Goal: Task Accomplishment & Management: Complete application form

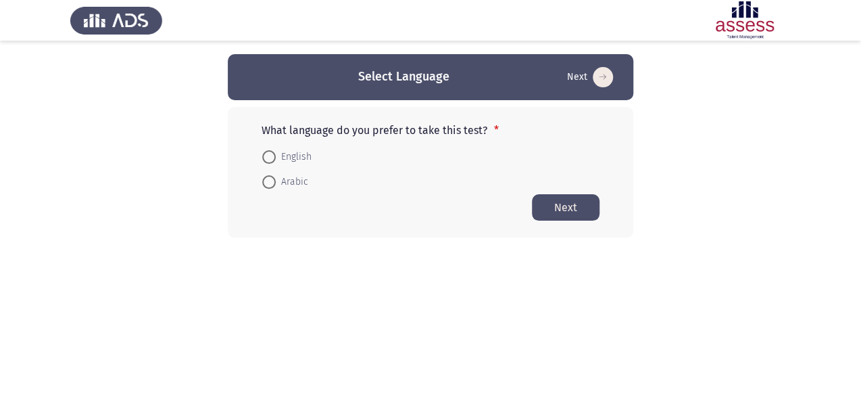
click at [273, 185] on span at bounding box center [269, 182] width 14 height 14
click at [273, 185] on input "Arabic" at bounding box center [269, 182] width 14 height 14
radio input "true"
click at [549, 210] on button "Next" at bounding box center [566, 206] width 68 height 26
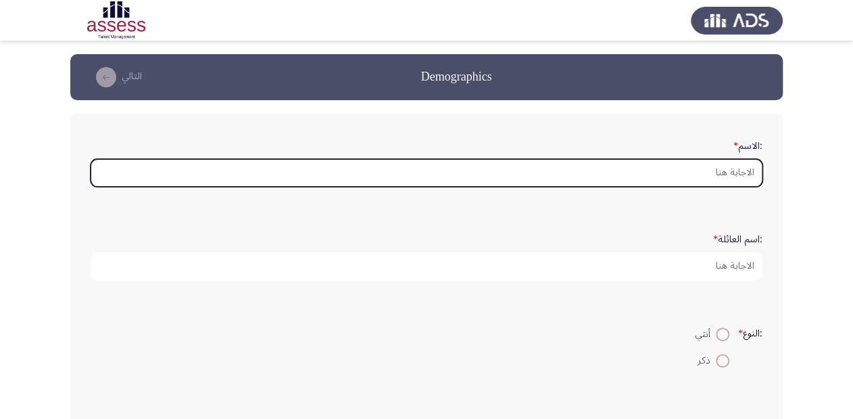
click at [734, 171] on input ":الاسم *" at bounding box center [427, 173] width 672 height 28
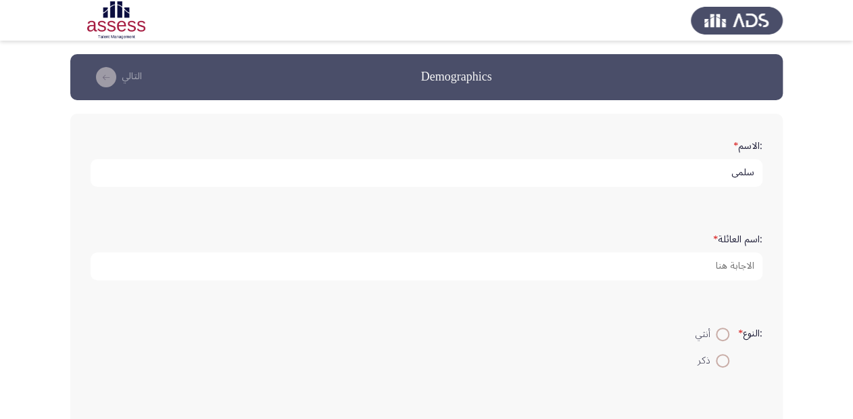
type input "سلمي"
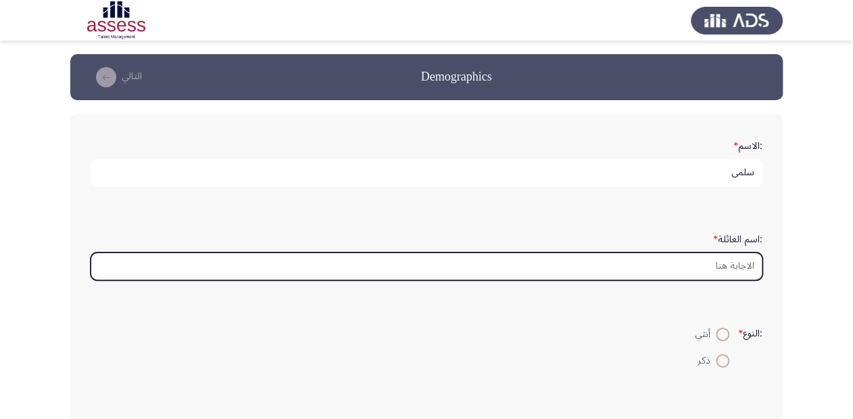
click at [728, 260] on input ":اسم العائلة *" at bounding box center [427, 266] width 672 height 28
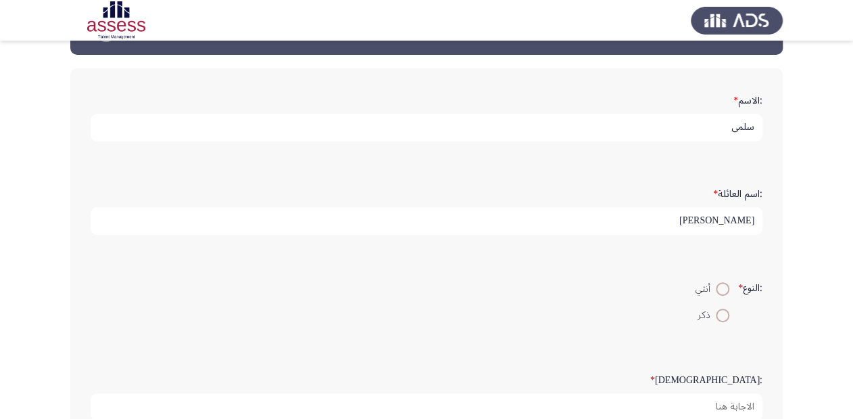
scroll to position [108, 0]
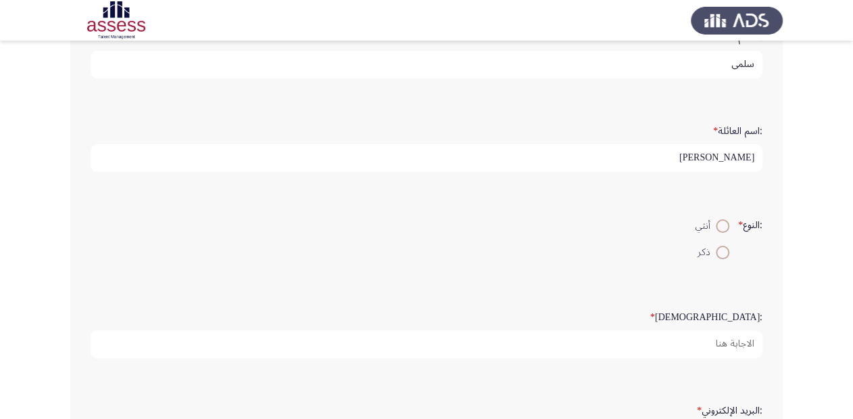
type input "[PERSON_NAME]"
click at [717, 221] on span at bounding box center [723, 226] width 14 height 14
click at [717, 221] on input "أنثي" at bounding box center [723, 226] width 14 height 14
radio input "true"
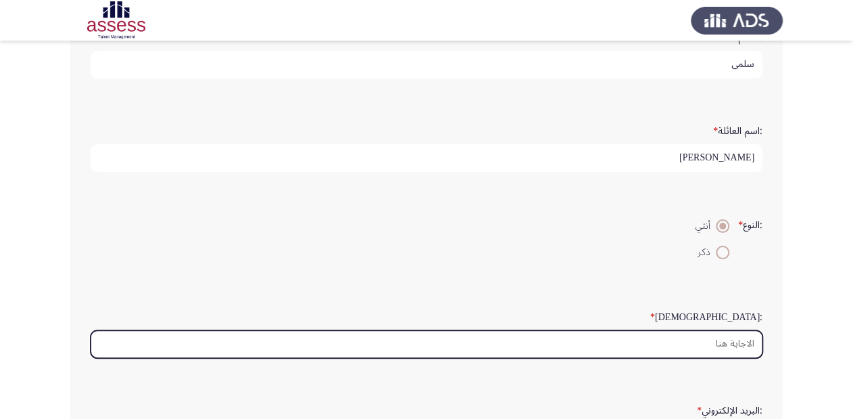
click at [722, 346] on input ":السن *" at bounding box center [427, 344] width 672 height 28
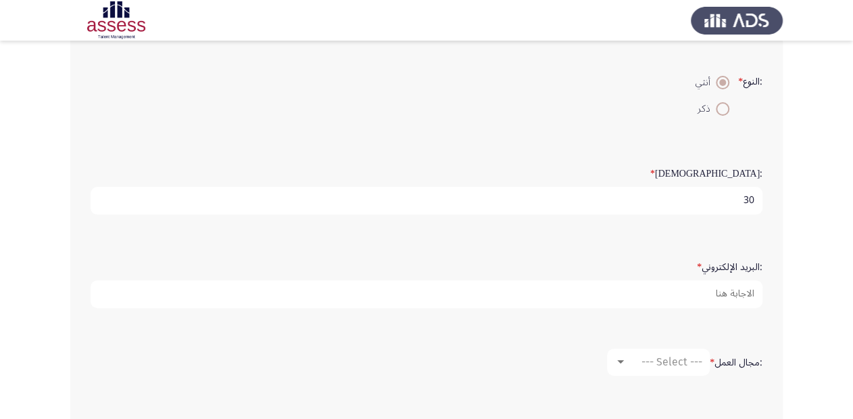
scroll to position [270, 0]
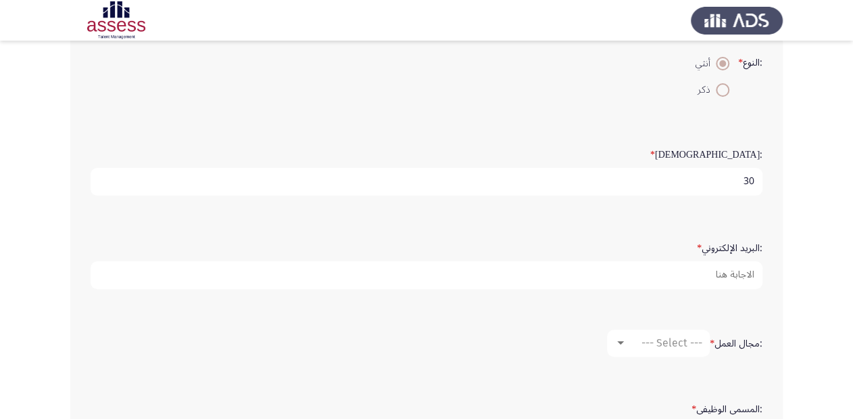
type input "30"
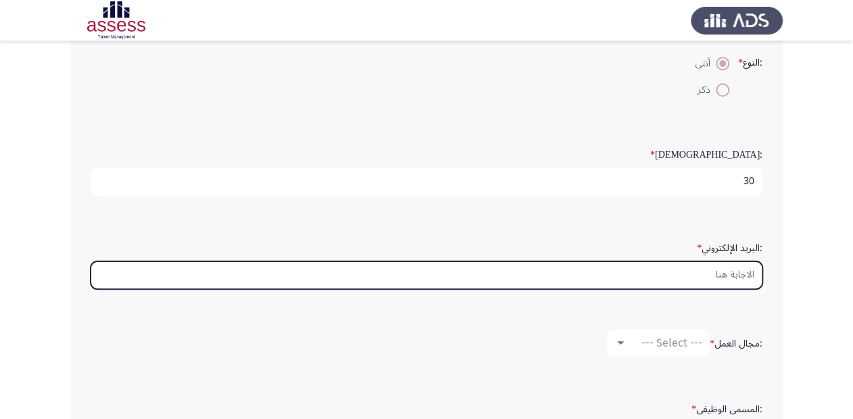
click at [730, 270] on input ":البريد الإلكتروني *" at bounding box center [427, 275] width 672 height 28
type input "e"
click at [744, 272] on input ":البريد الإلكتروني *" at bounding box center [427, 275] width 672 height 28
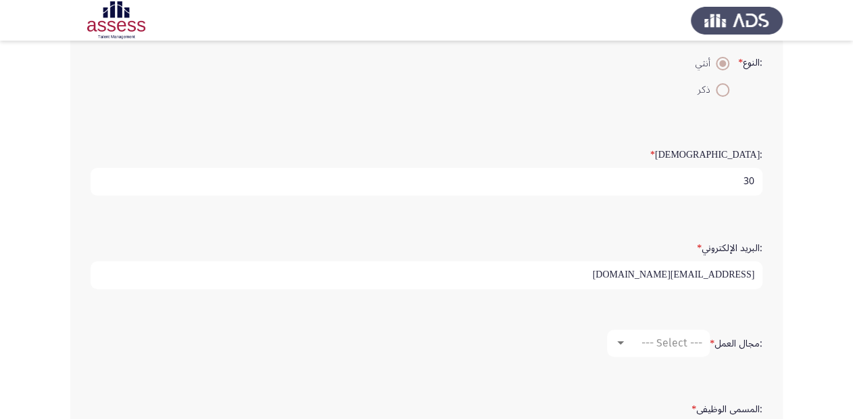
click at [698, 277] on input "[EMAIL_ADDRESS][DOMAIN_NAME]" at bounding box center [427, 275] width 672 height 28
type input "[EMAIL_ADDRESS][DOMAIN_NAME]"
click at [698, 274] on input "[EMAIL_ADDRESS][DOMAIN_NAME]" at bounding box center [427, 275] width 672 height 28
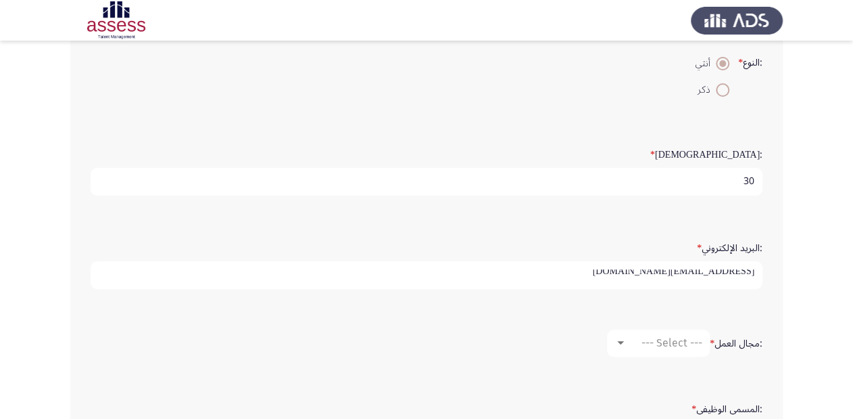
click at [698, 274] on input "[EMAIL_ADDRESS][DOMAIN_NAME]" at bounding box center [427, 275] width 672 height 28
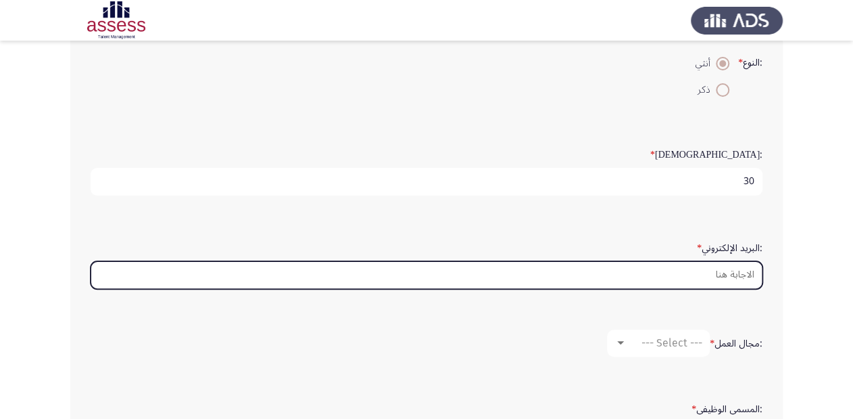
click at [722, 267] on input ":البريد الإلكتروني *" at bounding box center [427, 275] width 672 height 28
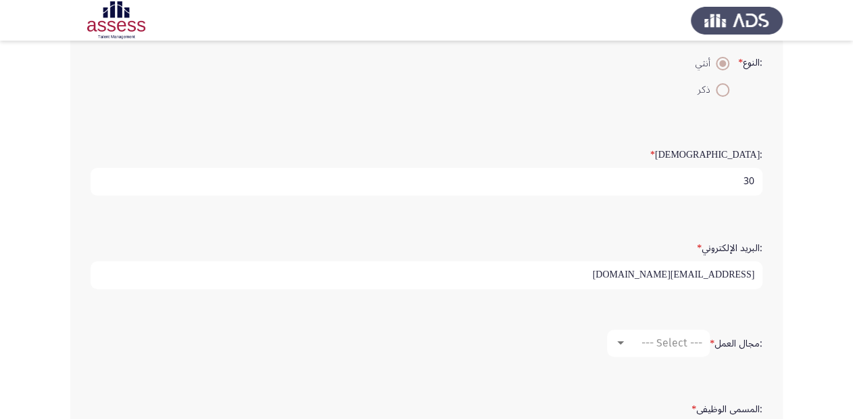
click at [604, 269] on input "[EMAIL_ADDRESS][DOMAIN_NAME]" at bounding box center [427, 275] width 672 height 28
paste input "207648@cbe"
click at [679, 268] on input "[EMAIL_ADDRESS][DOMAIN_NAME]" at bounding box center [427, 275] width 672 height 28
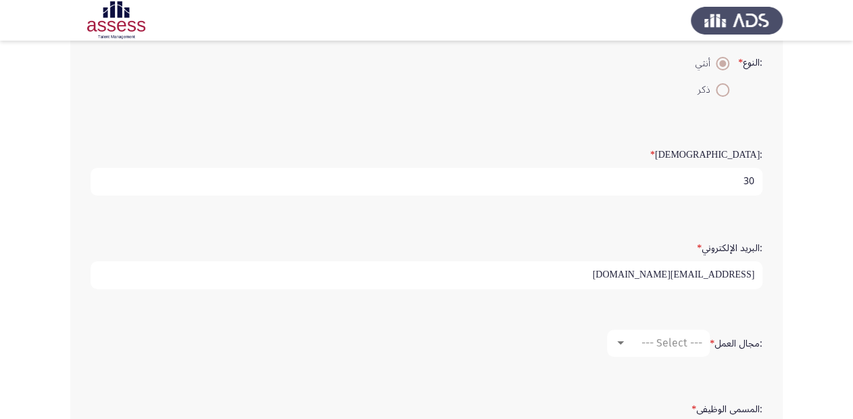
click at [679, 268] on input "[EMAIL_ADDRESS][DOMAIN_NAME]" at bounding box center [427, 275] width 672 height 28
type input "[EMAIL_ADDRESS][DOMAIN_NAME]"
click at [675, 270] on input "[EMAIL_ADDRESS][DOMAIN_NAME]" at bounding box center [427, 275] width 672 height 28
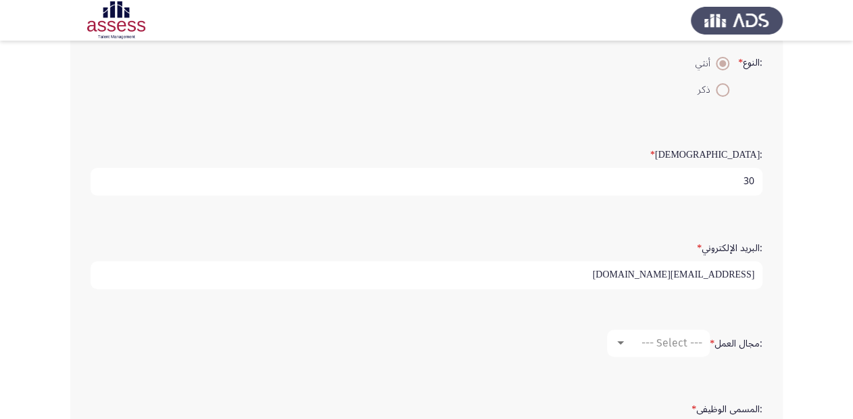
click at [675, 270] on input "[EMAIL_ADDRESS][DOMAIN_NAME]" at bounding box center [427, 275] width 672 height 28
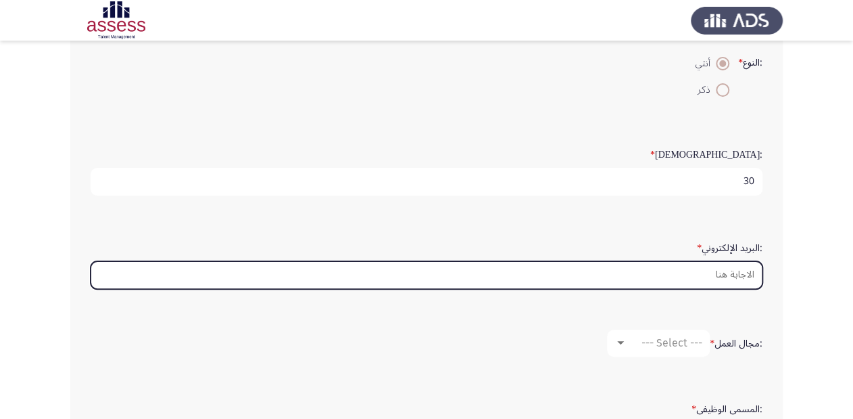
click at [715, 267] on input ":البريد الإلكتروني *" at bounding box center [427, 275] width 672 height 28
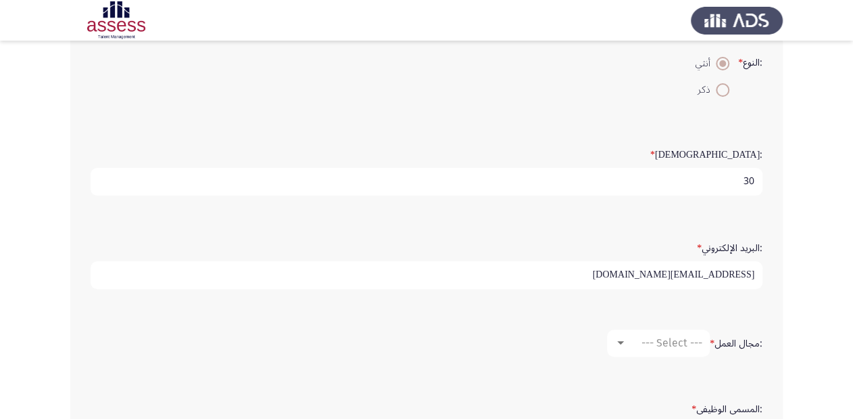
type input "[EMAIL_ADDRESS][DOMAIN_NAME]"
click at [619, 270] on input "[EMAIL_ADDRESS][DOMAIN_NAME]" at bounding box center [427, 275] width 672 height 28
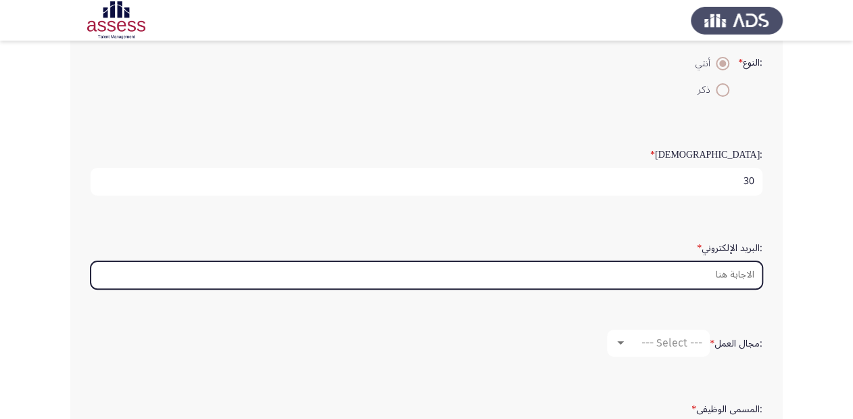
click at [724, 276] on input ":البريد الإلكتروني *" at bounding box center [427, 275] width 672 height 28
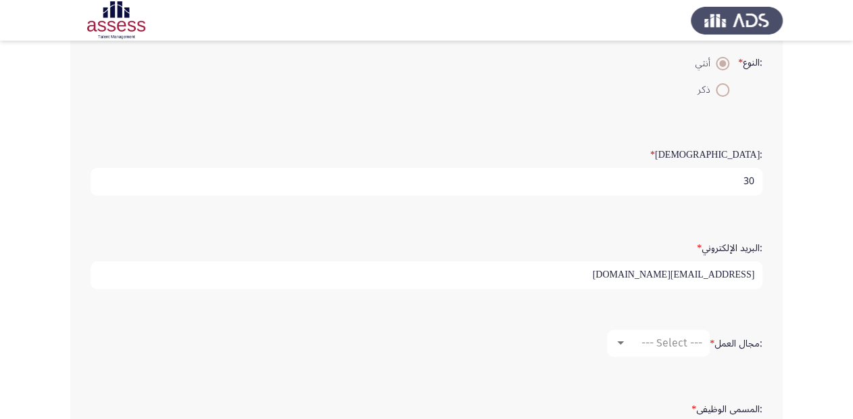
type input "[EMAIL_ADDRESS][DOMAIN_NAME]"
click at [615, 270] on input "[EMAIL_ADDRESS][DOMAIN_NAME]" at bounding box center [427, 275] width 672 height 28
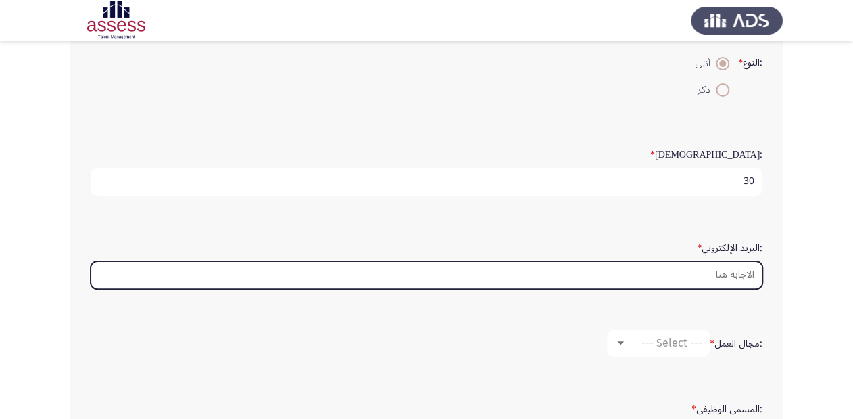
click at [723, 265] on input ":البريد الإلكتروني *" at bounding box center [427, 275] width 672 height 28
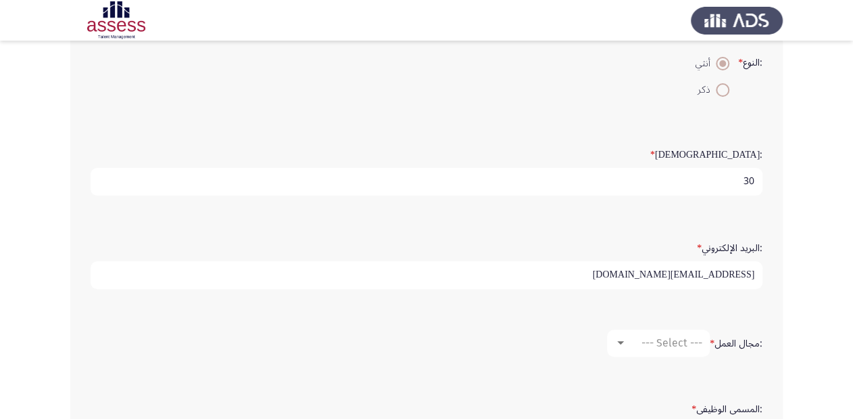
type input "[EMAIL_ADDRESS][DOMAIN_NAME]"
click at [618, 276] on input "[EMAIL_ADDRESS][DOMAIN_NAME]" at bounding box center [427, 275] width 672 height 28
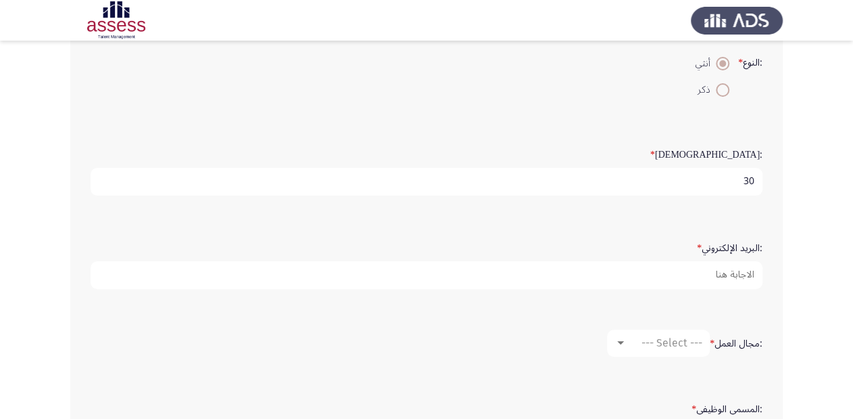
scroll to position [0, 0]
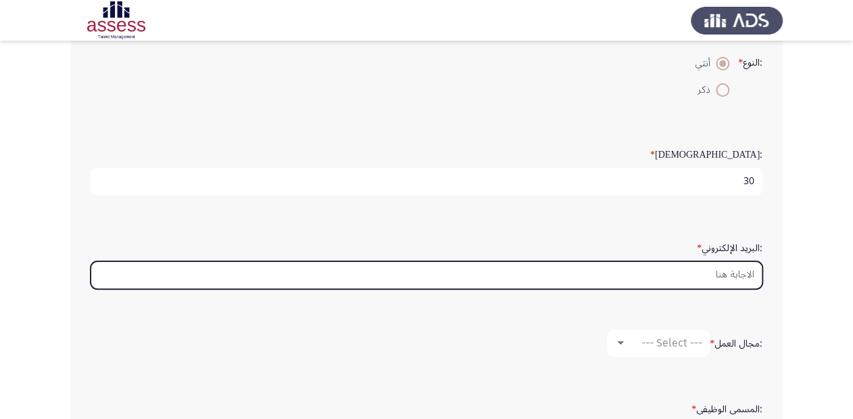
click at [750, 274] on input ":البريد الإلكتروني *" at bounding box center [427, 275] width 672 height 28
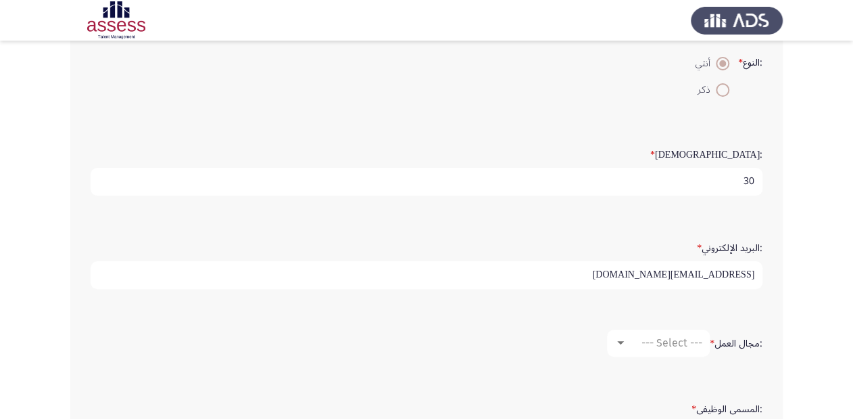
type input "[EMAIL_ADDRESS][DOMAIN_NAME]"
click at [609, 277] on input "[EMAIL_ADDRESS][DOMAIN_NAME]" at bounding box center [427, 275] width 672 height 28
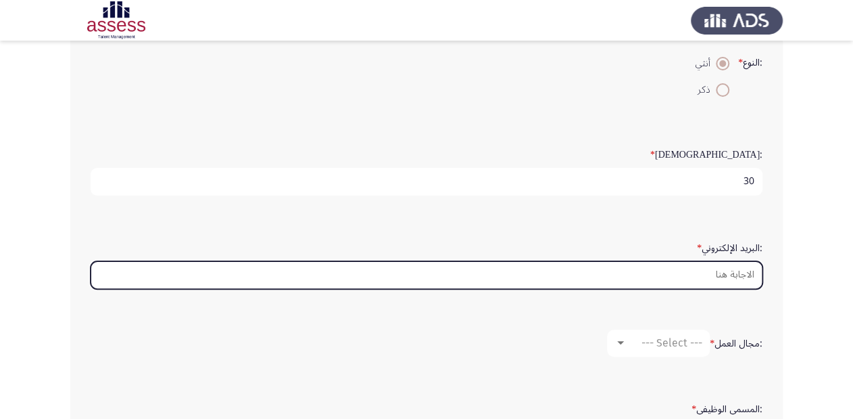
scroll to position [0, 0]
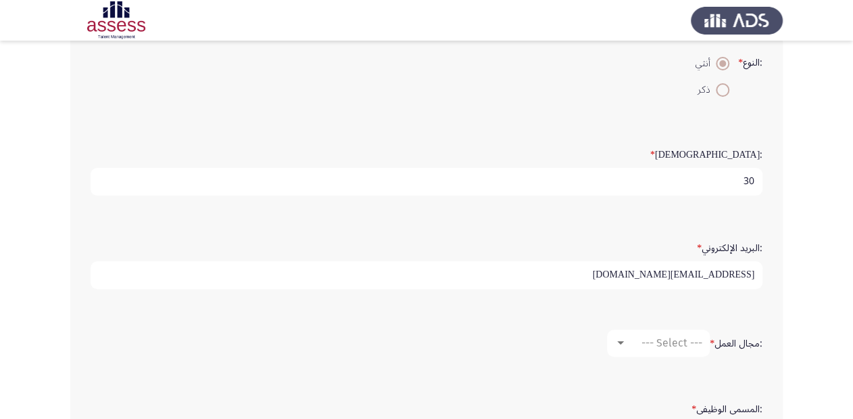
type input "[EMAIL_ADDRESS][DOMAIN_NAME]"
click at [609, 272] on input "[EMAIL_ADDRESS][DOMAIN_NAME]" at bounding box center [427, 275] width 672 height 28
type input "[EMAIL_ADDRESS][DOMAIN_NAME]"
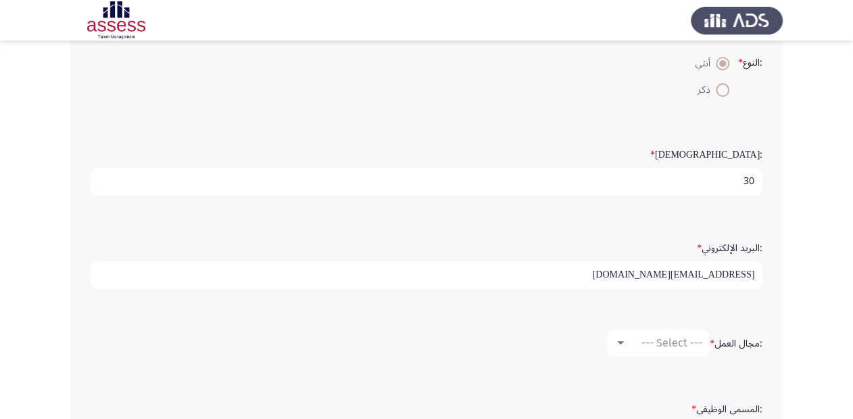
click at [609, 209] on div ":السن * 30" at bounding box center [427, 168] width 686 height 93
click at [627, 339] on div "--- Select ---" at bounding box center [665, 342] width 76 height 13
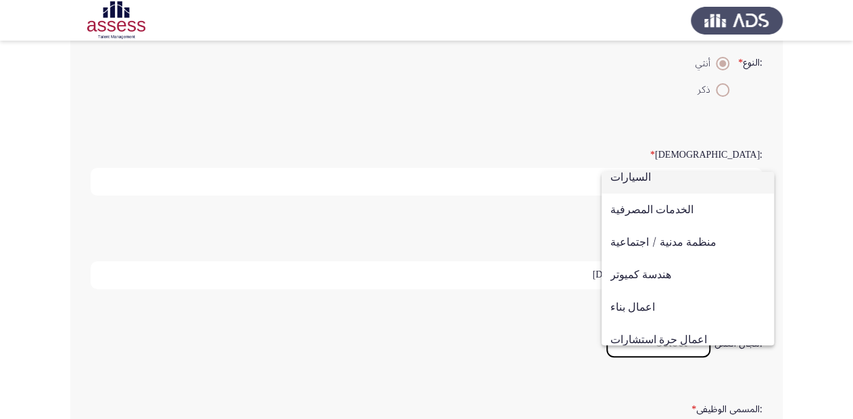
scroll to position [162, 0]
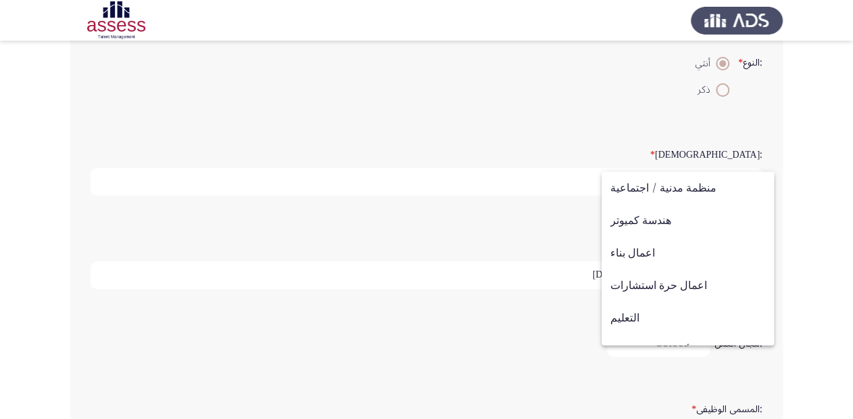
click at [534, 342] on div at bounding box center [426, 209] width 853 height 419
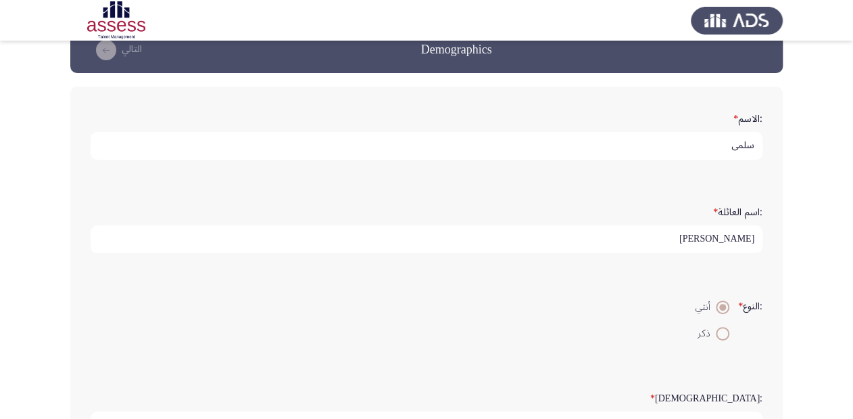
scroll to position [0, 0]
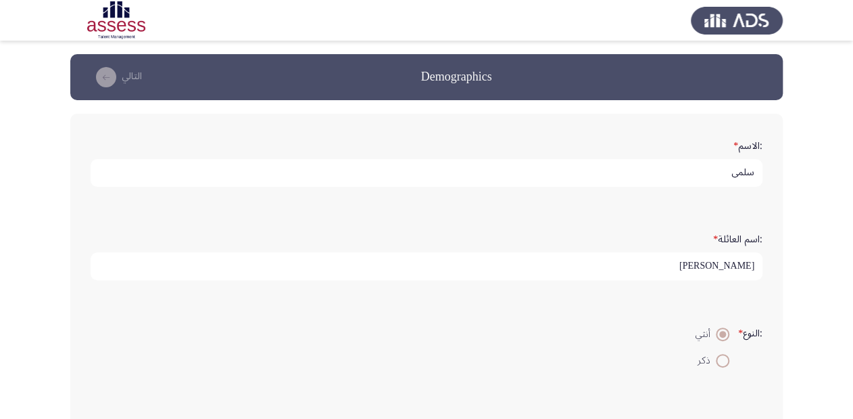
click at [664, 269] on input "[PERSON_NAME]" at bounding box center [427, 266] width 672 height 28
type input "29501170102302"
click at [700, 173] on input "سلمي" at bounding box center [427, 173] width 672 height 28
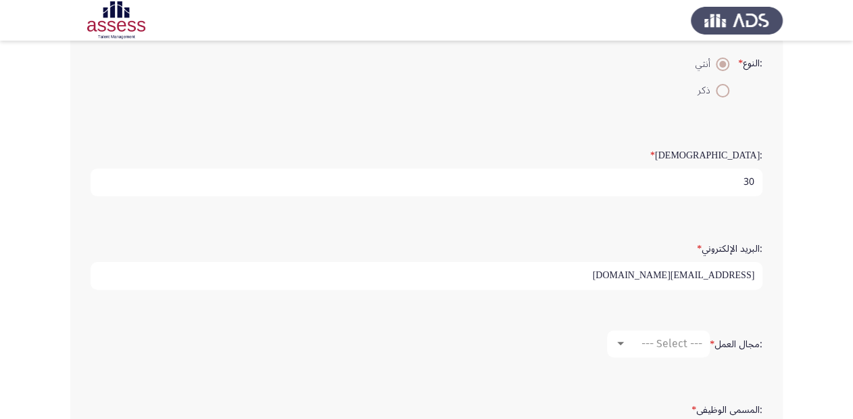
scroll to position [270, 0]
type input "سلمي [PERSON_NAME]"
click at [709, 274] on input "[EMAIL_ADDRESS][DOMAIN_NAME]" at bounding box center [427, 275] width 672 height 28
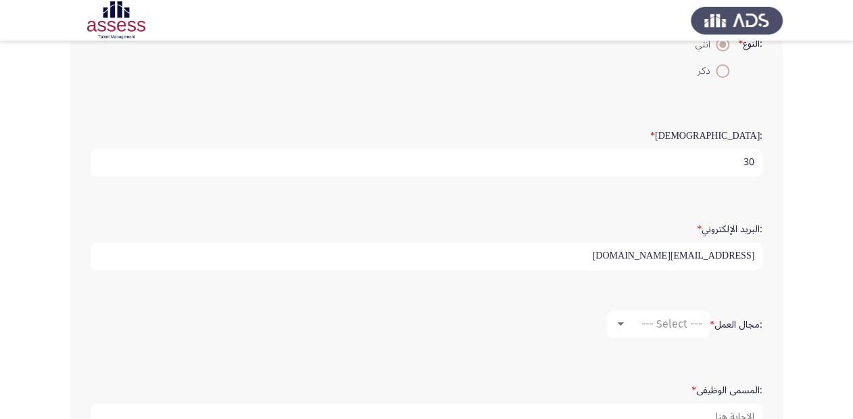
scroll to position [325, 0]
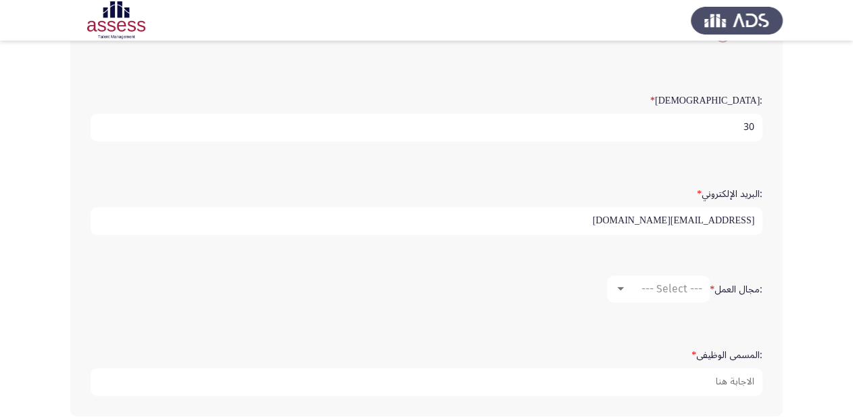
type input "[EMAIL_ADDRESS][DOMAIN_NAME]"
click at [674, 289] on span "--- Select ---" at bounding box center [672, 288] width 61 height 13
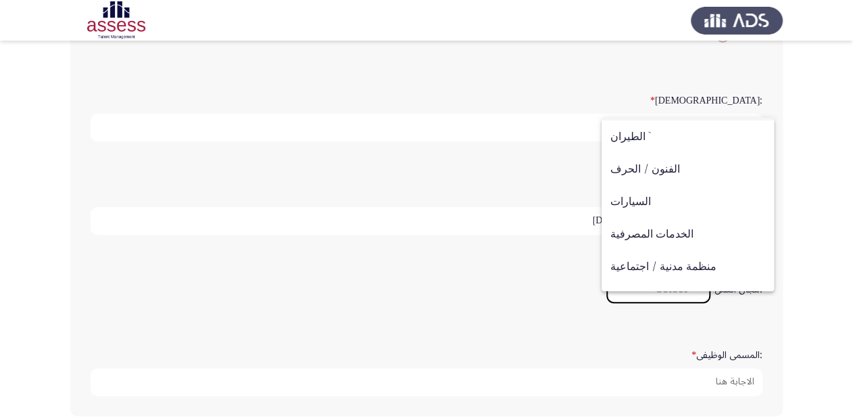
scroll to position [11, 0]
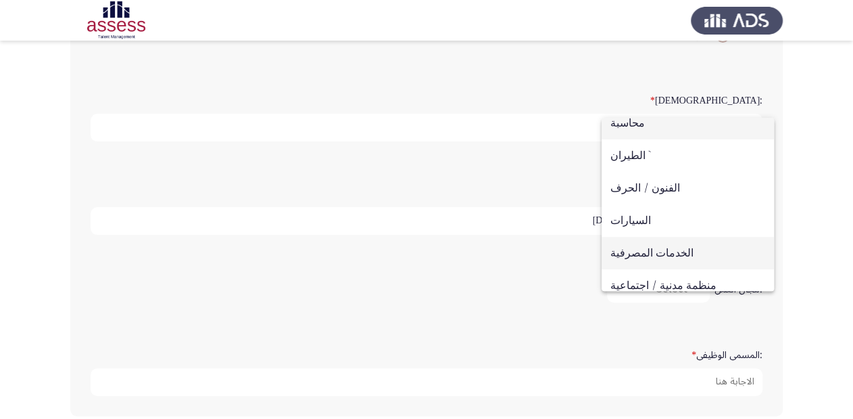
click at [636, 253] on span "الخدمات المصرفية" at bounding box center [688, 253] width 155 height 32
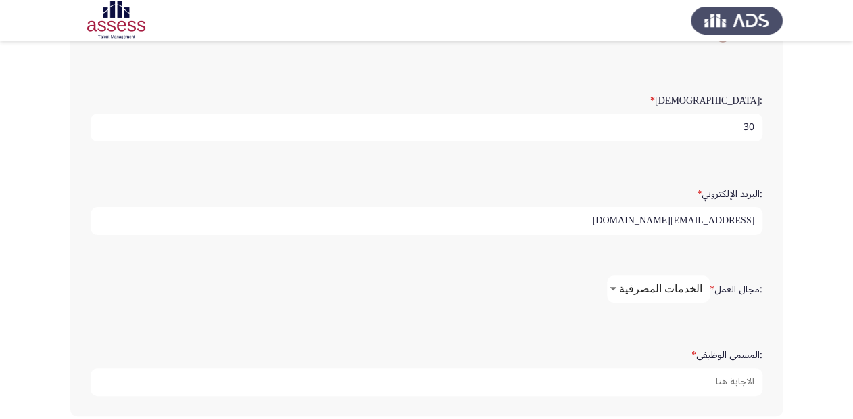
scroll to position [379, 0]
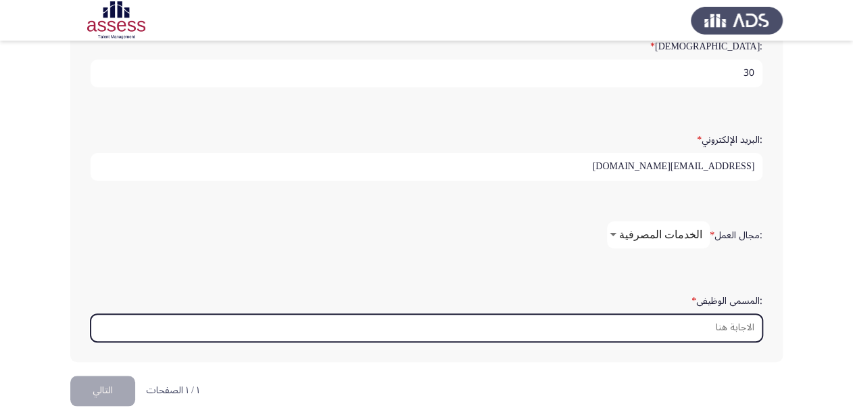
click at [564, 323] on input ":المسمى الوظيفى *" at bounding box center [427, 328] width 672 height 28
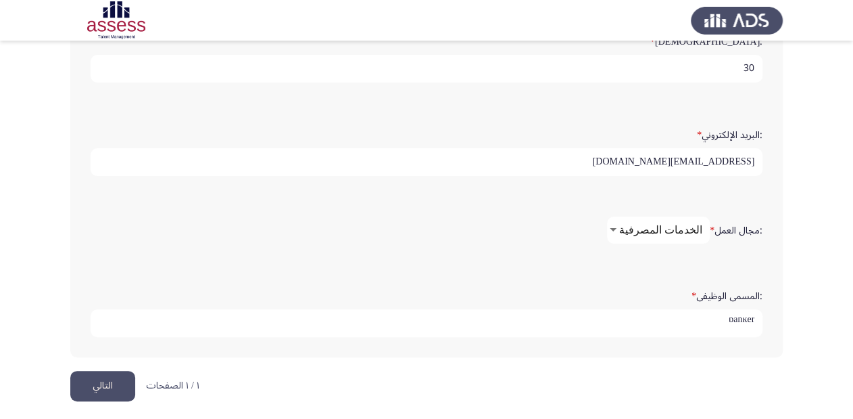
scroll to position [384, 0]
type input "banker"
click at [112, 375] on button "التالي" at bounding box center [102, 385] width 65 height 30
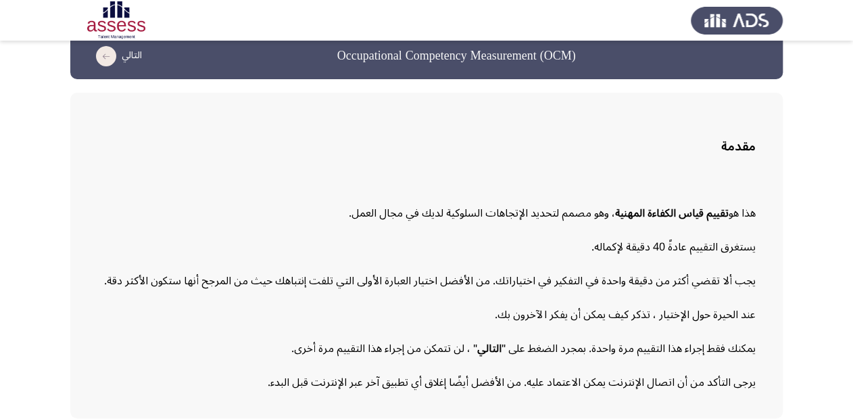
scroll to position [75, 0]
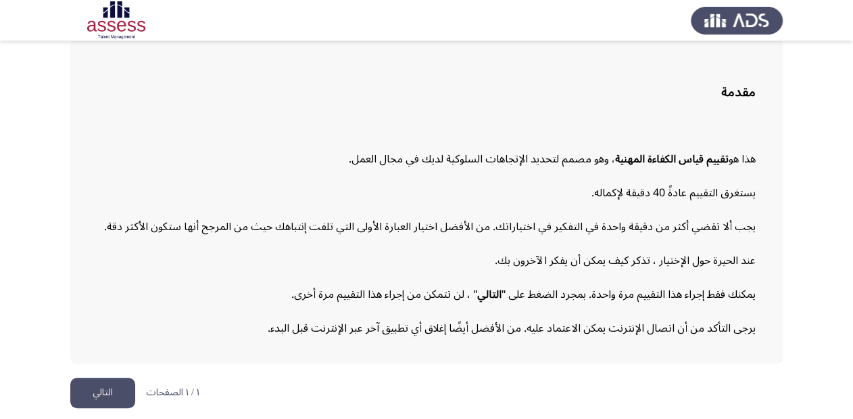
click at [111, 389] on button "التالي" at bounding box center [102, 392] width 65 height 30
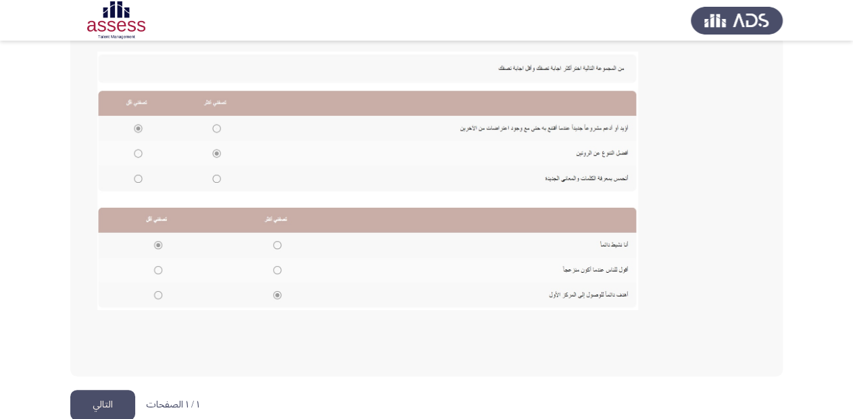
scroll to position [307, 0]
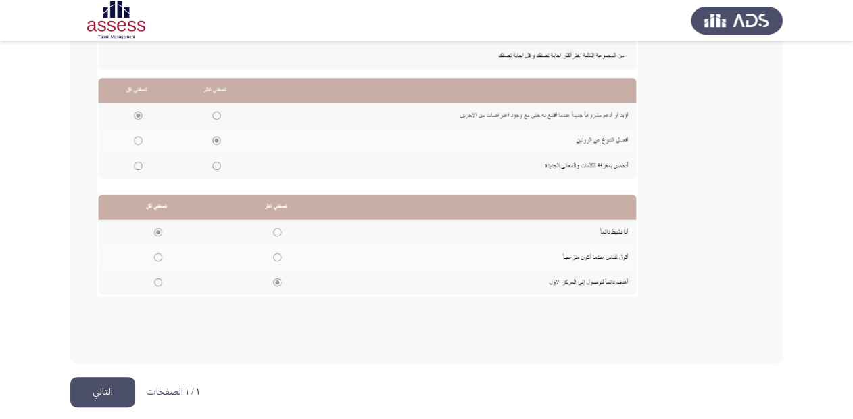
click at [124, 395] on button "التالي" at bounding box center [102, 392] width 65 height 30
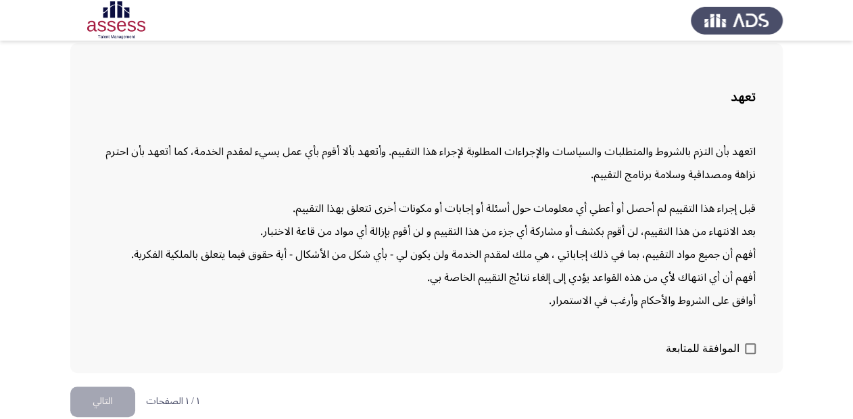
scroll to position [78, 0]
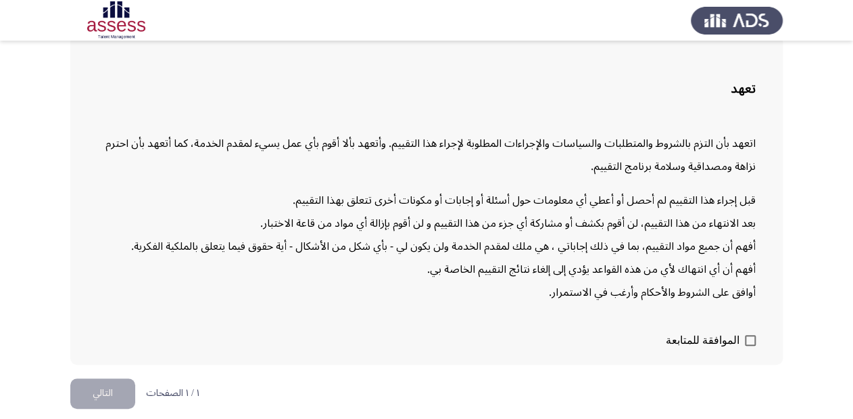
click at [749, 336] on span at bounding box center [750, 340] width 11 height 11
click at [750, 346] on input "الموافقة للمتابعة" at bounding box center [750, 346] width 1 height 1
checkbox input "true"
click at [108, 389] on button "التالي" at bounding box center [102, 393] width 65 height 30
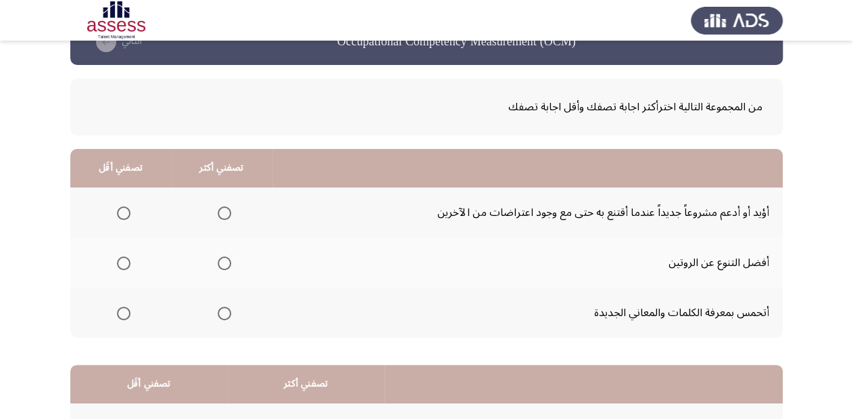
scroll to position [54, 0]
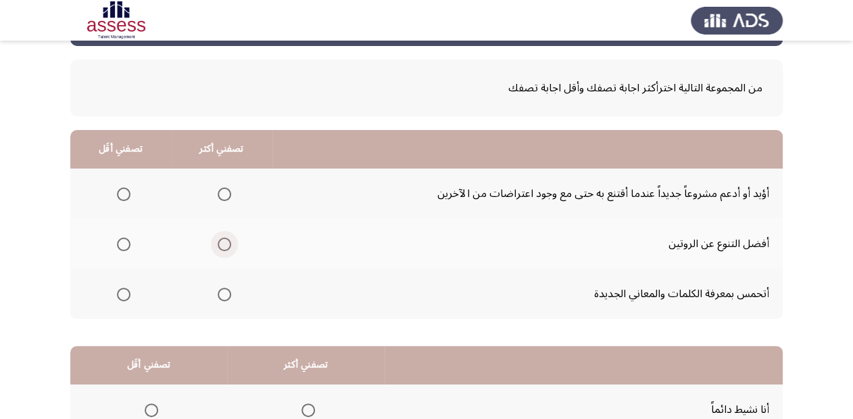
click at [221, 244] on span "Select an option" at bounding box center [225, 244] width 14 height 14
click at [221, 244] on input "Select an option" at bounding box center [225, 244] width 14 height 14
click at [122, 192] on span "Select an option" at bounding box center [124, 194] width 14 height 14
click at [122, 192] on input "Select an option" at bounding box center [124, 194] width 14 height 14
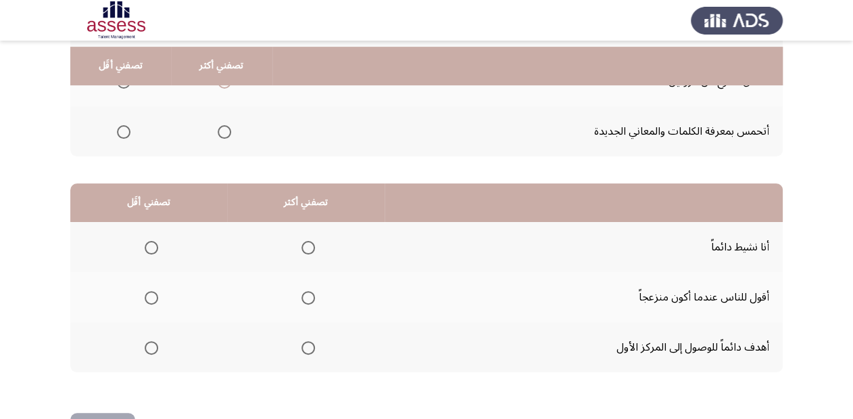
scroll to position [262, 0]
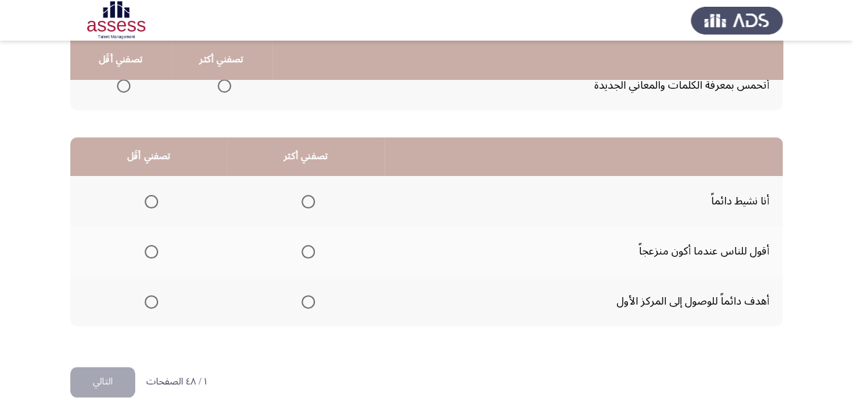
click at [304, 302] on span "Select an option" at bounding box center [309, 302] width 14 height 14
click at [304, 302] on input "Select an option" at bounding box center [309, 302] width 14 height 14
click at [152, 246] on span "Select an option" at bounding box center [152, 252] width 14 height 14
click at [152, 246] on input "Select an option" at bounding box center [152, 252] width 14 height 14
click at [114, 379] on button "التالي" at bounding box center [102, 381] width 65 height 30
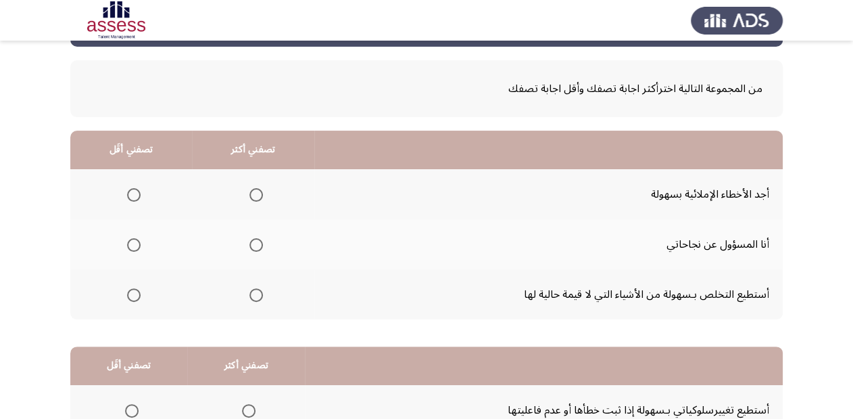
scroll to position [54, 0]
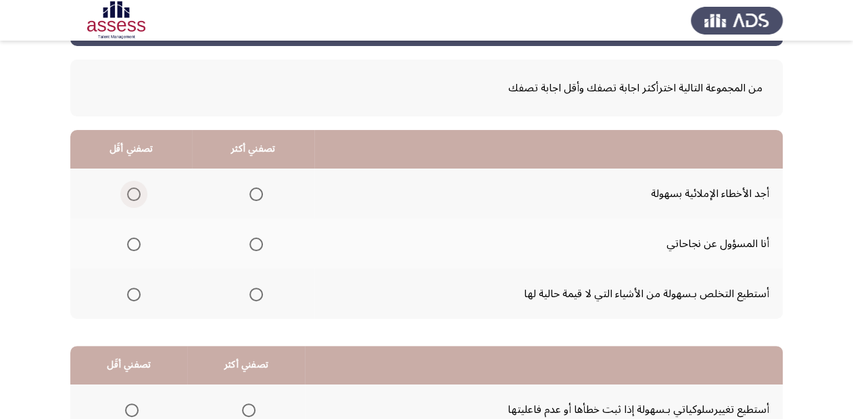
click at [133, 187] on span "Select an option" at bounding box center [134, 194] width 14 height 14
click at [133, 187] on input "Select an option" at bounding box center [134, 194] width 14 height 14
click at [254, 291] on span "Select an option" at bounding box center [257, 294] width 14 height 14
click at [254, 291] on input "Select an option" at bounding box center [257, 294] width 14 height 14
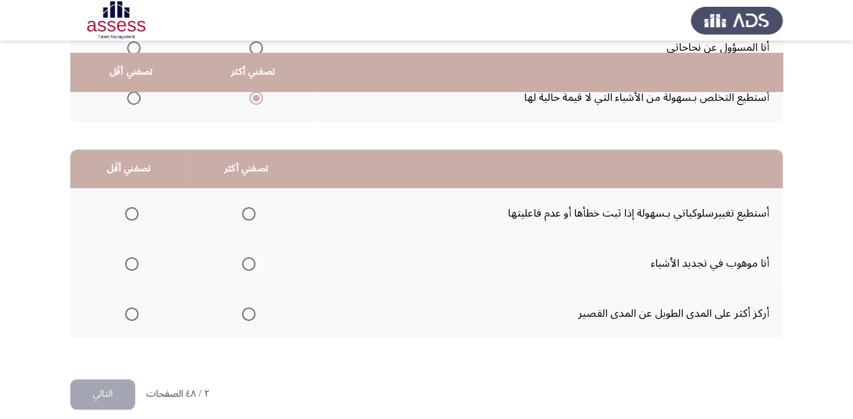
scroll to position [262, 0]
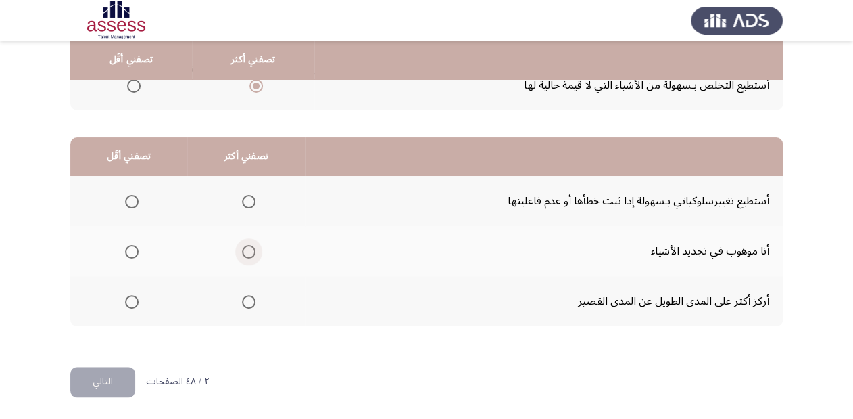
click at [243, 246] on span "Select an option" at bounding box center [249, 252] width 14 height 14
click at [243, 246] on input "Select an option" at bounding box center [249, 252] width 14 height 14
click at [129, 300] on span "Select an option" at bounding box center [132, 302] width 14 height 14
click at [129, 300] on input "Select an option" at bounding box center [132, 302] width 14 height 14
click at [103, 385] on button "التالي" at bounding box center [102, 381] width 65 height 30
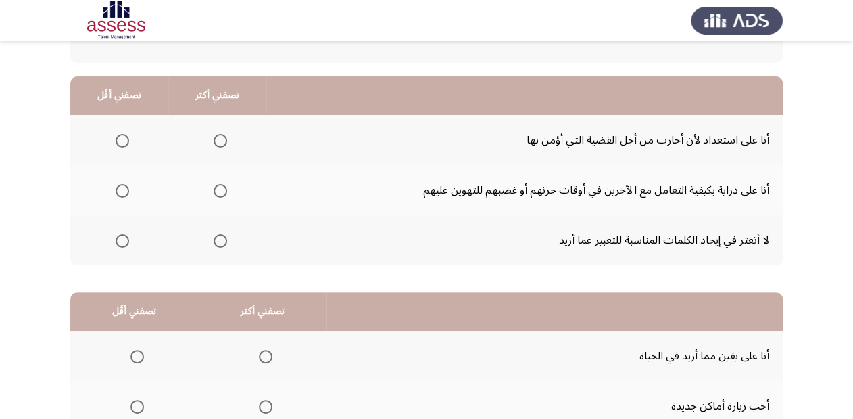
scroll to position [108, 0]
click at [220, 188] on span "Select an option" at bounding box center [221, 190] width 14 height 14
click at [220, 188] on input "Select an option" at bounding box center [221, 190] width 14 height 14
click at [122, 237] on span "Select an option" at bounding box center [123, 240] width 14 height 14
click at [122, 237] on input "Select an option" at bounding box center [123, 240] width 14 height 14
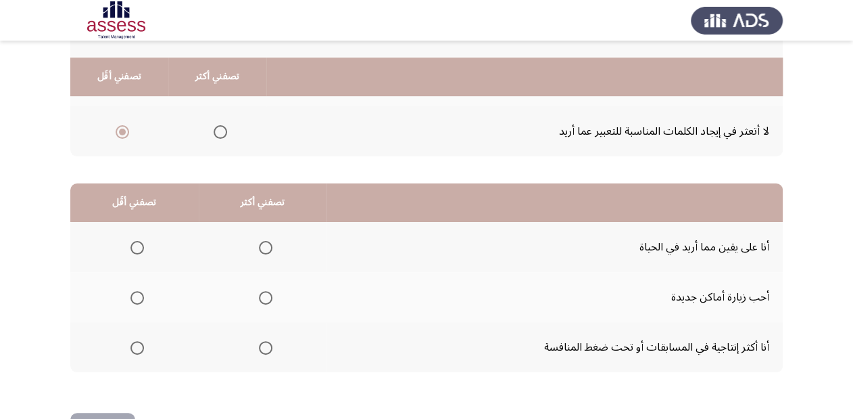
scroll to position [262, 0]
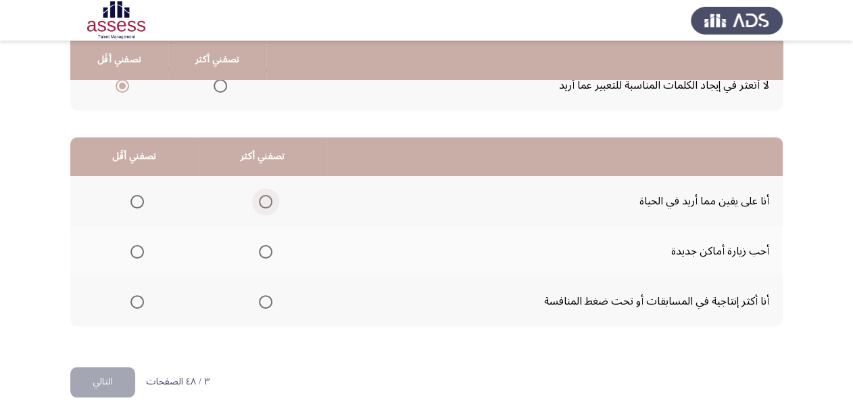
click at [262, 201] on span "Select an option" at bounding box center [266, 202] width 14 height 14
click at [262, 201] on input "Select an option" at bounding box center [266, 202] width 14 height 14
click at [131, 250] on span "Select an option" at bounding box center [137, 252] width 14 height 14
click at [131, 250] on input "Select an option" at bounding box center [137, 252] width 14 height 14
click at [100, 358] on div "من المجموعة التالية اخترأكثر اجابة تصفك وأقل اجابة تصفك تصفني أكثر تصفني أقَل أ…" at bounding box center [426, 102] width 713 height 529
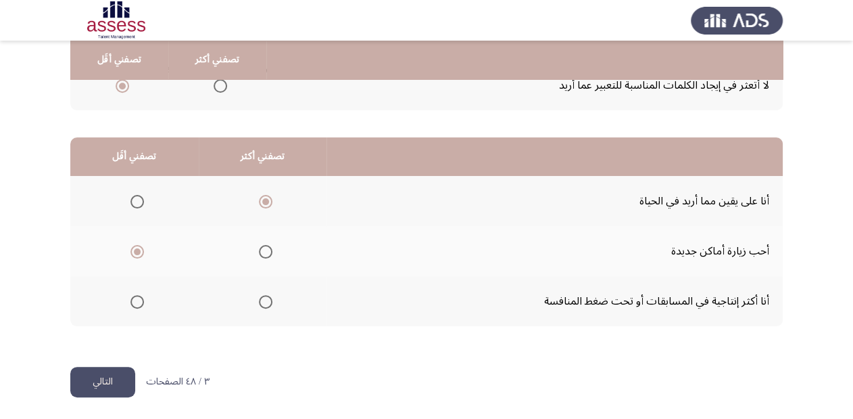
click at [99, 369] on button "التالي" at bounding box center [102, 381] width 65 height 30
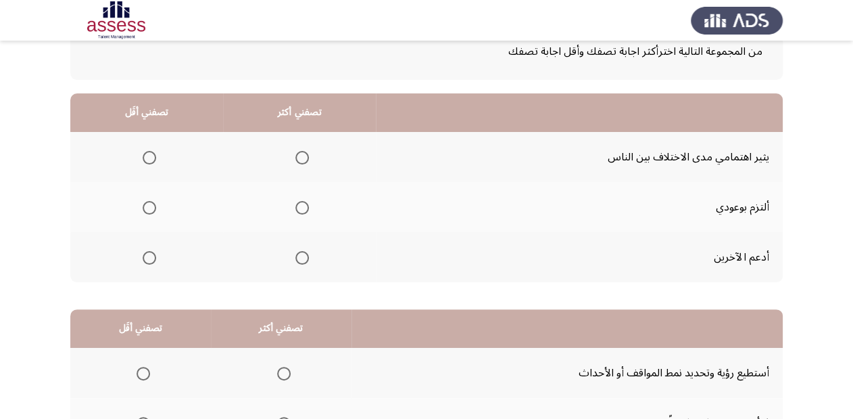
scroll to position [108, 0]
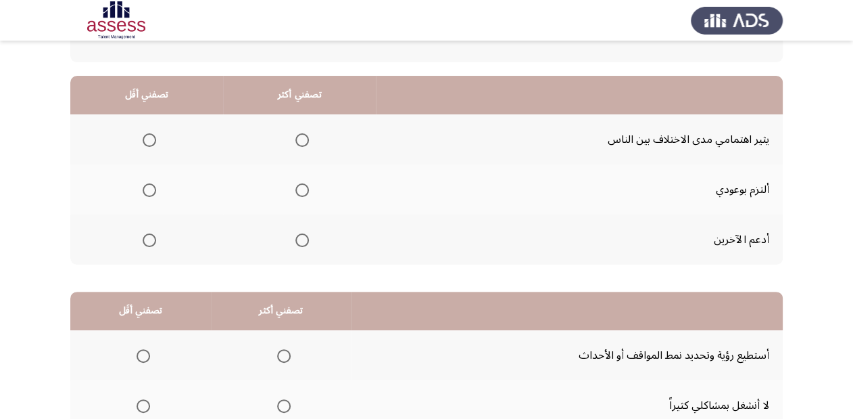
click at [149, 138] on span "Select an option" at bounding box center [150, 140] width 14 height 14
click at [149, 138] on input "Select an option" at bounding box center [150, 140] width 14 height 14
click at [298, 187] on span "Select an option" at bounding box center [302, 190] width 14 height 14
click at [298, 187] on input "Select an option" at bounding box center [302, 190] width 14 height 14
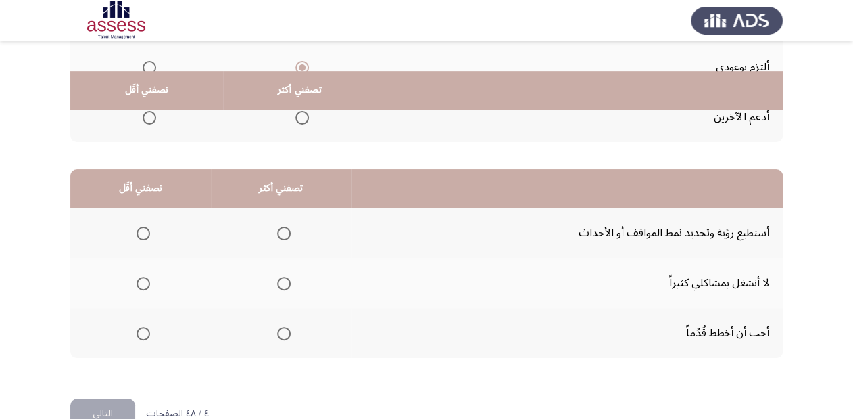
scroll to position [262, 0]
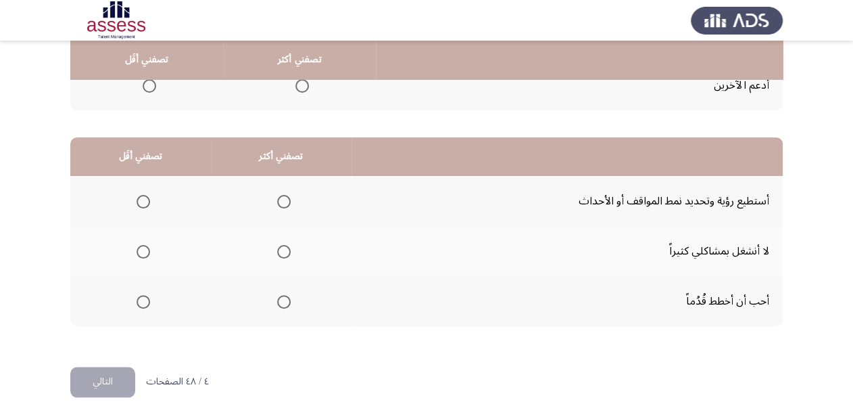
click at [279, 200] on span "Select an option" at bounding box center [284, 202] width 14 height 14
click at [279, 200] on input "Select an option" at bounding box center [284, 202] width 14 height 14
click at [139, 303] on span "Select an option" at bounding box center [144, 302] width 14 height 14
click at [139, 303] on input "Select an option" at bounding box center [144, 302] width 14 height 14
click at [102, 382] on button "التالي" at bounding box center [102, 381] width 65 height 30
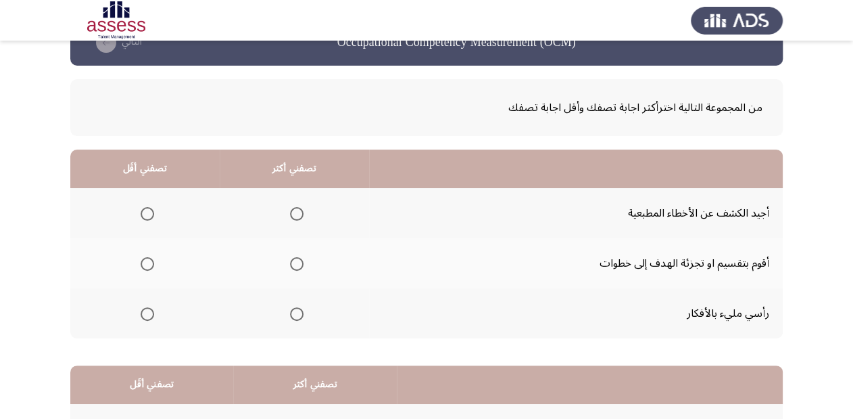
scroll to position [54, 0]
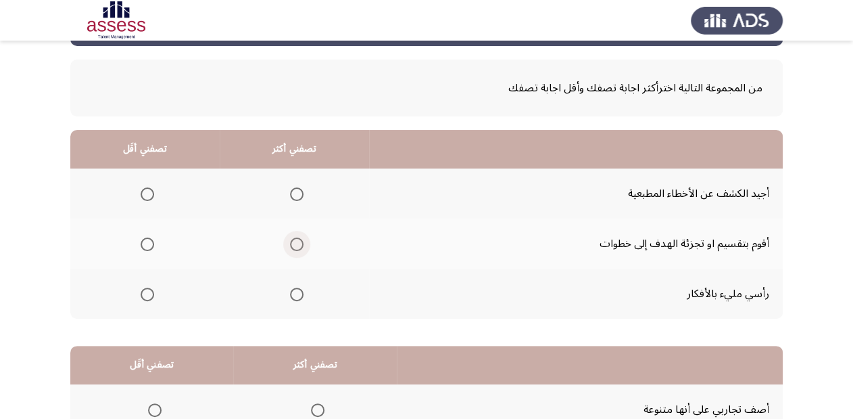
click at [292, 243] on span "Select an option" at bounding box center [297, 244] width 14 height 14
click at [292, 243] on input "Select an option" at bounding box center [297, 244] width 14 height 14
click at [149, 193] on span "Select an option" at bounding box center [148, 194] width 14 height 14
click at [149, 193] on input "Select an option" at bounding box center [148, 194] width 14 height 14
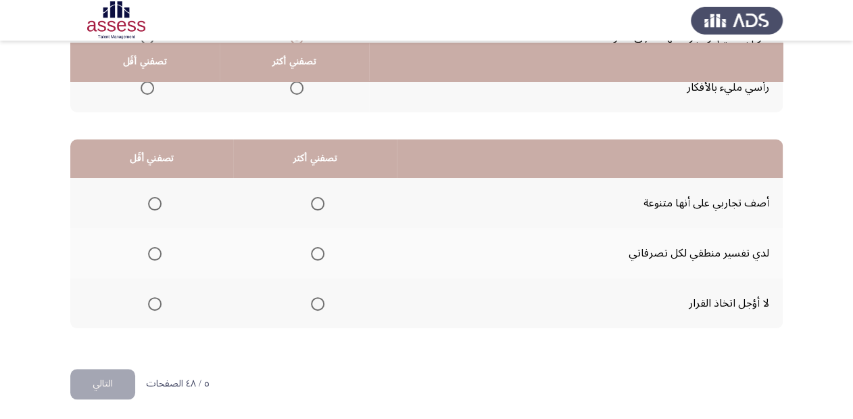
scroll to position [262, 0]
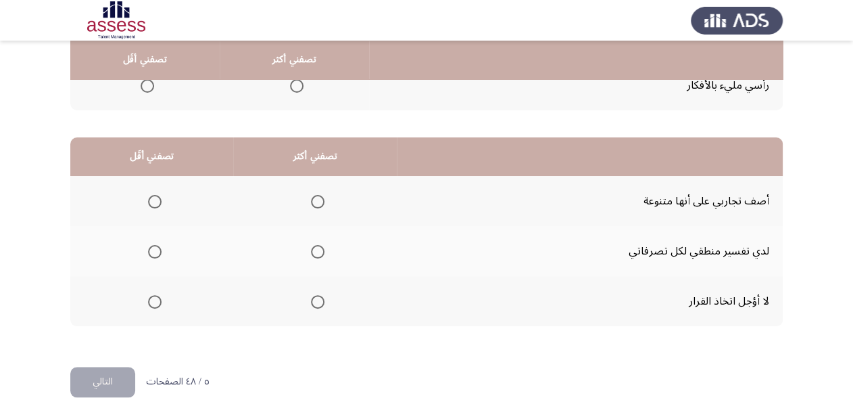
click at [151, 249] on span "Select an option" at bounding box center [155, 252] width 14 height 14
click at [151, 249] on input "Select an option" at bounding box center [155, 252] width 14 height 14
click at [319, 298] on span "Select an option" at bounding box center [318, 302] width 14 height 14
click at [319, 298] on input "Select an option" at bounding box center [318, 302] width 14 height 14
click at [97, 379] on button "التالي" at bounding box center [102, 381] width 65 height 30
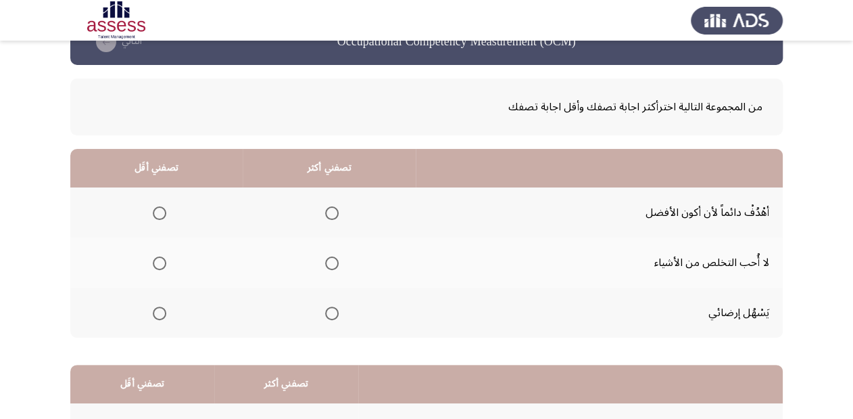
scroll to position [54, 0]
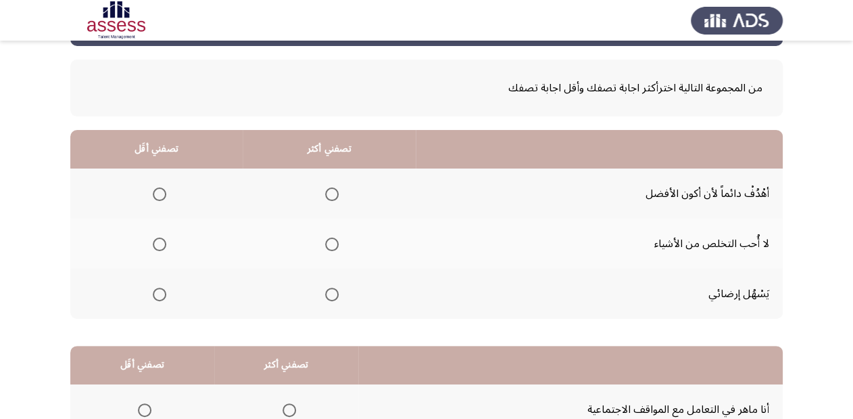
click at [330, 191] on span "Select an option" at bounding box center [332, 194] width 14 height 14
click at [330, 191] on input "Select an option" at bounding box center [332, 194] width 14 height 14
click at [154, 295] on span "Select an option" at bounding box center [160, 294] width 14 height 14
click at [154, 295] on input "Select an option" at bounding box center [160, 294] width 14 height 14
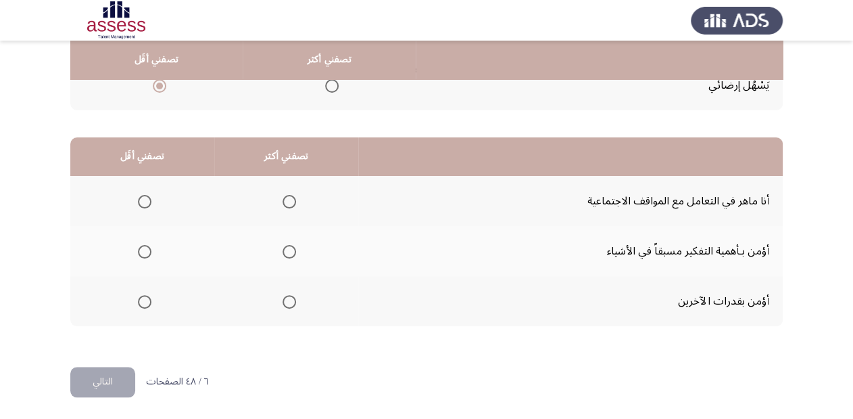
click at [286, 195] on span "Select an option" at bounding box center [290, 202] width 14 height 14
click at [286, 195] on input "Select an option" at bounding box center [290, 202] width 14 height 14
click at [144, 300] on span "Select an option" at bounding box center [145, 302] width 14 height 14
click at [144, 300] on input "Select an option" at bounding box center [145, 302] width 14 height 14
click at [84, 384] on button "التالي" at bounding box center [102, 381] width 65 height 30
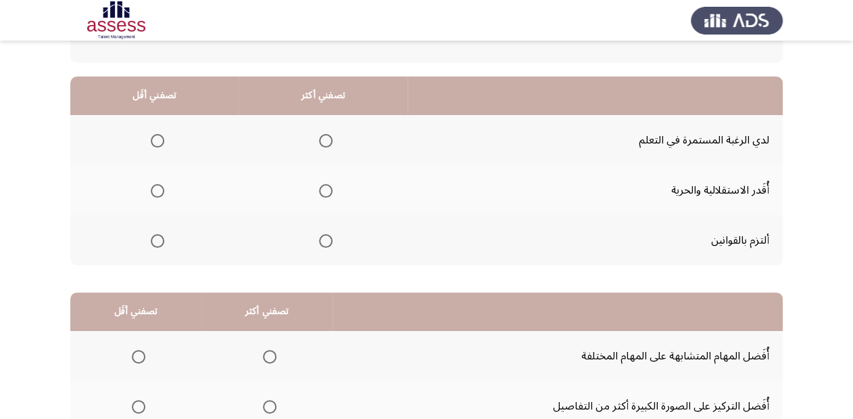
scroll to position [108, 0]
click at [327, 137] on span "Select an option" at bounding box center [326, 140] width 14 height 14
click at [327, 137] on input "Select an option" at bounding box center [326, 140] width 14 height 14
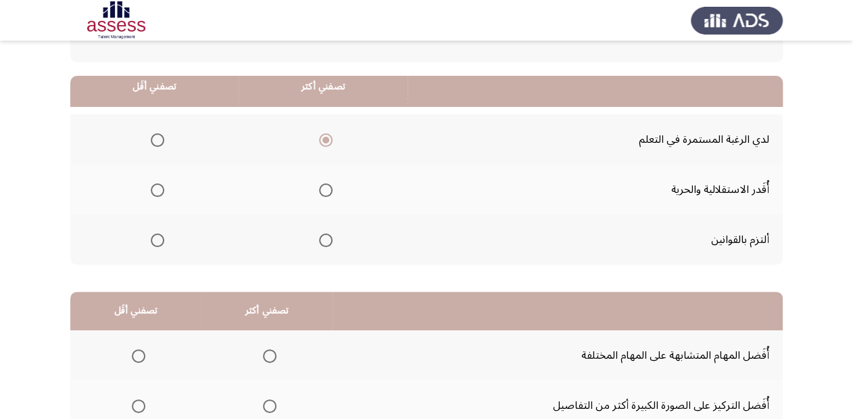
scroll to position [162, 0]
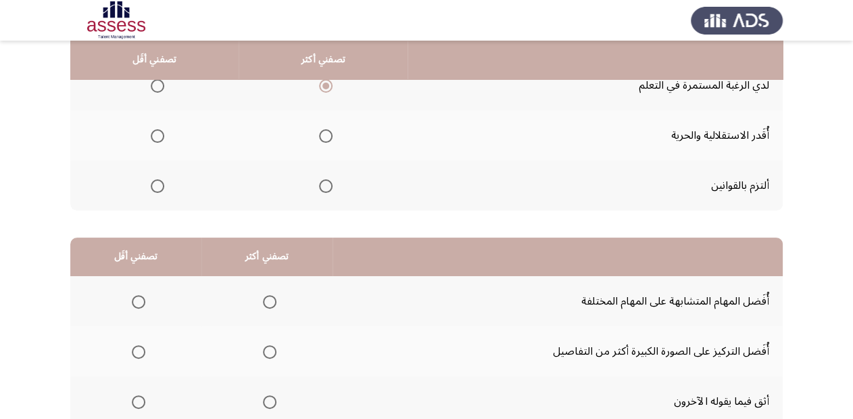
click at [154, 133] on span "Select an option" at bounding box center [158, 136] width 14 height 14
click at [154, 133] on input "Select an option" at bounding box center [158, 136] width 14 height 14
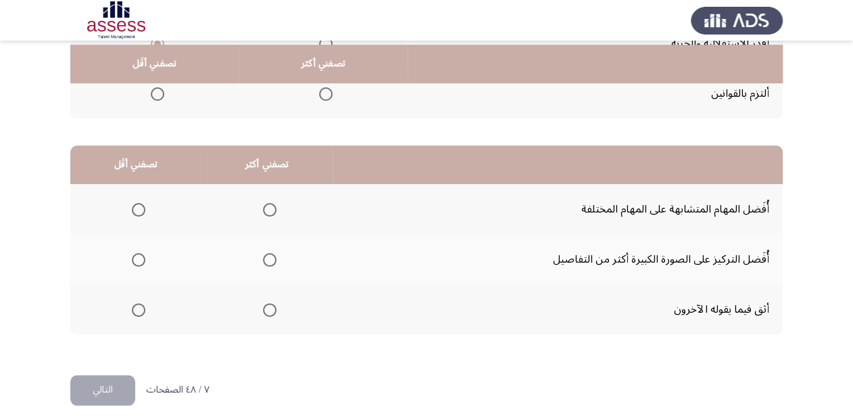
scroll to position [262, 0]
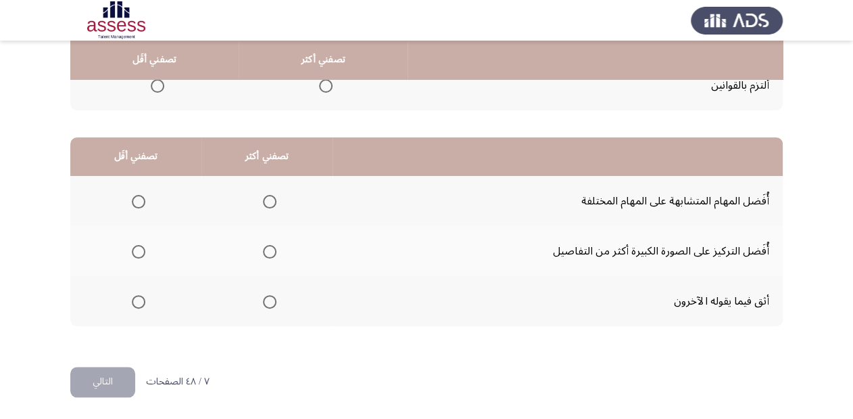
click at [135, 197] on span "Select an option" at bounding box center [139, 202] width 14 height 14
click at [135, 197] on input "Select an option" at bounding box center [139, 202] width 14 height 14
click at [268, 302] on span "Select an option" at bounding box center [270, 302] width 14 height 14
click at [268, 302] on input "Select an option" at bounding box center [270, 302] width 14 height 14
click at [122, 379] on button "التالي" at bounding box center [102, 381] width 65 height 30
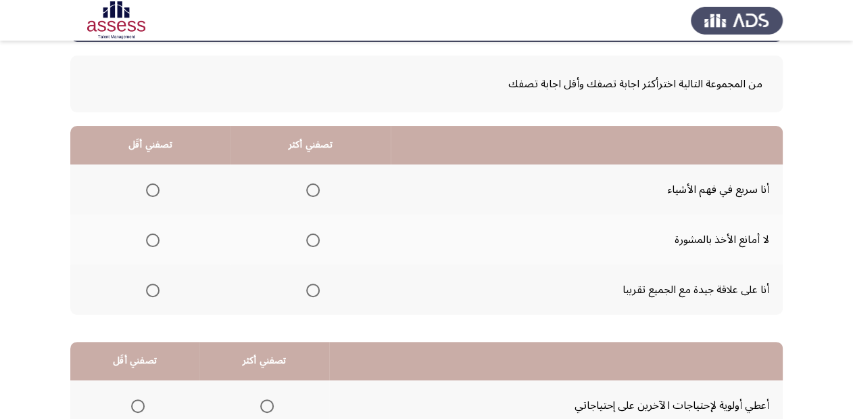
scroll to position [108, 0]
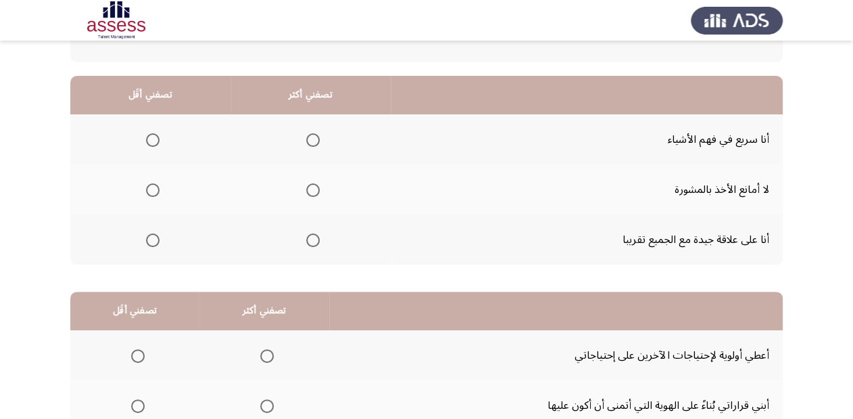
click at [313, 237] on span "Select an option" at bounding box center [313, 240] width 14 height 14
click at [313, 237] on input "Select an option" at bounding box center [313, 240] width 14 height 14
click at [158, 190] on span "Select an option" at bounding box center [153, 190] width 14 height 14
click at [158, 190] on input "Select an option" at bounding box center [153, 190] width 14 height 14
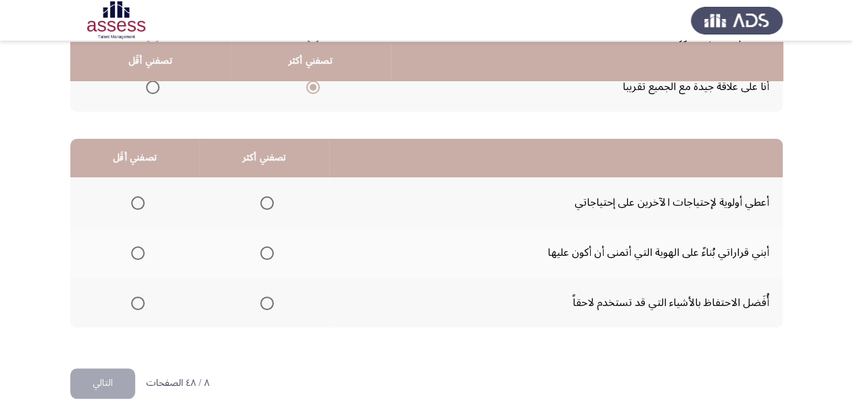
scroll to position [262, 0]
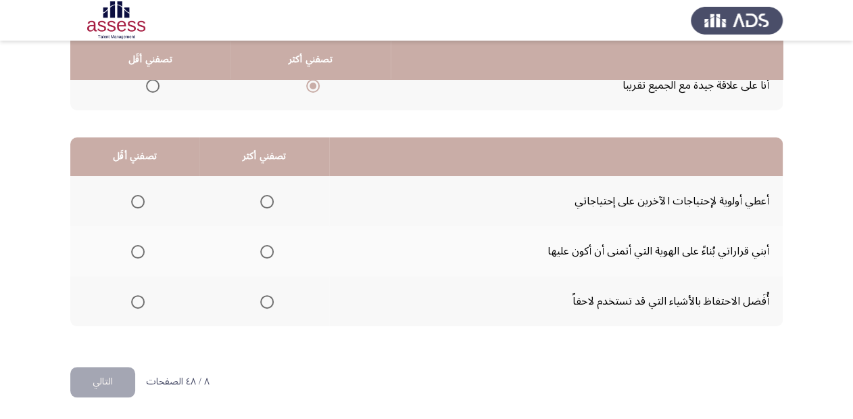
click at [262, 201] on span "Select an option" at bounding box center [267, 202] width 14 height 14
click at [262, 201] on input "Select an option" at bounding box center [267, 202] width 14 height 14
click at [257, 253] on label "Select an option" at bounding box center [264, 252] width 19 height 14
click at [260, 253] on input "Select an option" at bounding box center [267, 252] width 14 height 14
click at [133, 195] on span "Select an option" at bounding box center [138, 202] width 14 height 14
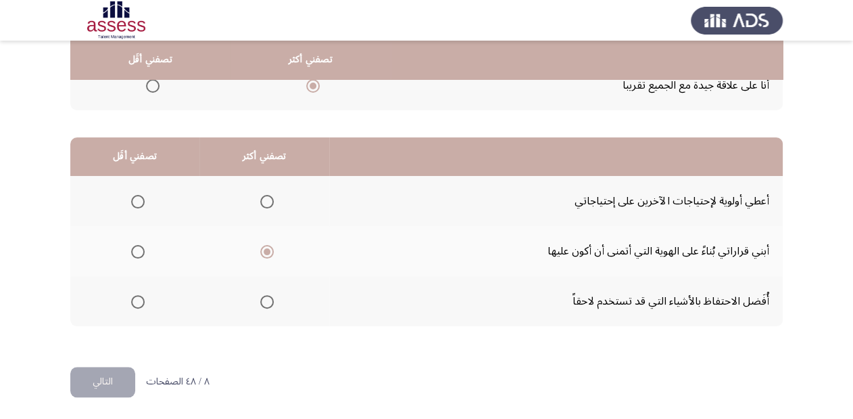
click at [133, 195] on input "Select an option" at bounding box center [138, 202] width 14 height 14
click at [95, 374] on button "التالي" at bounding box center [102, 381] width 65 height 30
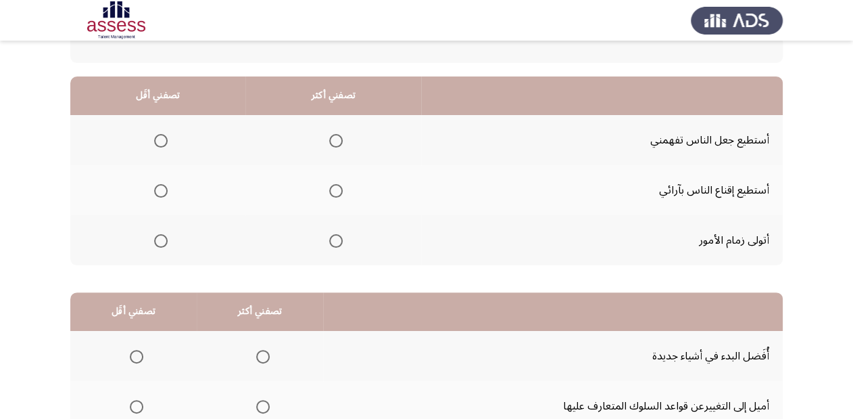
scroll to position [108, 0]
click at [339, 240] on span "Select an option" at bounding box center [336, 240] width 14 height 14
click at [339, 240] on input "Select an option" at bounding box center [336, 240] width 14 height 14
click at [161, 187] on span "Select an option" at bounding box center [161, 190] width 14 height 14
click at [161, 187] on input "Select an option" at bounding box center [161, 190] width 14 height 14
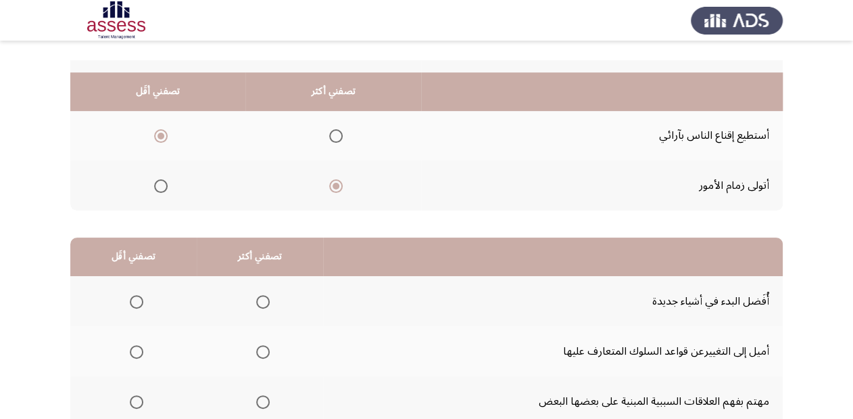
scroll to position [262, 0]
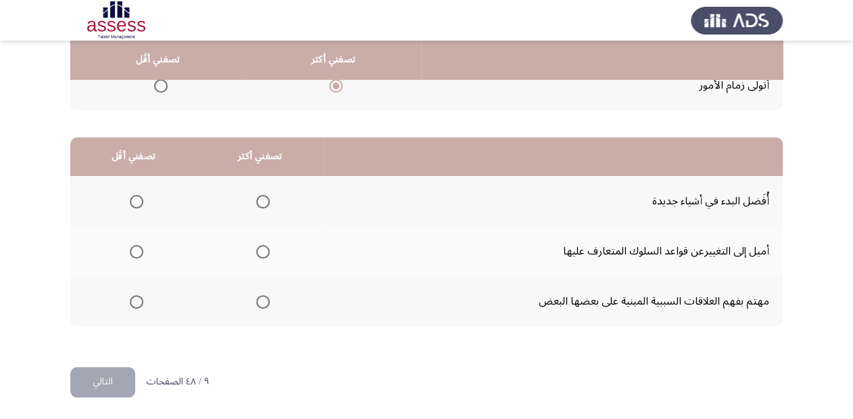
click at [263, 200] on span "Select an option" at bounding box center [263, 202] width 14 height 14
click at [263, 200] on input "Select an option" at bounding box center [263, 202] width 14 height 14
click at [135, 251] on span "Select an option" at bounding box center [137, 252] width 14 height 14
click at [135, 251] on input "Select an option" at bounding box center [137, 252] width 14 height 14
click at [105, 384] on button "التالي" at bounding box center [102, 381] width 65 height 30
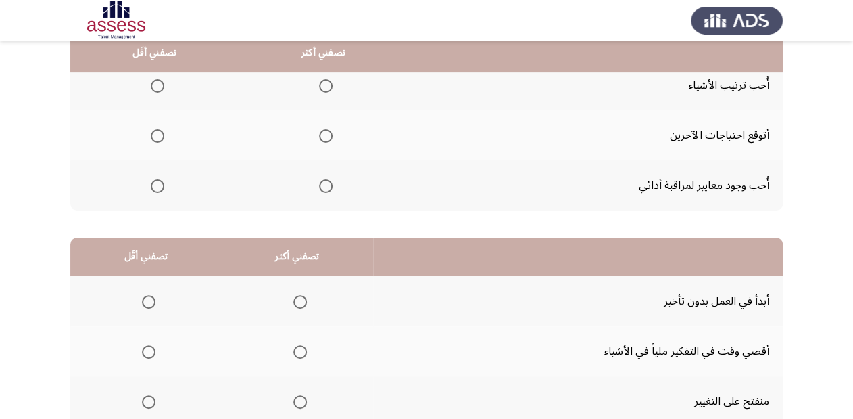
scroll to position [108, 0]
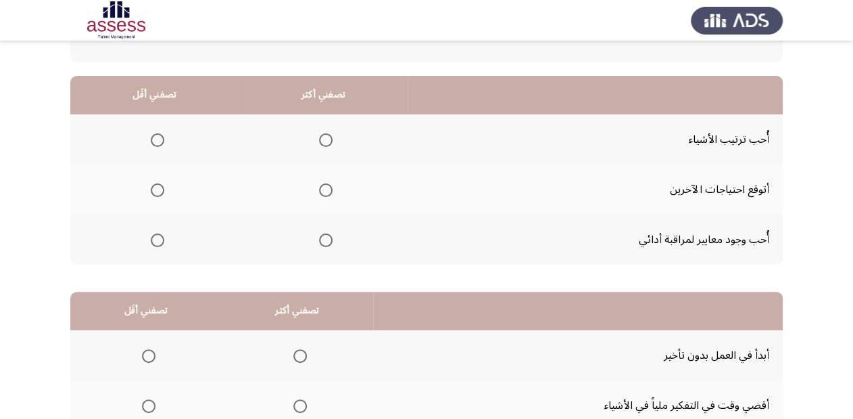
click at [325, 139] on span "Select an option" at bounding box center [326, 140] width 14 height 14
click at [325, 139] on input "Select an option" at bounding box center [326, 140] width 14 height 14
click at [158, 239] on span "Select an option" at bounding box center [158, 240] width 14 height 14
click at [158, 239] on input "Select an option" at bounding box center [158, 240] width 14 height 14
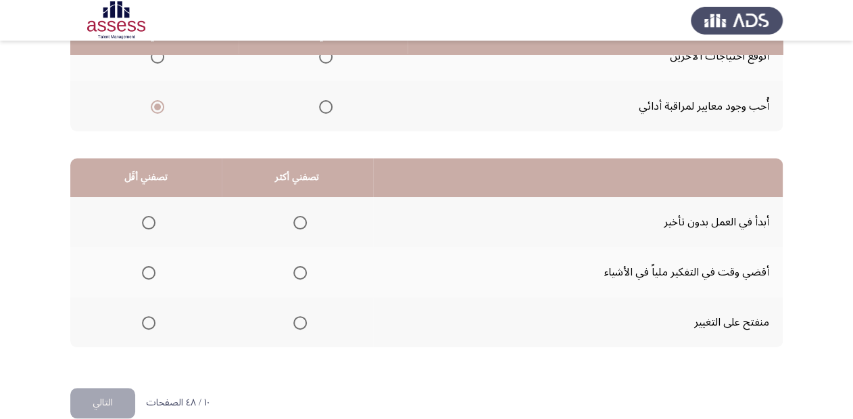
scroll to position [262, 0]
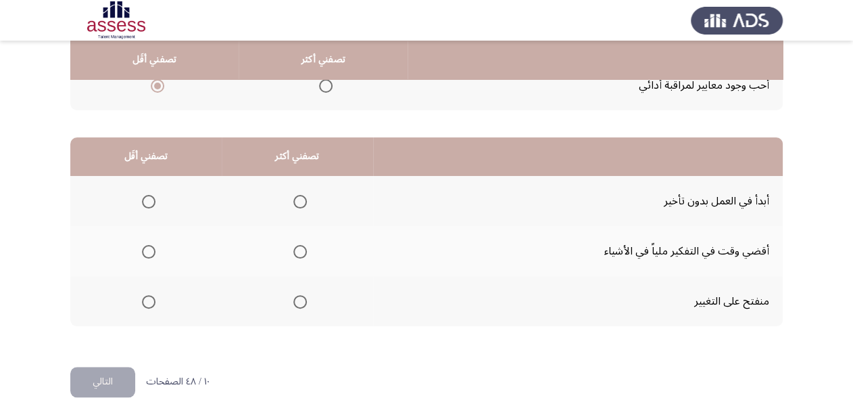
click at [295, 303] on span "Select an option" at bounding box center [300, 302] width 14 height 14
click at [295, 303] on input "Select an option" at bounding box center [300, 302] width 14 height 14
click at [149, 199] on span "Select an option" at bounding box center [149, 202] width 14 height 14
click at [149, 199] on input "Select an option" at bounding box center [149, 202] width 14 height 14
click at [118, 381] on button "التالي" at bounding box center [102, 381] width 65 height 30
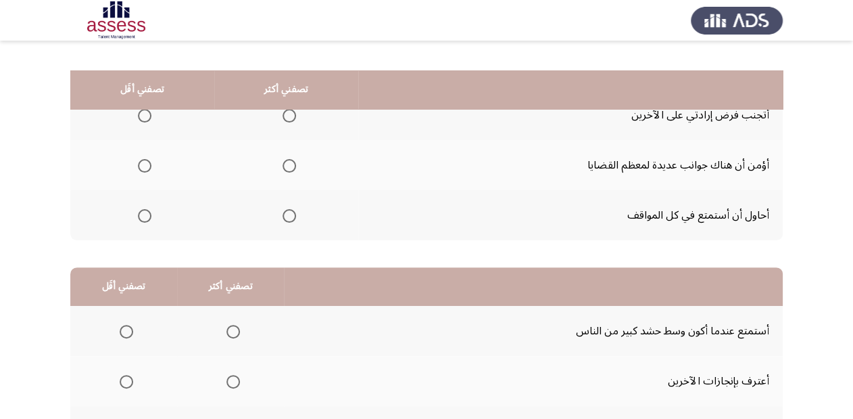
scroll to position [108, 0]
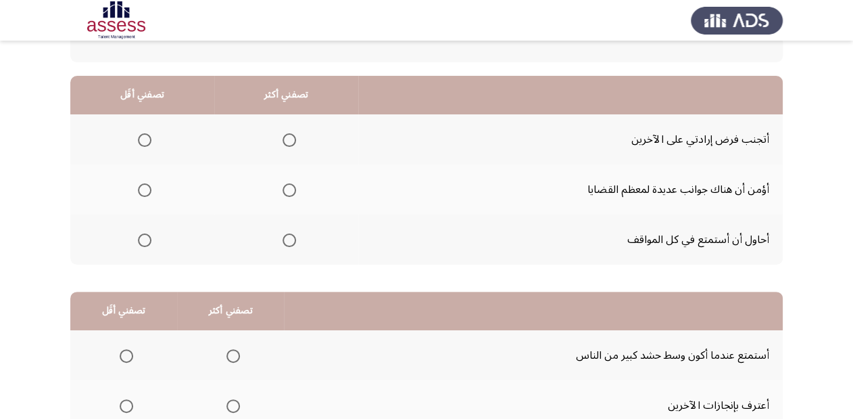
click at [283, 238] on span "Select an option" at bounding box center [290, 240] width 14 height 14
click at [283, 238] on input "Select an option" at bounding box center [290, 240] width 14 height 14
click at [138, 135] on span "Select an option" at bounding box center [145, 140] width 14 height 14
click at [138, 135] on input "Select an option" at bounding box center [145, 140] width 14 height 14
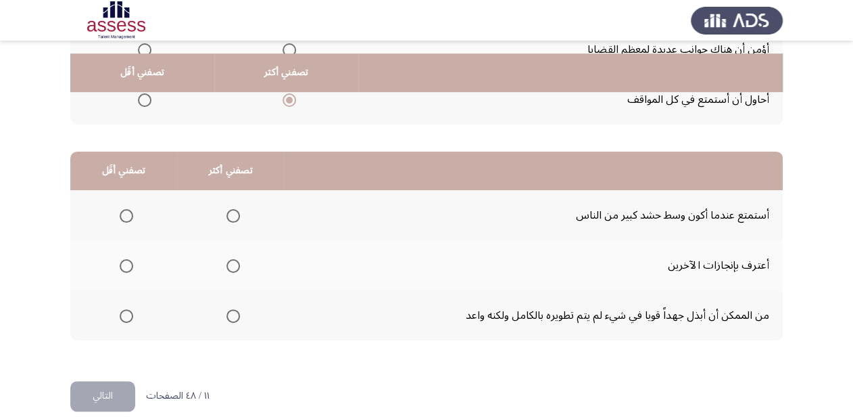
scroll to position [262, 0]
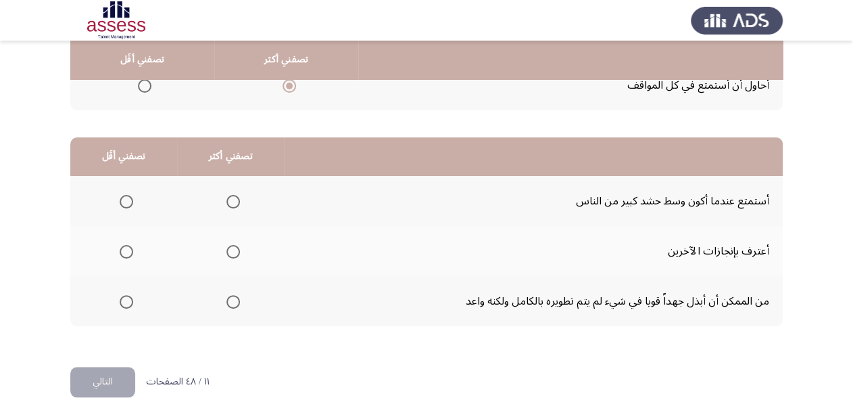
click at [233, 300] on span "Select an option" at bounding box center [234, 302] width 14 height 14
click at [233, 300] on input "Select an option" at bounding box center [234, 302] width 14 height 14
click at [125, 248] on span "Select an option" at bounding box center [127, 252] width 14 height 14
click at [125, 248] on input "Select an option" at bounding box center [127, 252] width 14 height 14
click at [126, 197] on span "Select an option" at bounding box center [127, 202] width 14 height 14
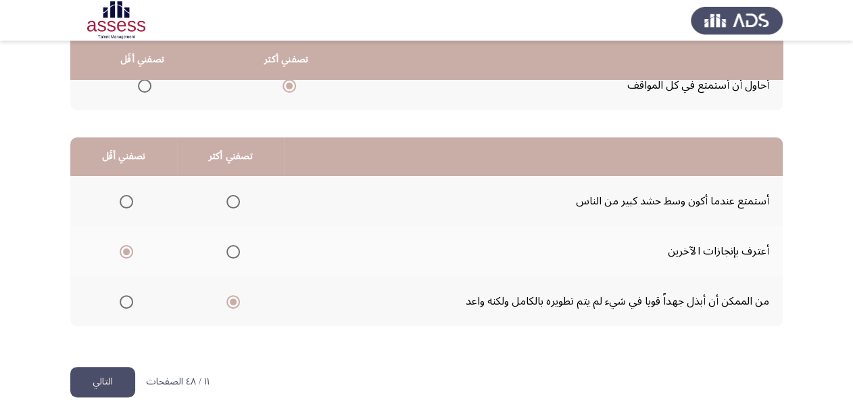
click at [126, 197] on input "Select an option" at bounding box center [127, 202] width 14 height 14
click at [99, 379] on button "التالي" at bounding box center [102, 381] width 65 height 30
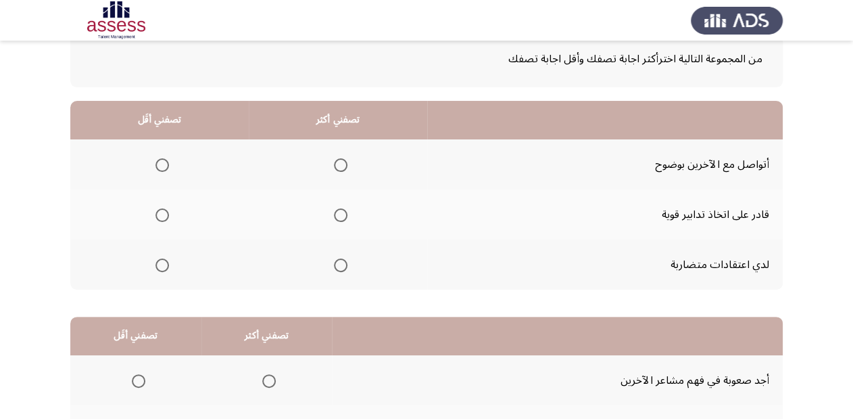
scroll to position [108, 0]
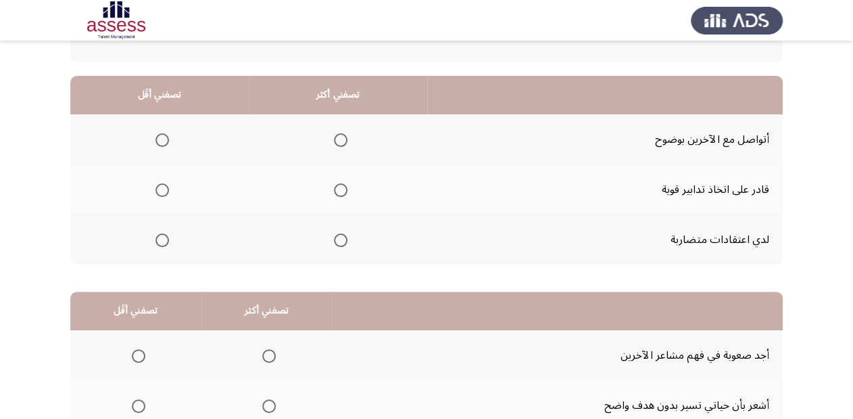
click at [339, 137] on span "Select an option" at bounding box center [341, 140] width 14 height 14
click at [339, 137] on input "Select an option" at bounding box center [341, 140] width 14 height 14
click at [162, 183] on span "Select an option" at bounding box center [163, 190] width 14 height 14
click at [162, 183] on input "Select an option" at bounding box center [163, 190] width 14 height 14
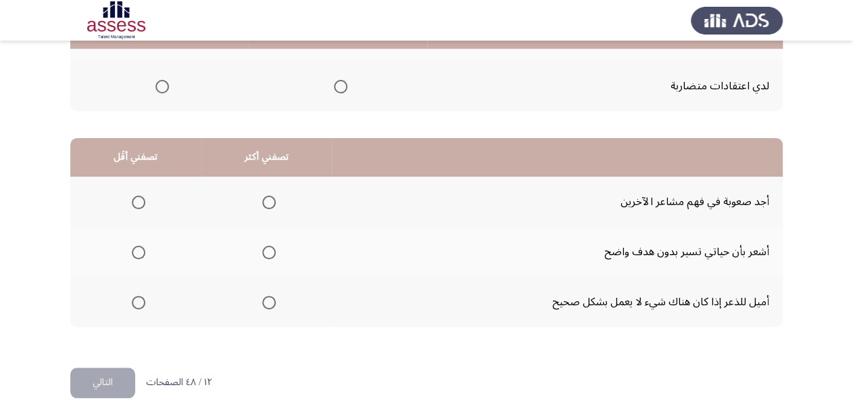
scroll to position [262, 0]
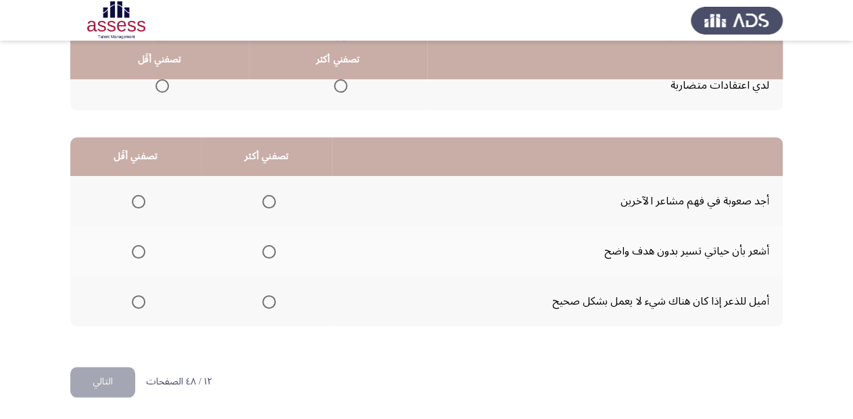
click at [262, 300] on span "Select an option" at bounding box center [269, 302] width 14 height 14
click at [262, 300] on input "Select an option" at bounding box center [269, 302] width 14 height 14
click at [133, 200] on span "Select an option" at bounding box center [139, 202] width 14 height 14
click at [133, 200] on input "Select an option" at bounding box center [139, 202] width 14 height 14
click at [114, 376] on button "التالي" at bounding box center [102, 381] width 65 height 30
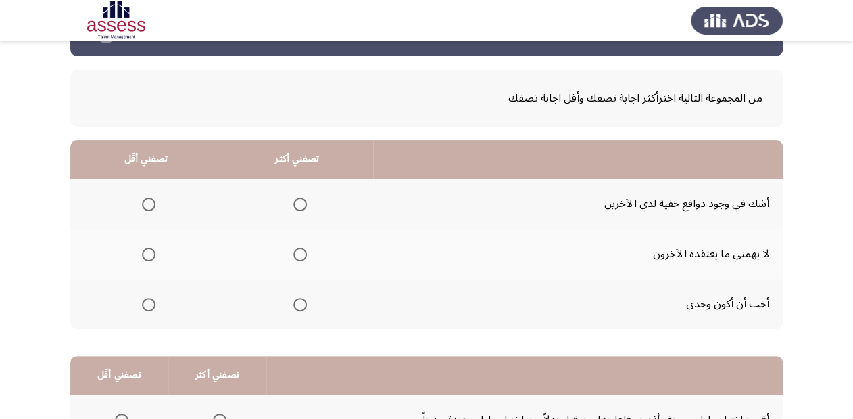
scroll to position [108, 0]
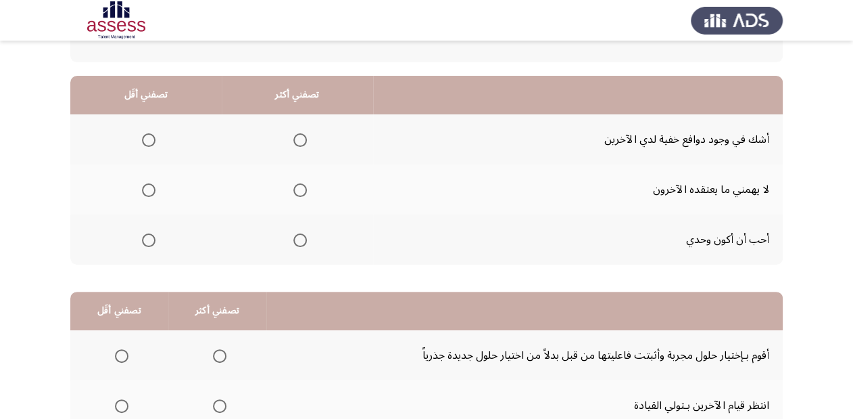
click at [150, 187] on span "Select an option" at bounding box center [149, 190] width 14 height 14
click at [150, 187] on input "Select an option" at bounding box center [149, 190] width 14 height 14
click at [295, 142] on span "Select an option" at bounding box center [300, 140] width 14 height 14
click at [295, 142] on input "Select an option" at bounding box center [300, 140] width 14 height 14
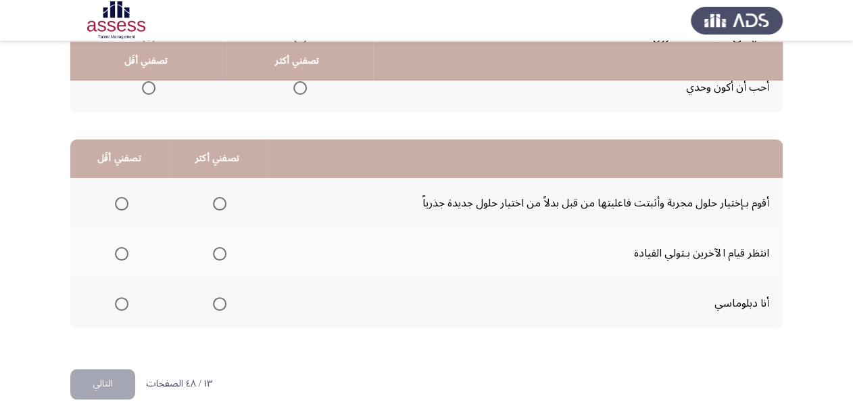
scroll to position [262, 0]
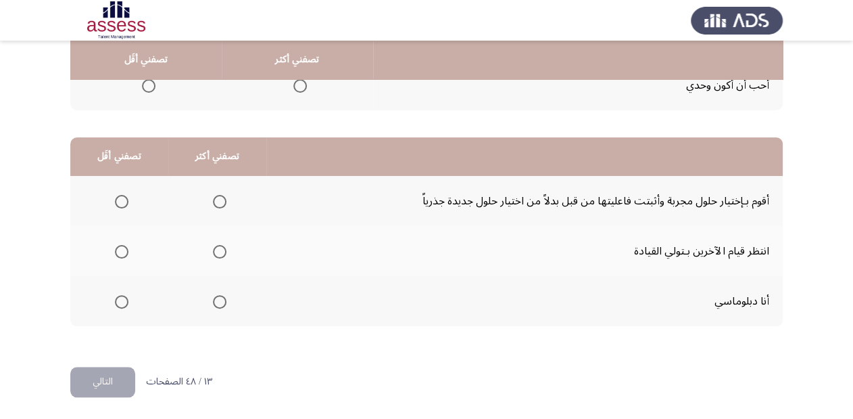
click at [123, 203] on span "Select an option" at bounding box center [122, 202] width 14 height 14
click at [123, 203] on input "Select an option" at bounding box center [122, 202] width 14 height 14
click at [213, 302] on span "Select an option" at bounding box center [220, 302] width 14 height 14
click at [213, 302] on input "Select an option" at bounding box center [220, 302] width 14 height 14
click at [108, 383] on button "التالي" at bounding box center [102, 381] width 65 height 30
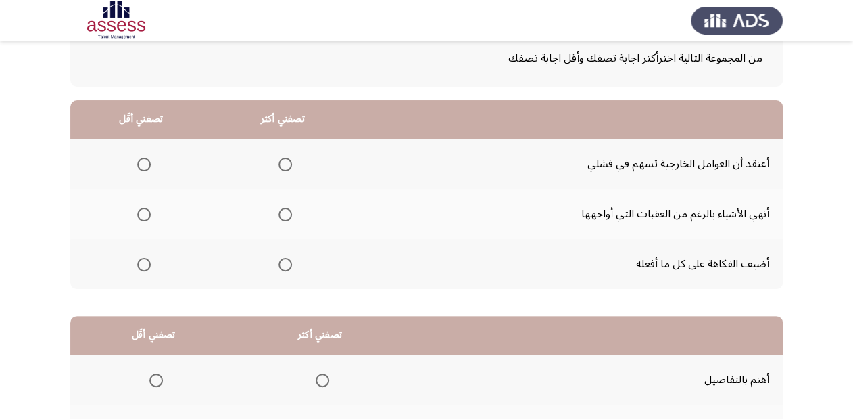
scroll to position [108, 0]
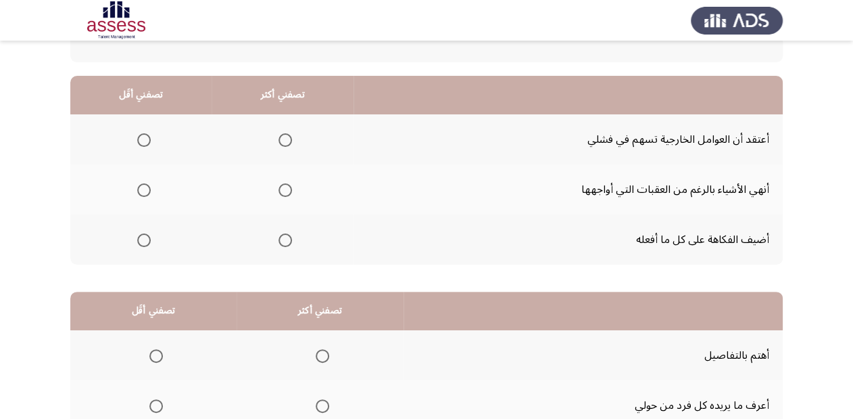
click at [287, 234] on span "Select an option" at bounding box center [286, 240] width 14 height 14
click at [287, 234] on input "Select an option" at bounding box center [286, 240] width 14 height 14
click at [139, 189] on span "Select an option" at bounding box center [144, 190] width 14 height 14
click at [139, 189] on input "Select an option" at bounding box center [144, 190] width 14 height 14
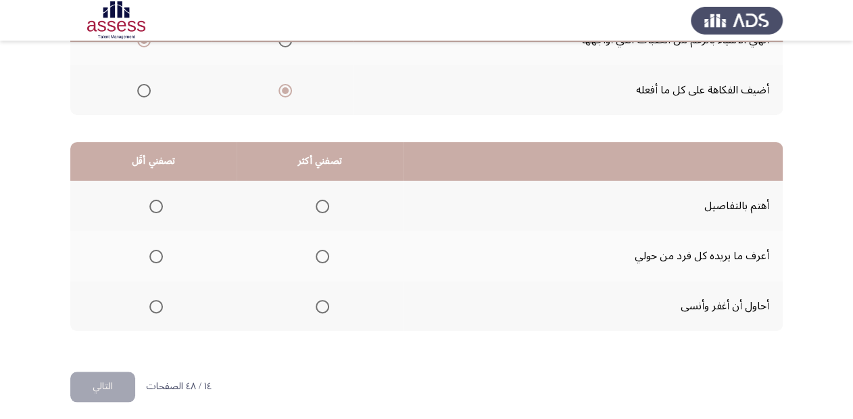
scroll to position [262, 0]
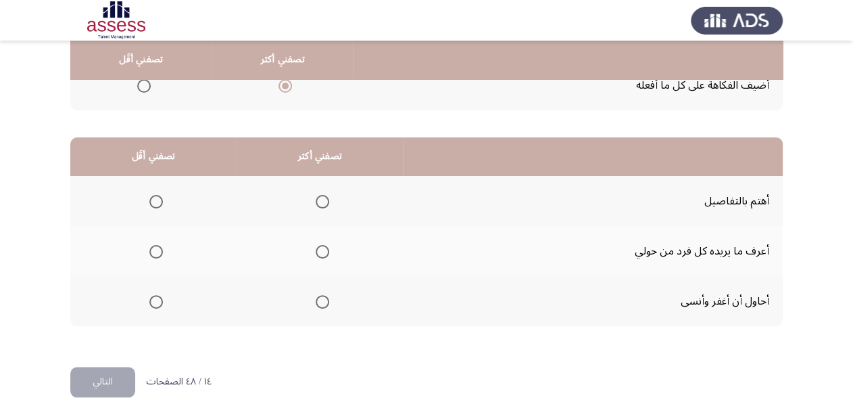
click at [324, 200] on span "Select an option" at bounding box center [323, 202] width 14 height 14
click at [324, 200] on input "Select an option" at bounding box center [323, 202] width 14 height 14
click at [156, 302] on span "Select an option" at bounding box center [156, 302] width 14 height 14
click at [156, 302] on input "Select an option" at bounding box center [156, 302] width 14 height 14
click at [102, 386] on button "التالي" at bounding box center [102, 381] width 65 height 30
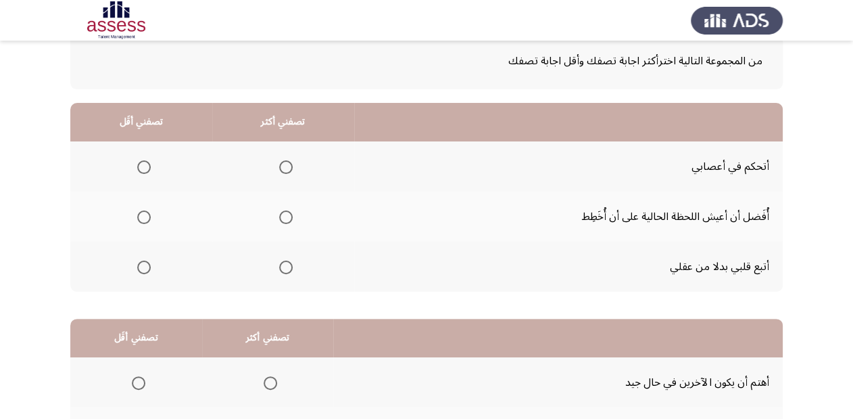
scroll to position [108, 0]
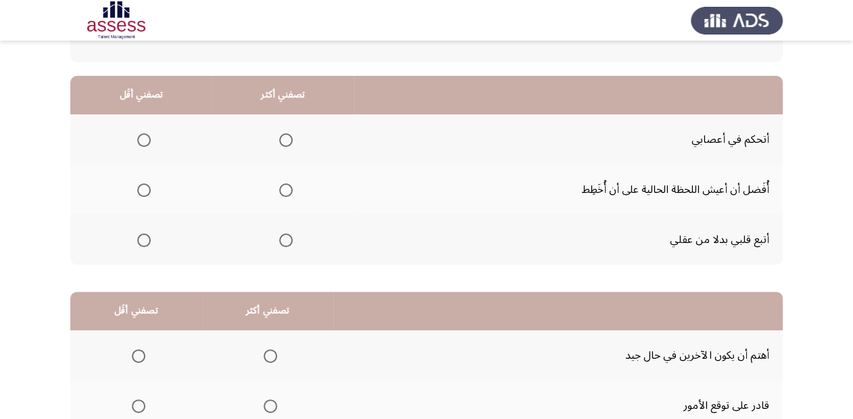
click at [285, 141] on span "Select an option" at bounding box center [286, 140] width 14 height 14
click at [285, 141] on input "Select an option" at bounding box center [286, 140] width 14 height 14
click at [144, 192] on span "Select an option" at bounding box center [144, 190] width 14 height 14
click at [144, 192] on input "Select an option" at bounding box center [144, 190] width 14 height 14
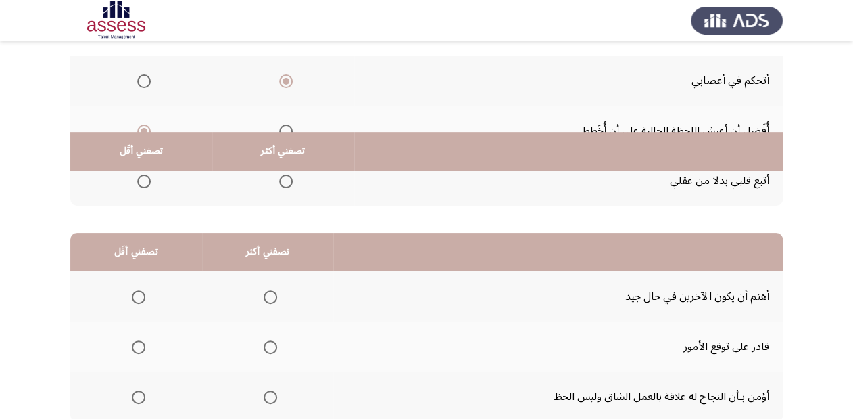
scroll to position [262, 0]
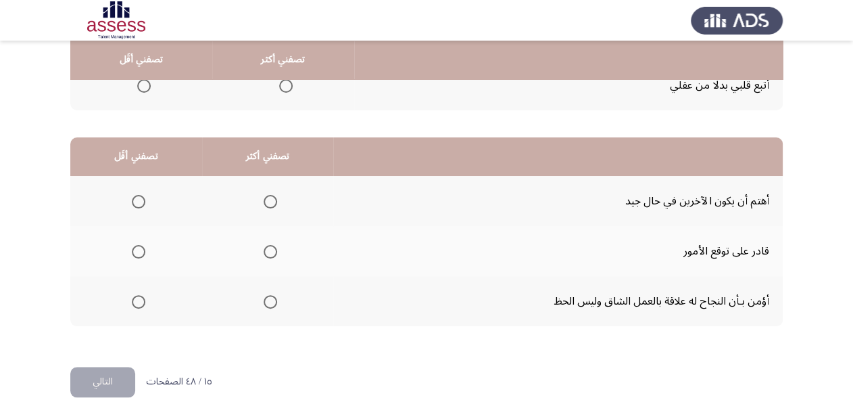
click at [270, 202] on span "Select an option" at bounding box center [271, 202] width 14 height 14
click at [270, 202] on input "Select an option" at bounding box center [271, 202] width 14 height 14
click at [133, 250] on span "Select an option" at bounding box center [139, 252] width 14 height 14
click at [133, 250] on input "Select an option" at bounding box center [139, 252] width 14 height 14
click at [118, 387] on button "التالي" at bounding box center [102, 381] width 65 height 30
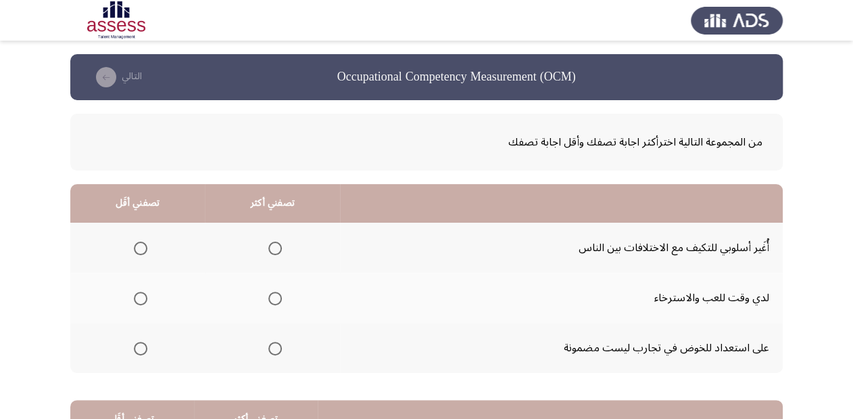
scroll to position [54, 0]
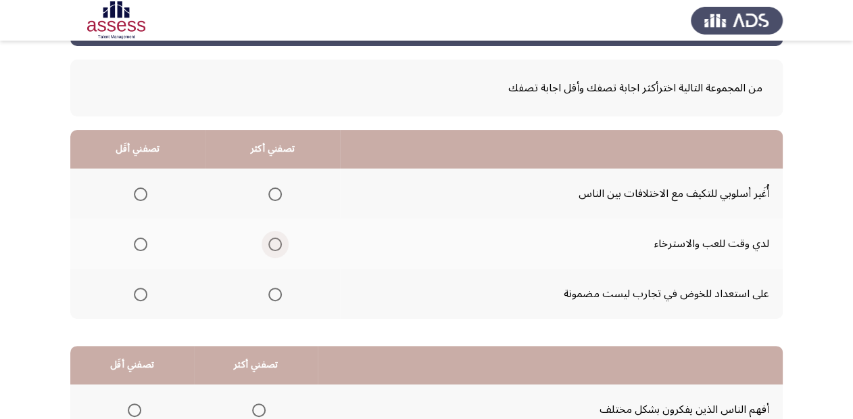
click at [273, 244] on span "Select an option" at bounding box center [275, 244] width 14 height 14
click at [273, 244] on input "Select an option" at bounding box center [275, 244] width 14 height 14
click at [141, 197] on span "Select an option" at bounding box center [141, 194] width 14 height 14
click at [141, 197] on input "Select an option" at bounding box center [141, 194] width 14 height 14
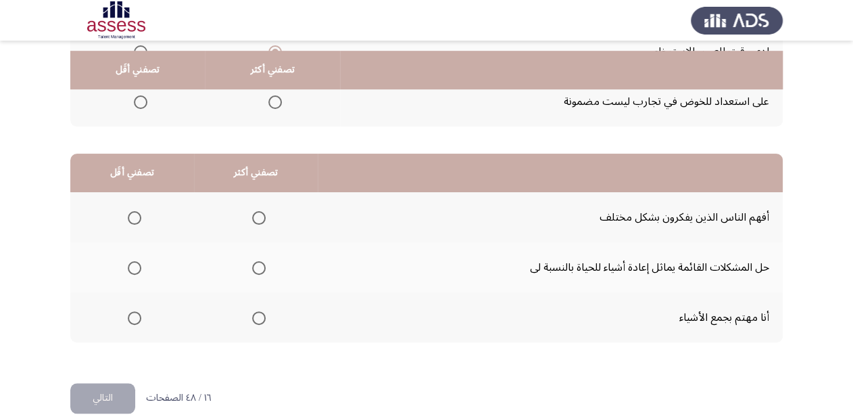
scroll to position [262, 0]
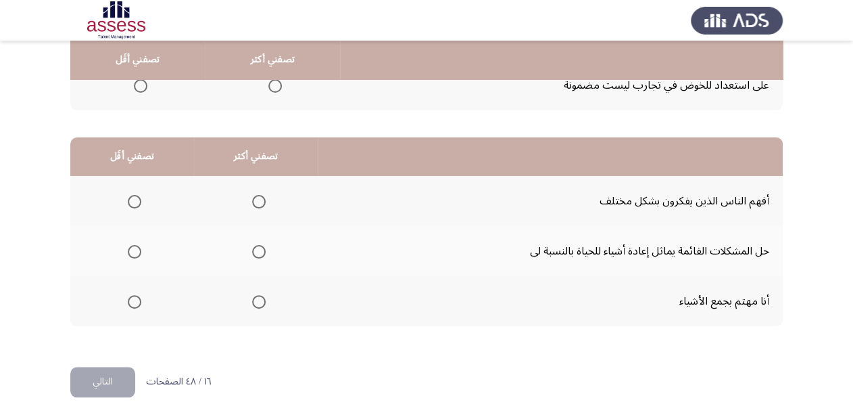
click at [252, 247] on span "Select an option" at bounding box center [259, 252] width 14 height 14
click at [252, 247] on input "Select an option" at bounding box center [259, 252] width 14 height 14
click at [134, 298] on span "Select an option" at bounding box center [135, 302] width 14 height 14
click at [134, 298] on input "Select an option" at bounding box center [135, 302] width 14 height 14
click at [118, 370] on button "التالي" at bounding box center [102, 381] width 65 height 30
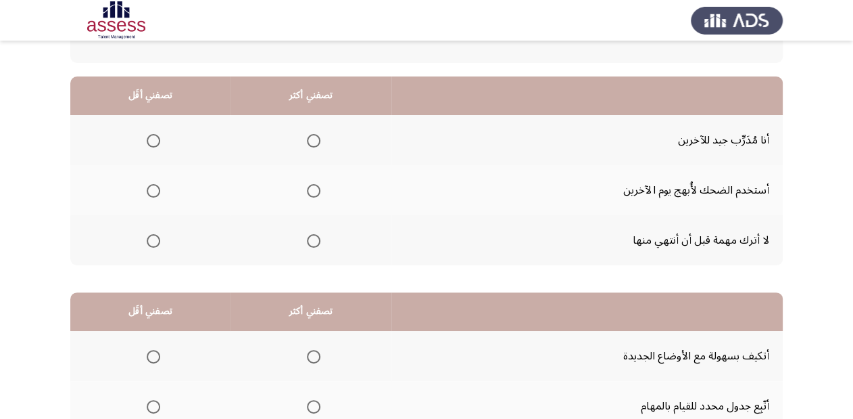
scroll to position [108, 0]
click at [315, 237] on span "Select an option" at bounding box center [314, 240] width 14 height 14
click at [315, 237] on input "Select an option" at bounding box center [314, 240] width 14 height 14
click at [317, 196] on mat-radio-group "Select an option" at bounding box center [311, 189] width 19 height 23
click at [310, 187] on span "Select an option" at bounding box center [314, 190] width 14 height 14
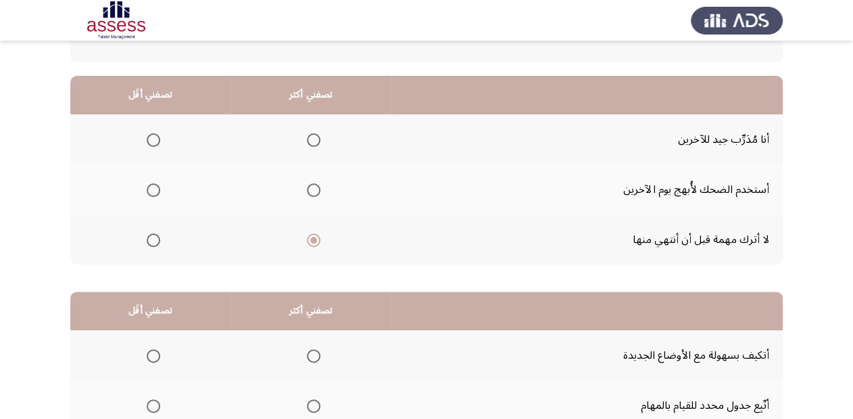
click at [310, 187] on input "Select an option" at bounding box center [314, 190] width 14 height 14
click at [314, 244] on span "Select an option" at bounding box center [314, 240] width 14 height 14
click at [314, 244] on input "Select an option" at bounding box center [314, 240] width 14 height 14
click at [149, 138] on span "Select an option" at bounding box center [154, 140] width 14 height 14
click at [149, 138] on input "Select an option" at bounding box center [154, 140] width 14 height 14
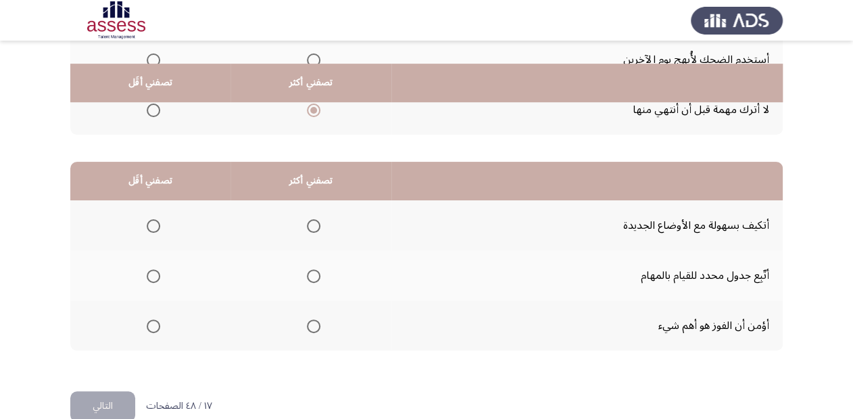
scroll to position [262, 0]
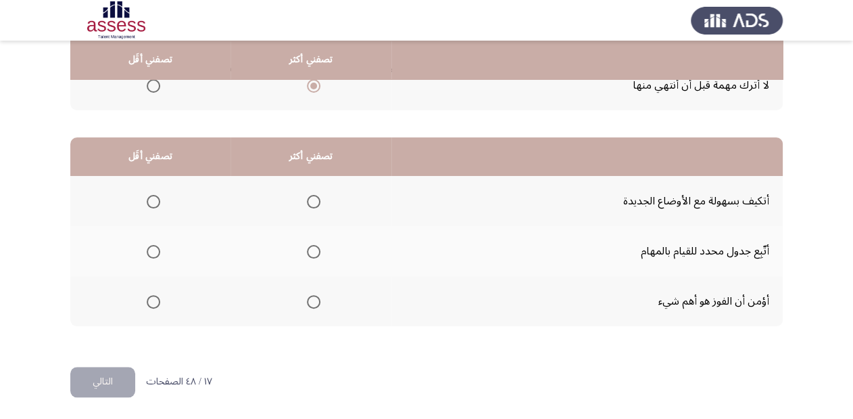
click at [314, 195] on span "Select an option" at bounding box center [314, 202] width 14 height 14
click at [314, 195] on input "Select an option" at bounding box center [314, 202] width 14 height 14
click at [153, 295] on span "Select an option" at bounding box center [154, 302] width 14 height 14
click at [153, 295] on input "Select an option" at bounding box center [154, 302] width 14 height 14
click at [108, 375] on button "التالي" at bounding box center [102, 381] width 65 height 30
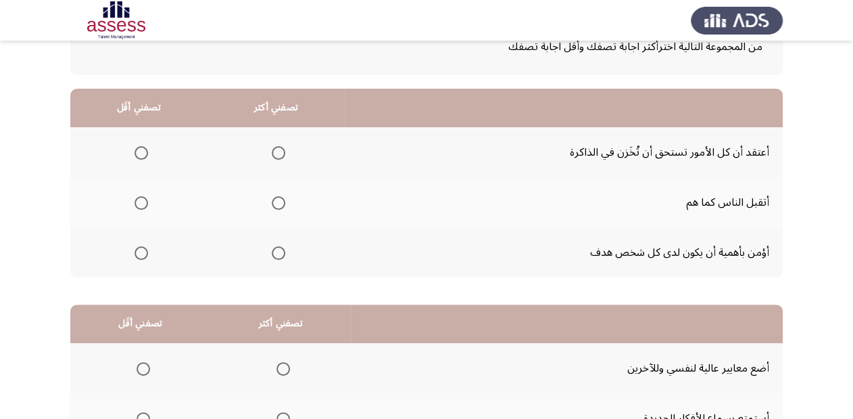
scroll to position [108, 0]
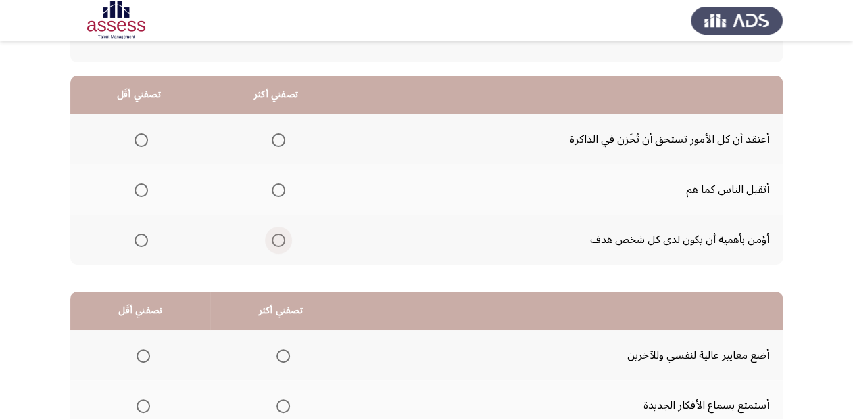
click at [268, 237] on label "Select an option" at bounding box center [275, 240] width 19 height 14
click at [272, 237] on input "Select an option" at bounding box center [279, 240] width 14 height 14
click at [137, 141] on span "Select an option" at bounding box center [142, 140] width 14 height 14
click at [137, 141] on input "Select an option" at bounding box center [142, 140] width 14 height 14
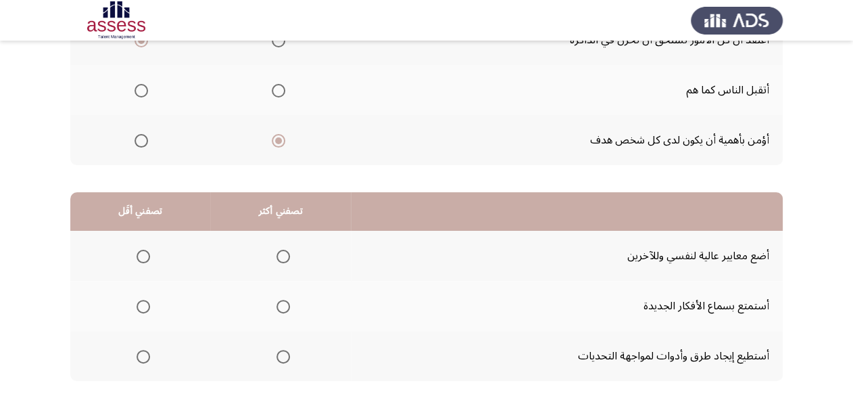
scroll to position [262, 0]
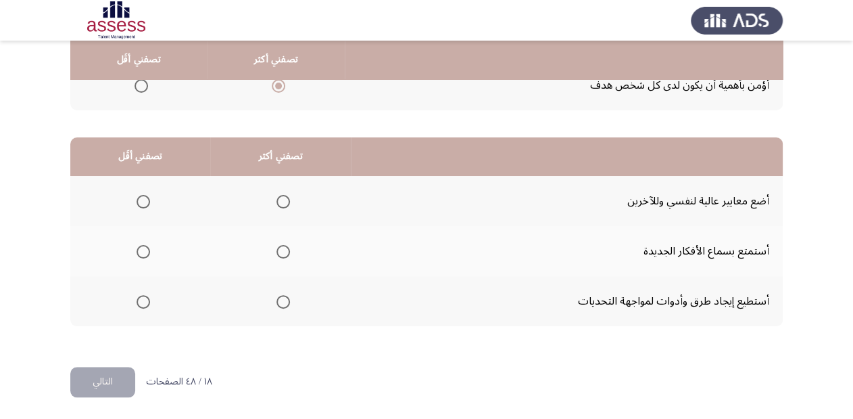
click at [148, 199] on span "Select an option" at bounding box center [144, 202] width 14 height 14
click at [148, 199] on input "Select an option" at bounding box center [144, 202] width 14 height 14
click at [284, 300] on span "Select an option" at bounding box center [284, 302] width 14 height 14
click at [284, 300] on input "Select an option" at bounding box center [284, 302] width 14 height 14
click at [108, 381] on button "التالي" at bounding box center [102, 381] width 65 height 30
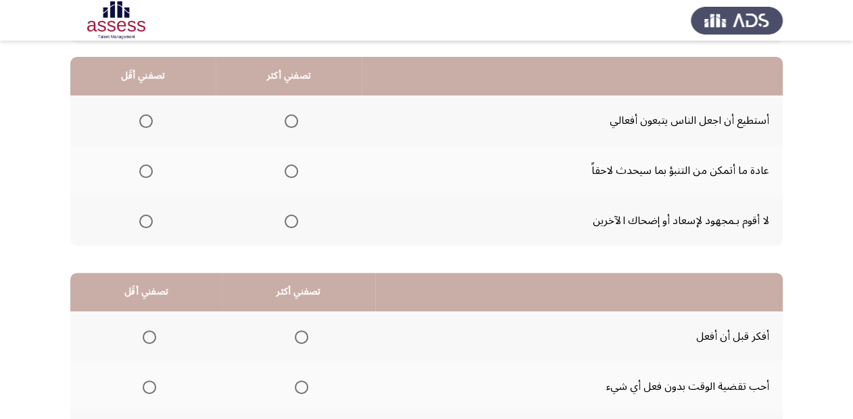
scroll to position [108, 0]
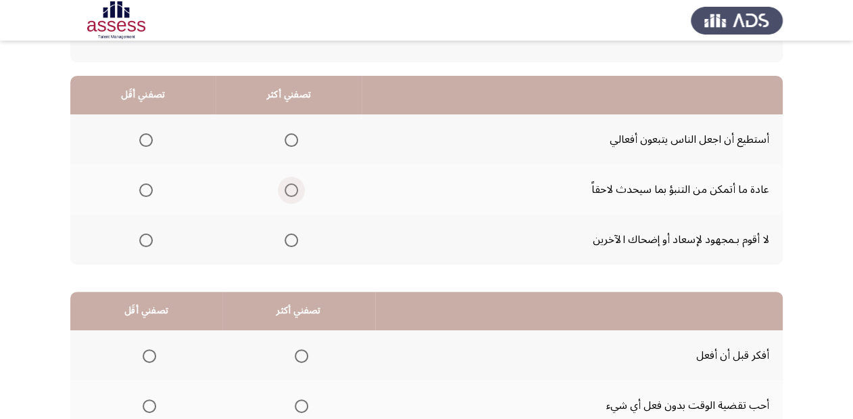
click at [292, 189] on span "Select an option" at bounding box center [292, 190] width 14 height 14
click at [292, 189] on input "Select an option" at bounding box center [292, 190] width 14 height 14
click at [143, 237] on span "Select an option" at bounding box center [146, 240] width 14 height 14
click at [143, 237] on input "Select an option" at bounding box center [146, 240] width 14 height 14
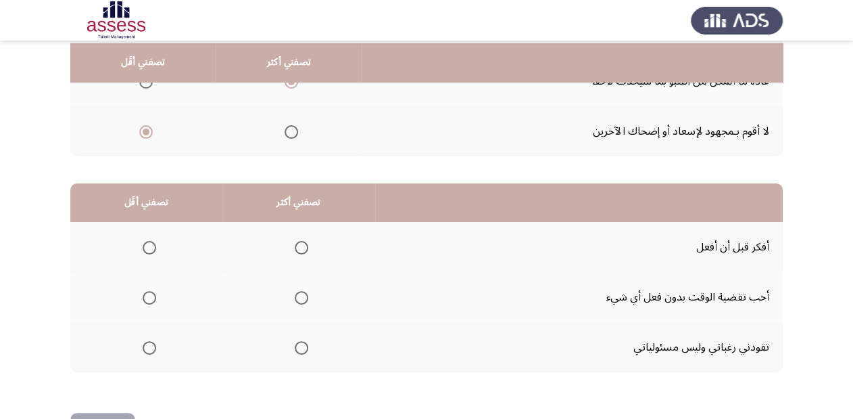
scroll to position [262, 0]
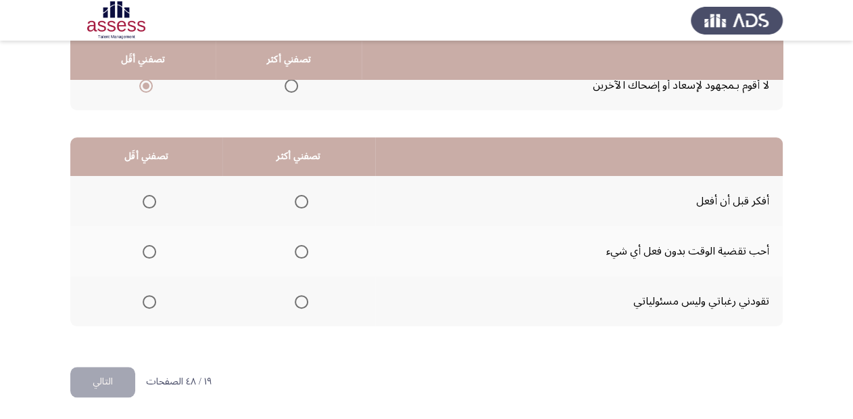
click at [302, 200] on span "Select an option" at bounding box center [302, 202] width 14 height 14
click at [302, 200] on input "Select an option" at bounding box center [302, 202] width 14 height 14
click at [151, 245] on span "Select an option" at bounding box center [150, 252] width 14 height 14
click at [151, 245] on input "Select an option" at bounding box center [150, 252] width 14 height 14
click at [111, 376] on button "التالي" at bounding box center [102, 381] width 65 height 30
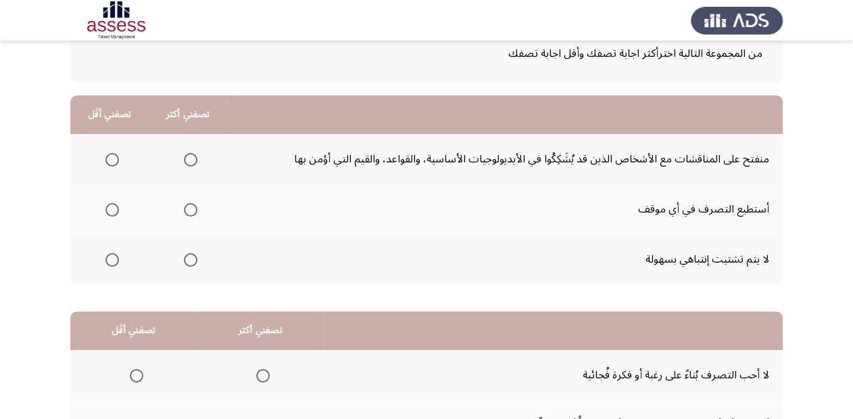
scroll to position [108, 0]
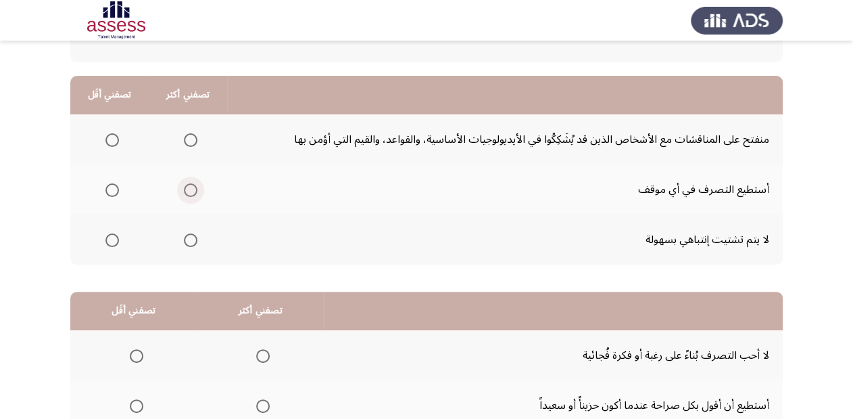
click at [187, 192] on span "Select an option" at bounding box center [191, 190] width 14 height 14
click at [187, 192] on input "Select an option" at bounding box center [191, 190] width 14 height 14
click at [189, 238] on span "Select an option" at bounding box center [191, 240] width 14 height 14
click at [189, 238] on input "Select an option" at bounding box center [191, 240] width 14 height 14
click at [108, 189] on span "Select an option" at bounding box center [112, 190] width 14 height 14
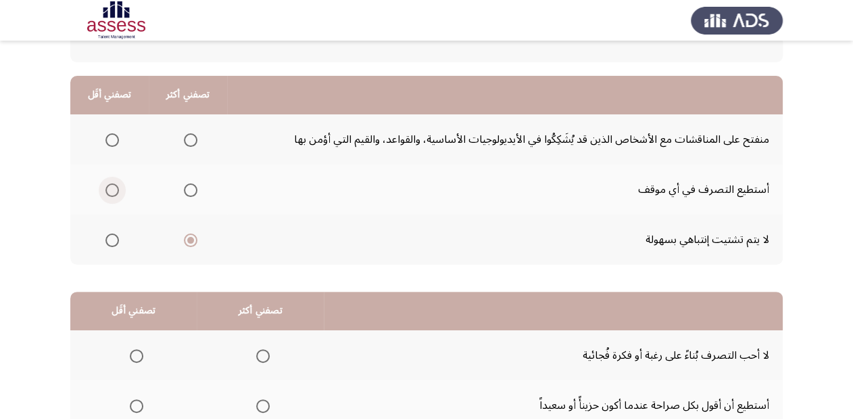
click at [108, 189] on input "Select an option" at bounding box center [112, 190] width 14 height 14
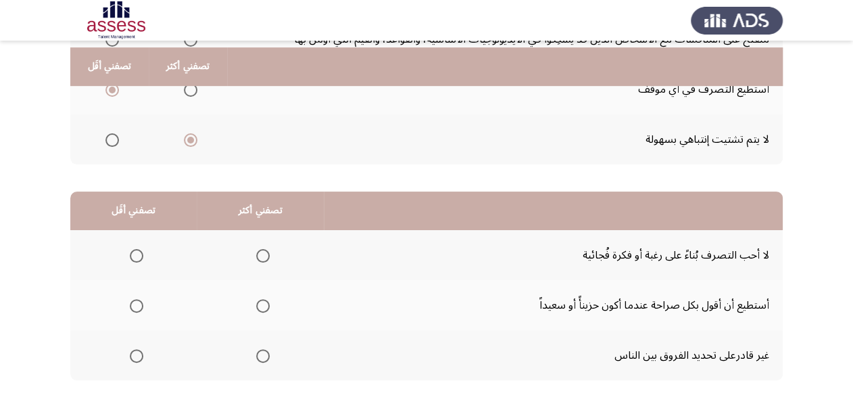
scroll to position [262, 0]
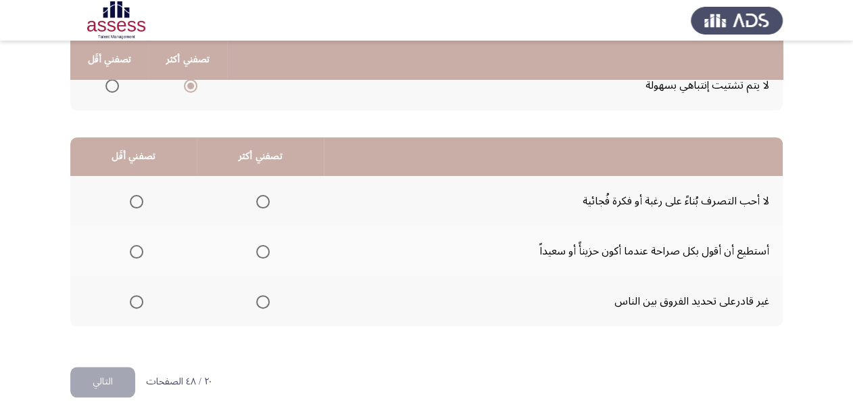
click at [260, 245] on span "Select an option" at bounding box center [263, 252] width 14 height 14
click at [260, 245] on input "Select an option" at bounding box center [263, 252] width 14 height 14
click at [135, 200] on span "Select an option" at bounding box center [137, 202] width 14 height 14
click at [135, 200] on input "Select an option" at bounding box center [137, 202] width 14 height 14
click at [120, 381] on button "التالي" at bounding box center [102, 381] width 65 height 30
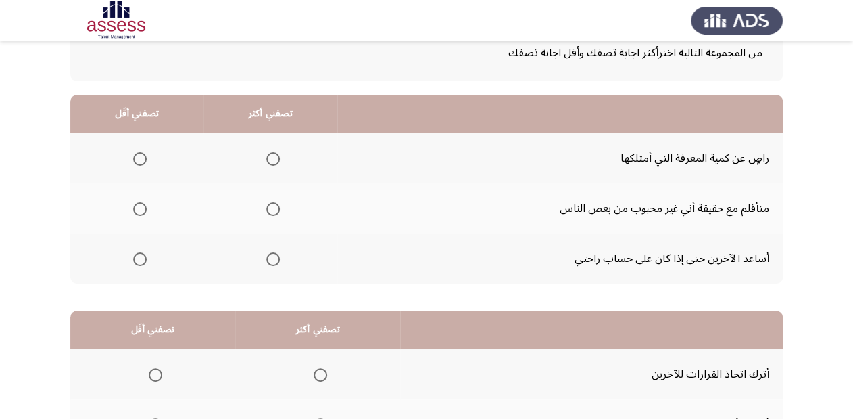
scroll to position [108, 0]
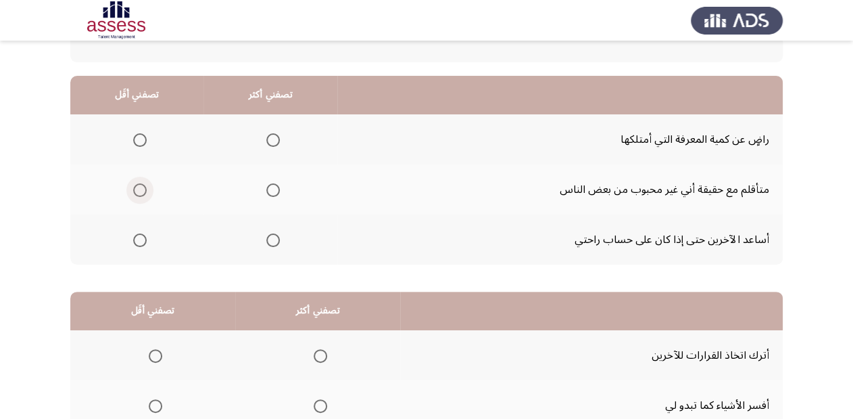
click at [141, 187] on span "Select an option" at bounding box center [140, 190] width 14 height 14
click at [141, 187] on input "Select an option" at bounding box center [140, 190] width 14 height 14
click at [271, 137] on span "Select an option" at bounding box center [273, 140] width 14 height 14
click at [271, 137] on input "Select an option" at bounding box center [273, 140] width 14 height 14
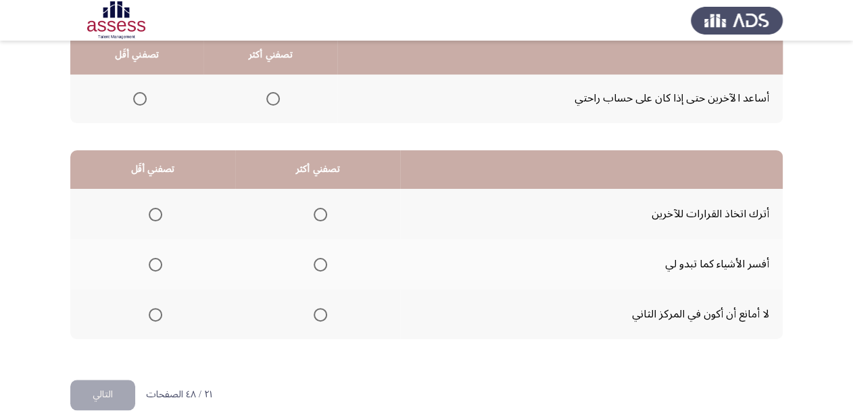
scroll to position [262, 0]
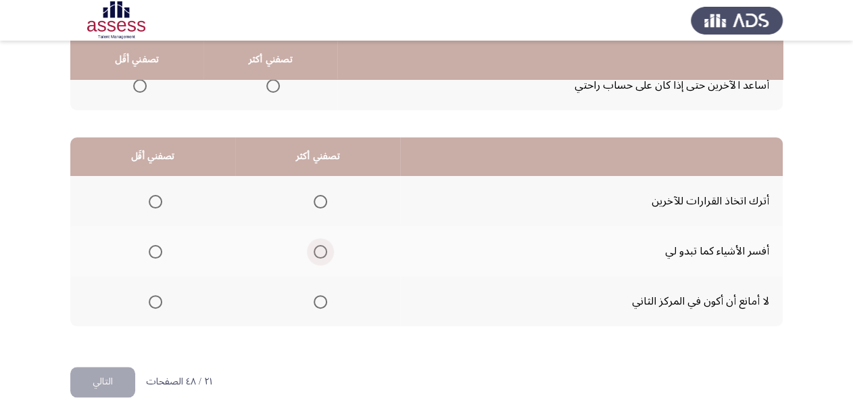
click at [318, 251] on span "Select an option" at bounding box center [321, 252] width 14 height 14
click at [318, 251] on input "Select an option" at bounding box center [321, 252] width 14 height 14
click at [153, 300] on span "Select an option" at bounding box center [156, 302] width 14 height 14
click at [153, 300] on input "Select an option" at bounding box center [156, 302] width 14 height 14
click at [116, 387] on button "التالي" at bounding box center [102, 381] width 65 height 30
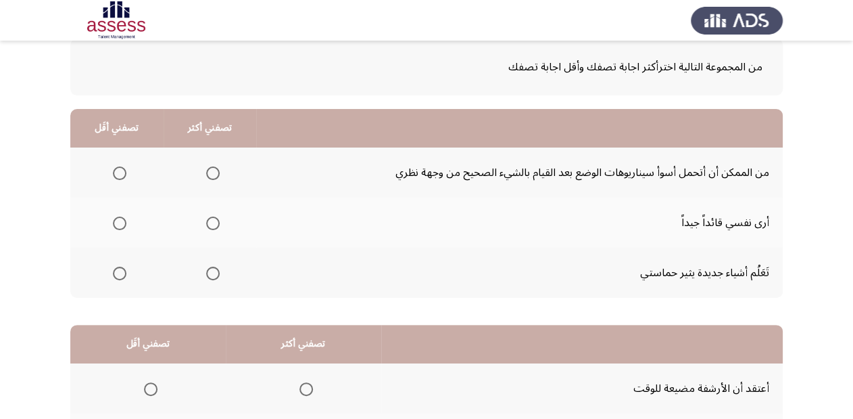
scroll to position [108, 0]
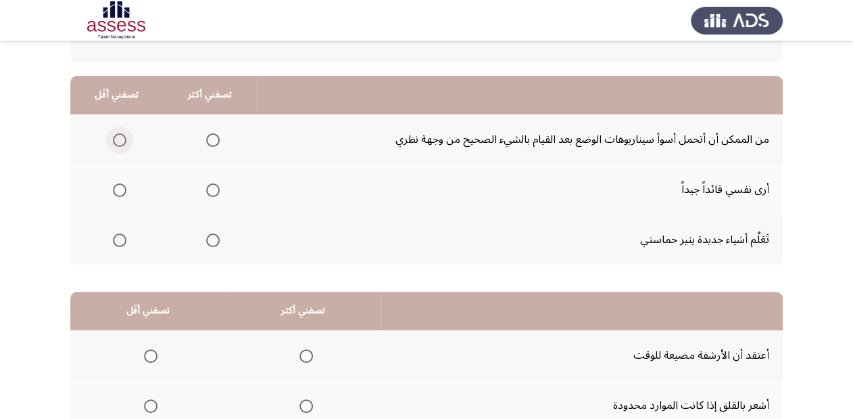
click at [116, 138] on span "Select an option" at bounding box center [120, 140] width 14 height 14
click at [116, 138] on input "Select an option" at bounding box center [120, 140] width 14 height 14
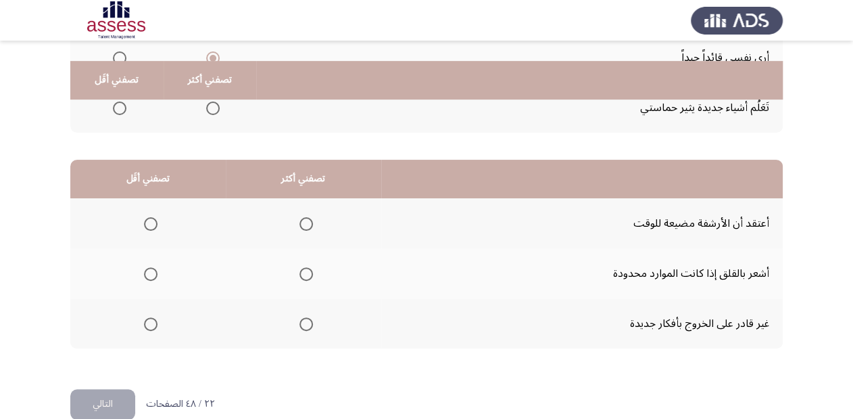
scroll to position [262, 0]
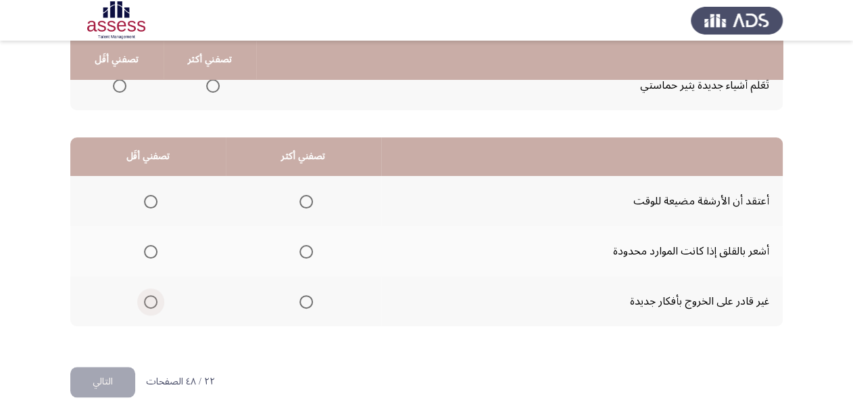
click at [152, 300] on span "Select an option" at bounding box center [151, 302] width 14 height 14
click at [152, 300] on input "Select an option" at bounding box center [151, 302] width 14 height 14
click at [308, 201] on span "Select an option" at bounding box center [307, 202] width 14 height 14
click at [308, 201] on input "Select an option" at bounding box center [307, 202] width 14 height 14
click at [113, 366] on button "التالي" at bounding box center [102, 381] width 65 height 30
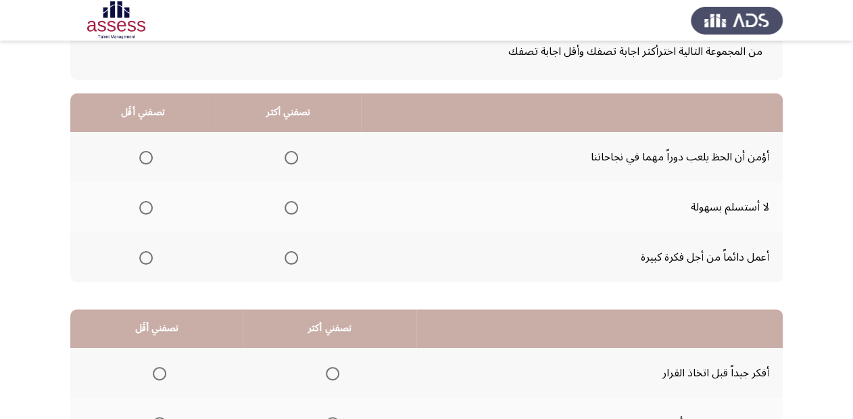
scroll to position [108, 0]
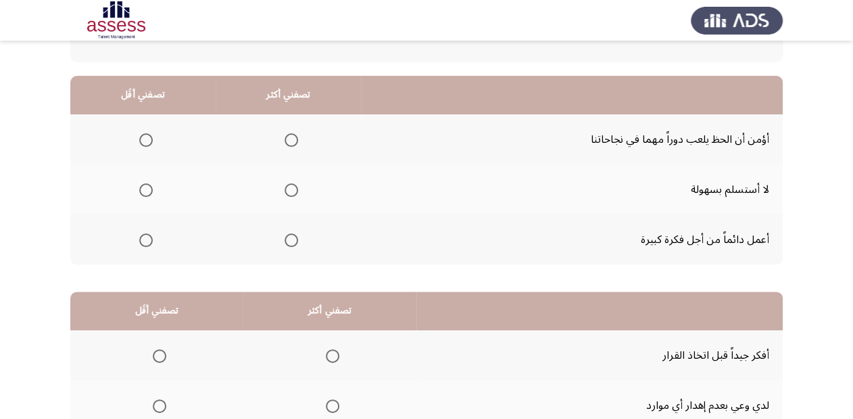
click at [291, 185] on span "Select an option" at bounding box center [292, 190] width 14 height 14
click at [291, 185] on input "Select an option" at bounding box center [292, 190] width 14 height 14
click at [144, 138] on span "Select an option" at bounding box center [146, 140] width 14 height 14
click at [144, 138] on input "Select an option" at bounding box center [146, 140] width 14 height 14
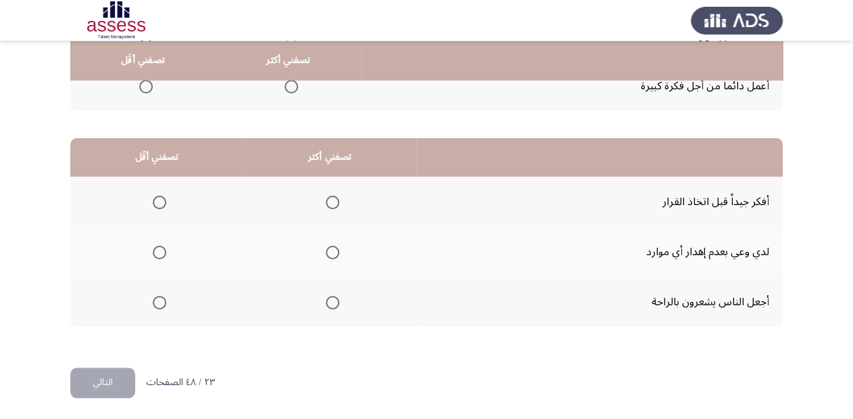
scroll to position [262, 0]
click at [327, 203] on span "Select an option" at bounding box center [333, 202] width 14 height 14
click at [327, 203] on input "Select an option" at bounding box center [333, 202] width 14 height 14
drag, startPoint x: 331, startPoint y: 242, endPoint x: 335, endPoint y: 251, distance: 9.7
click at [331, 244] on mat-radio-button "Select an option" at bounding box center [329, 251] width 19 height 14
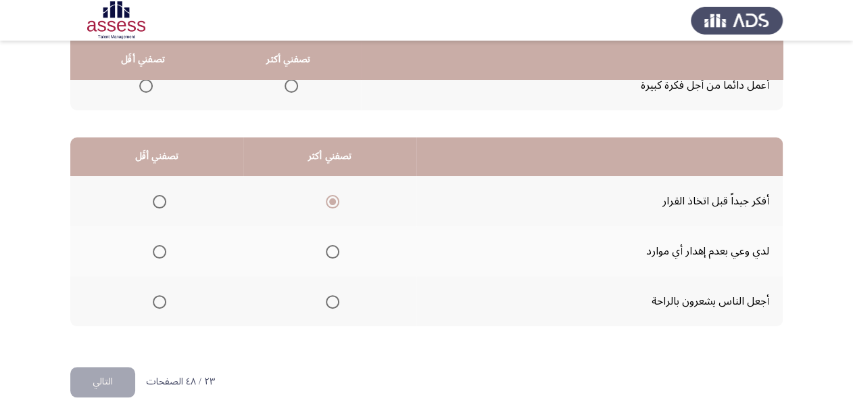
click at [335, 251] on span "Select an option" at bounding box center [333, 252] width 14 height 14
click at [335, 251] on input "Select an option" at bounding box center [333, 252] width 14 height 14
click at [159, 198] on span "Select an option" at bounding box center [160, 202] width 14 height 14
click at [159, 198] on input "Select an option" at bounding box center [160, 202] width 14 height 14
click at [96, 373] on button "التالي" at bounding box center [102, 381] width 65 height 30
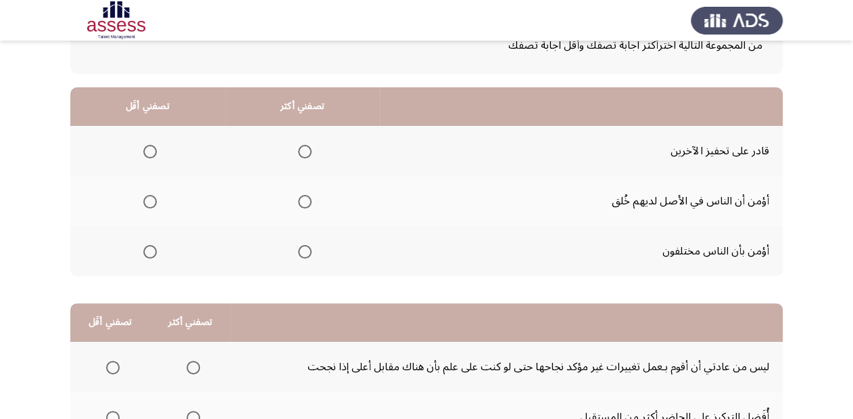
scroll to position [108, 0]
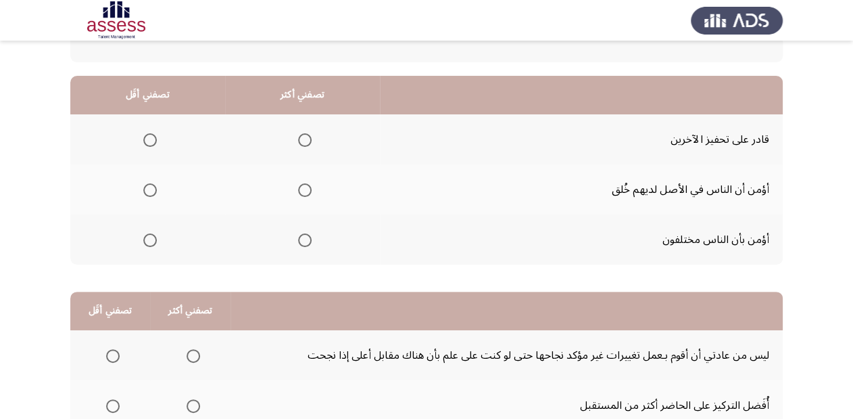
click at [307, 138] on span "Select an option" at bounding box center [305, 140] width 14 height 14
click at [307, 138] on input "Select an option" at bounding box center [305, 140] width 14 height 14
click at [154, 189] on span "Select an option" at bounding box center [150, 190] width 14 height 14
click at [154, 189] on input "Select an option" at bounding box center [150, 190] width 14 height 14
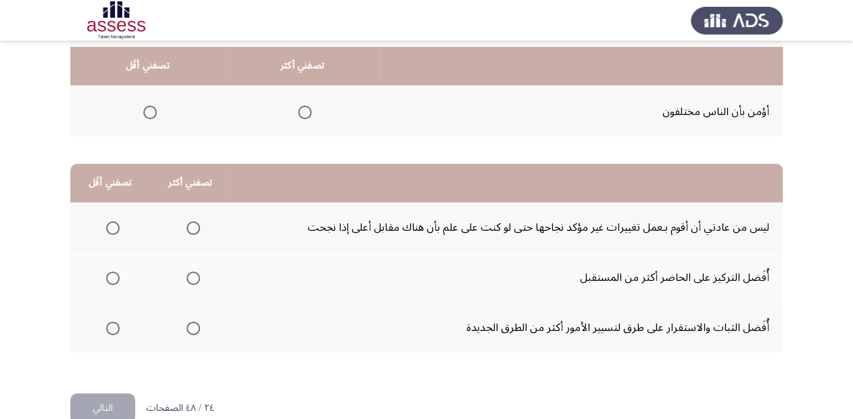
scroll to position [262, 0]
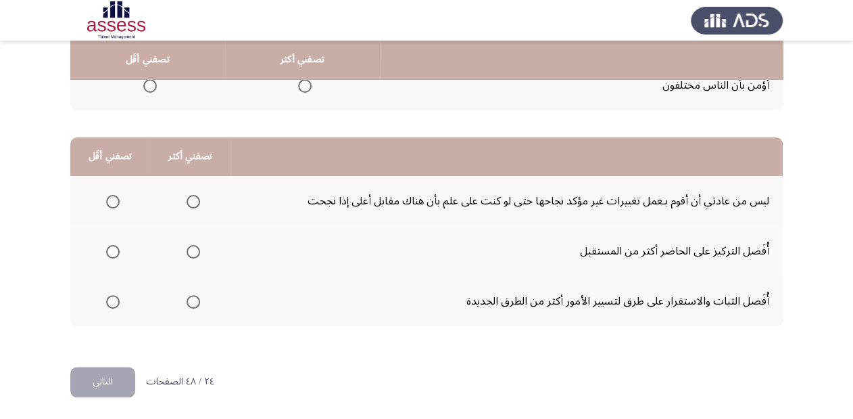
click at [111, 303] on span "Select an option" at bounding box center [113, 302] width 14 height 14
click at [111, 303] on input "Select an option" at bounding box center [113, 302] width 14 height 14
click at [187, 247] on span "Select an option" at bounding box center [194, 252] width 14 height 14
click at [187, 247] on input "Select an option" at bounding box center [194, 252] width 14 height 14
click at [120, 373] on button "التالي" at bounding box center [102, 381] width 65 height 30
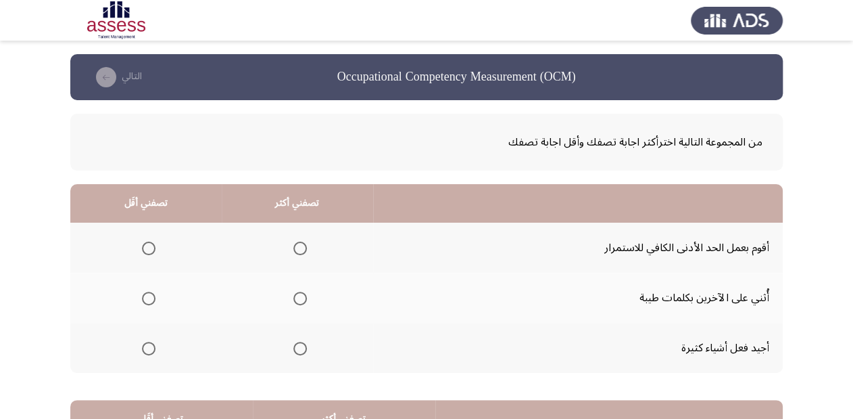
scroll to position [54, 0]
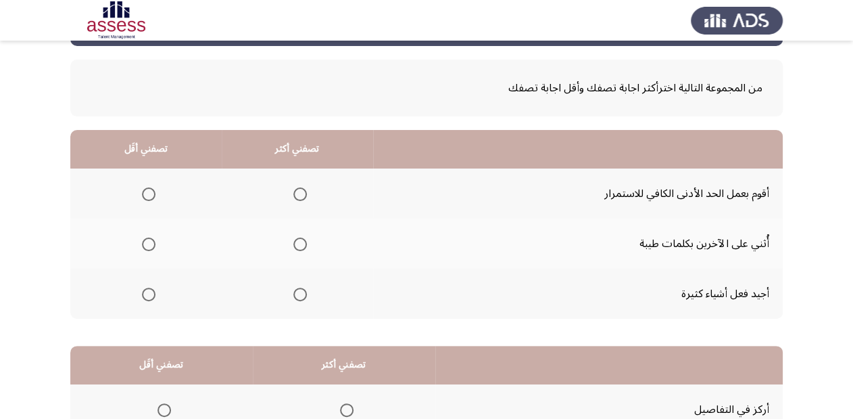
click at [303, 289] on span "Select an option" at bounding box center [300, 294] width 14 height 14
click at [303, 289] on input "Select an option" at bounding box center [300, 294] width 14 height 14
click at [149, 189] on span "Select an option" at bounding box center [149, 194] width 14 height 14
click at [149, 189] on input "Select an option" at bounding box center [149, 194] width 14 height 14
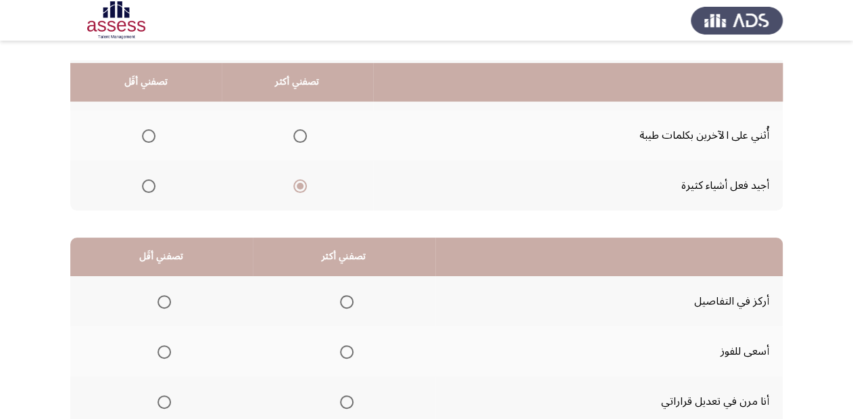
scroll to position [262, 0]
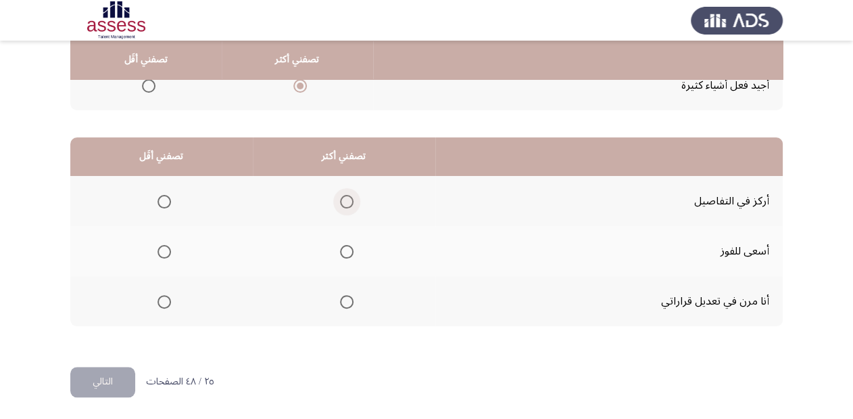
click at [343, 197] on span "Select an option" at bounding box center [347, 202] width 14 height 14
click at [343, 197] on input "Select an option" at bounding box center [347, 202] width 14 height 14
click at [169, 301] on span "Select an option" at bounding box center [165, 302] width 14 height 14
click at [169, 301] on input "Select an option" at bounding box center [165, 302] width 14 height 14
click at [105, 373] on button "التالي" at bounding box center [102, 381] width 65 height 30
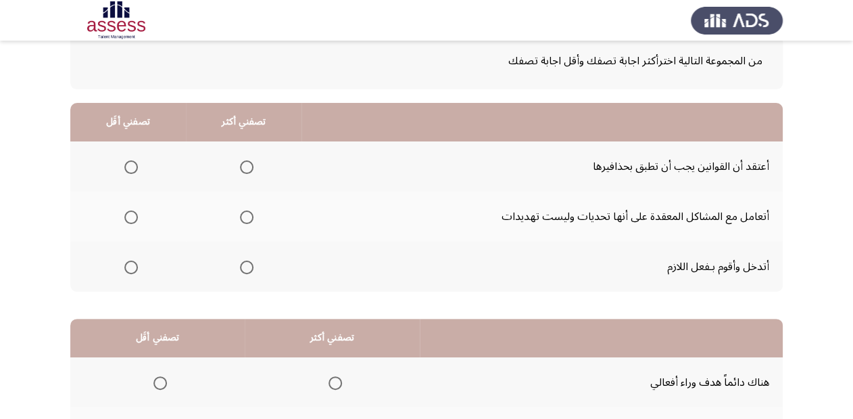
scroll to position [108, 0]
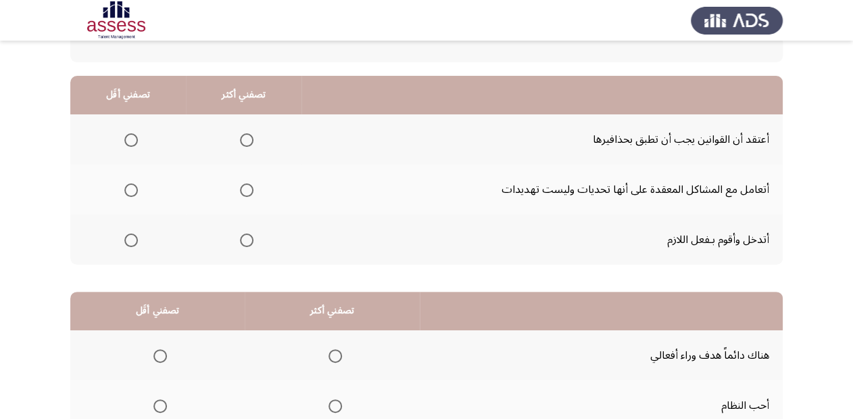
click at [134, 137] on span "Select an option" at bounding box center [131, 140] width 14 height 14
click at [134, 137] on input "Select an option" at bounding box center [131, 140] width 14 height 14
click at [246, 187] on span "Select an option" at bounding box center [247, 190] width 14 height 14
click at [246, 187] on input "Select an option" at bounding box center [247, 190] width 14 height 14
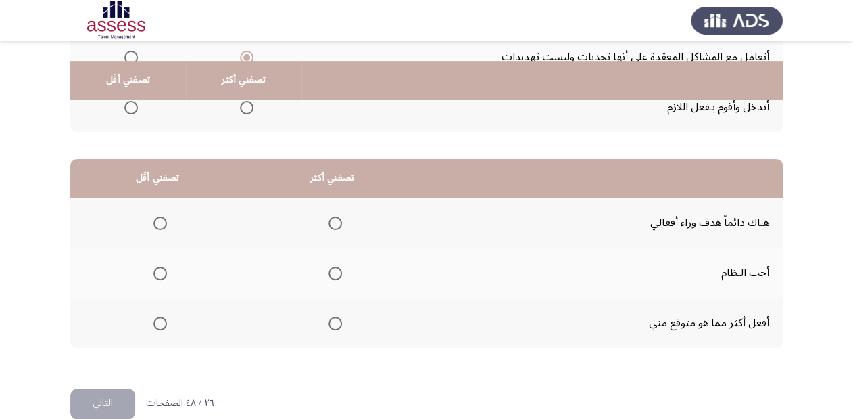
scroll to position [262, 0]
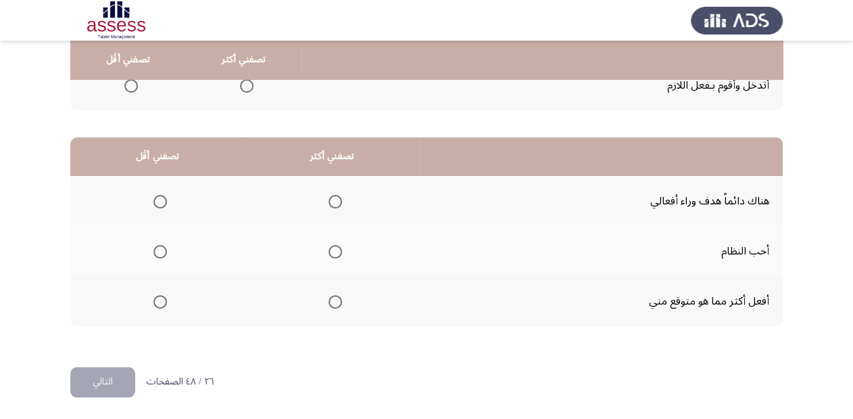
click at [335, 297] on span "Select an option" at bounding box center [336, 302] width 14 height 14
click at [335, 297] on input "Select an option" at bounding box center [336, 302] width 14 height 14
click at [160, 200] on span "Select an option" at bounding box center [160, 202] width 14 height 14
click at [160, 200] on input "Select an option" at bounding box center [160, 202] width 14 height 14
click at [122, 373] on button "التالي" at bounding box center [102, 381] width 65 height 30
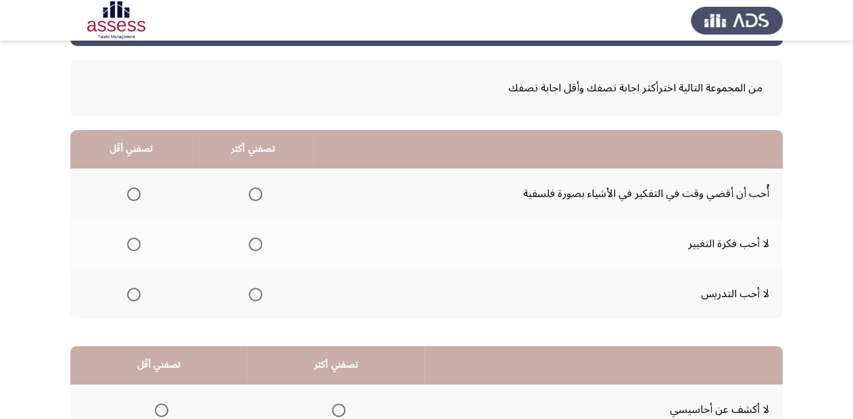
scroll to position [108, 0]
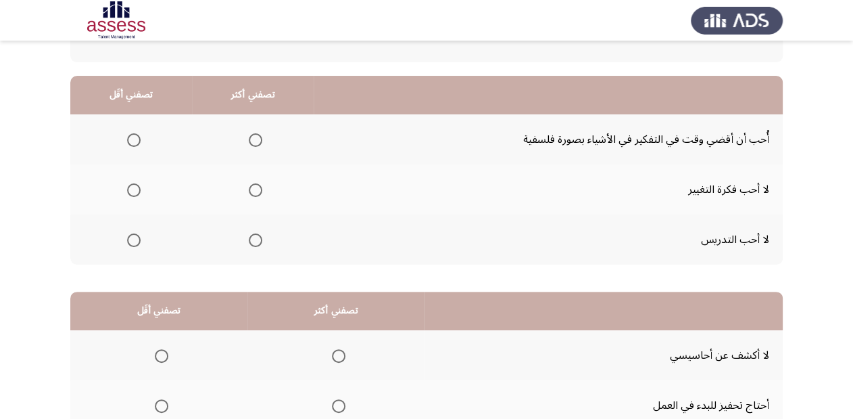
click at [246, 138] on label "Select an option" at bounding box center [252, 140] width 19 height 14
click at [249, 138] on input "Select an option" at bounding box center [256, 140] width 14 height 14
click at [133, 234] on span "Select an option" at bounding box center [134, 240] width 14 height 14
click at [133, 234] on input "Select an option" at bounding box center [134, 240] width 14 height 14
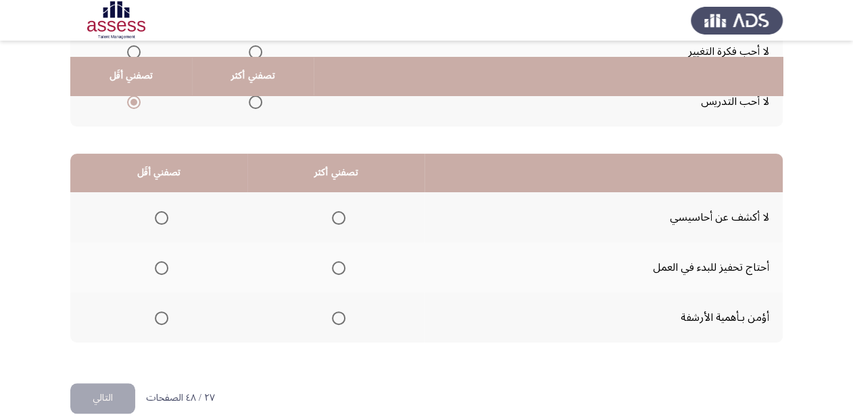
scroll to position [262, 0]
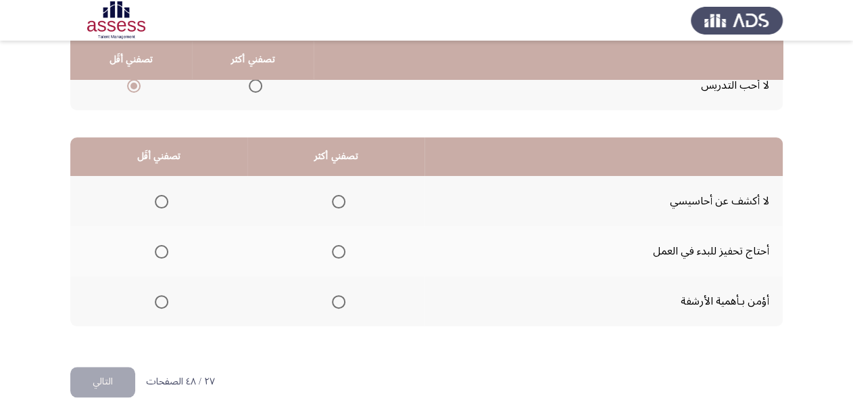
click at [335, 197] on span "Select an option" at bounding box center [339, 202] width 14 height 14
click at [335, 197] on input "Select an option" at bounding box center [339, 202] width 14 height 14
click at [156, 302] on span "Select an option" at bounding box center [162, 302] width 14 height 14
click at [156, 302] on input "Select an option" at bounding box center [162, 302] width 14 height 14
click at [111, 373] on button "التالي" at bounding box center [102, 381] width 65 height 30
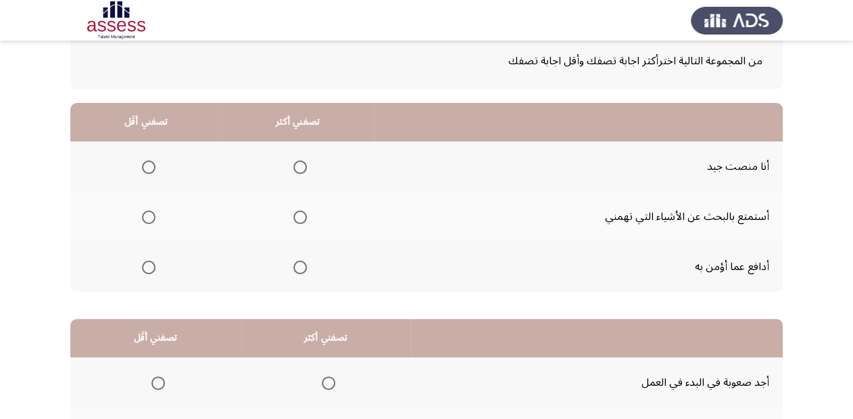
scroll to position [108, 0]
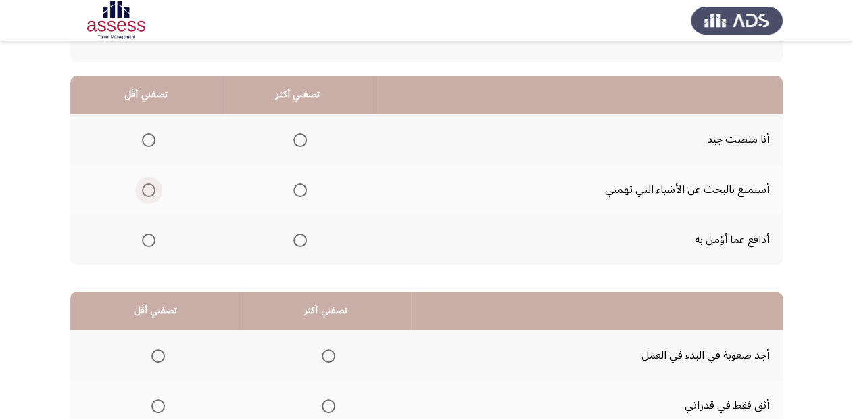
click at [143, 192] on span "Select an option" at bounding box center [149, 190] width 14 height 14
click at [143, 192] on input "Select an option" at bounding box center [149, 190] width 14 height 14
click at [306, 139] on th at bounding box center [298, 139] width 152 height 50
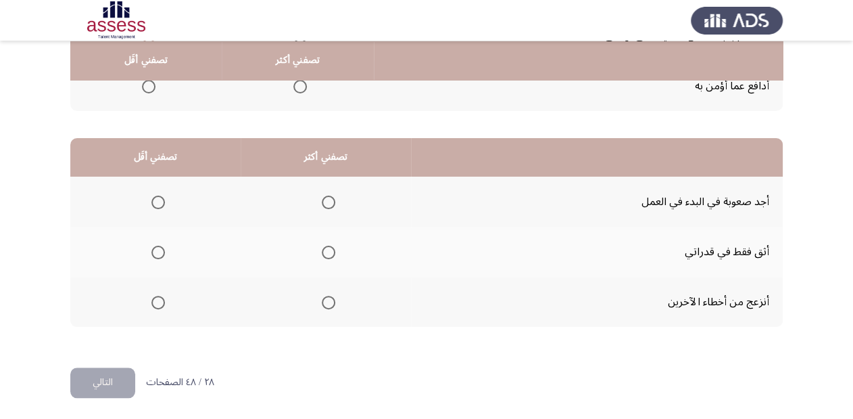
scroll to position [262, 0]
click at [331, 247] on span "Select an option" at bounding box center [329, 252] width 14 height 14
click at [331, 247] on input "Select an option" at bounding box center [329, 252] width 14 height 14
click at [159, 301] on span "Select an option" at bounding box center [158, 302] width 14 height 14
click at [159, 301] on input "Select an option" at bounding box center [158, 302] width 14 height 14
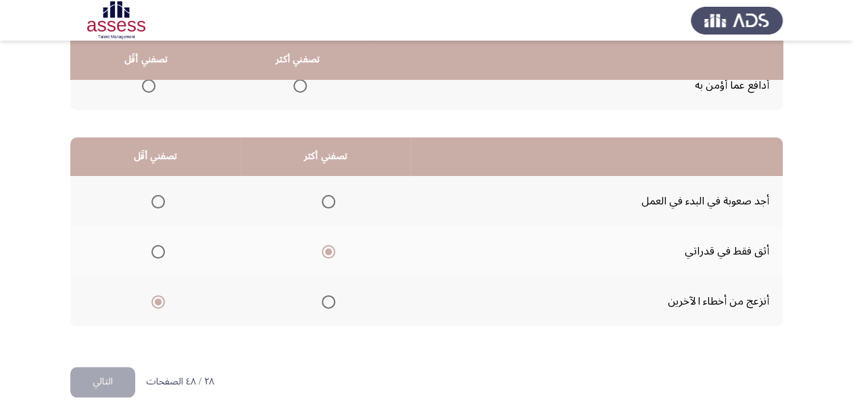
click at [122, 377] on button "التالي" at bounding box center [102, 381] width 65 height 30
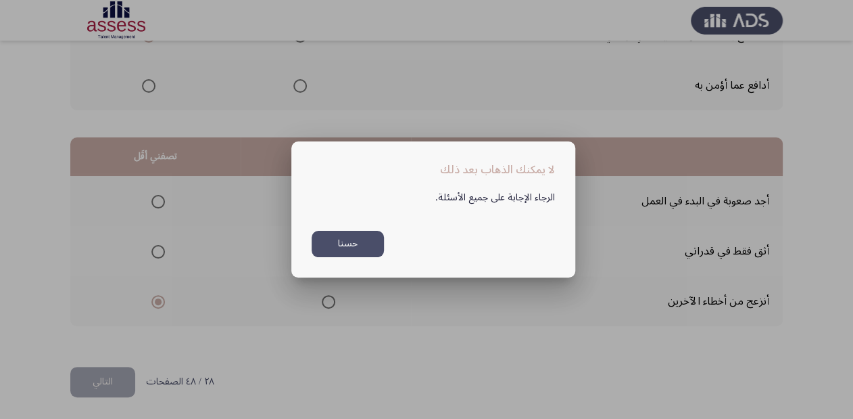
click at [362, 249] on button "حسنا" at bounding box center [348, 244] width 72 height 26
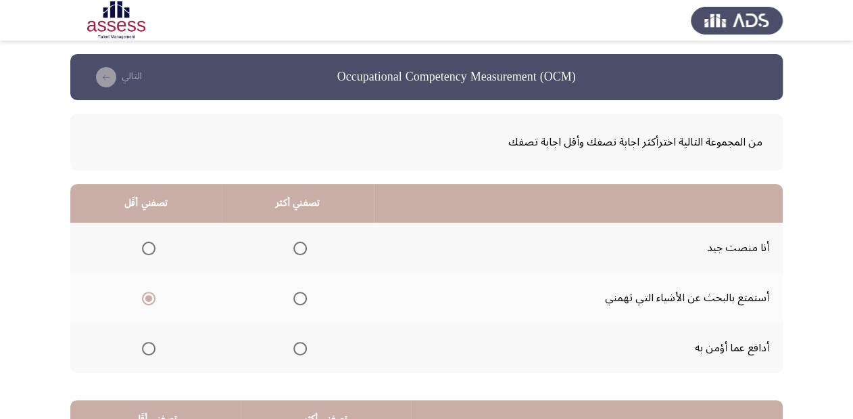
click at [302, 250] on span "Select an option" at bounding box center [300, 248] width 14 height 14
click at [302, 250] on input "Select an option" at bounding box center [300, 248] width 14 height 14
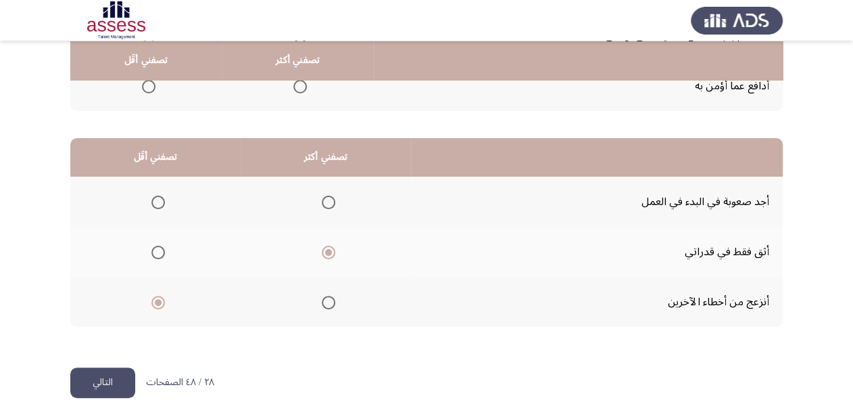
scroll to position [262, 0]
click at [106, 381] on button "التالي" at bounding box center [102, 381] width 65 height 30
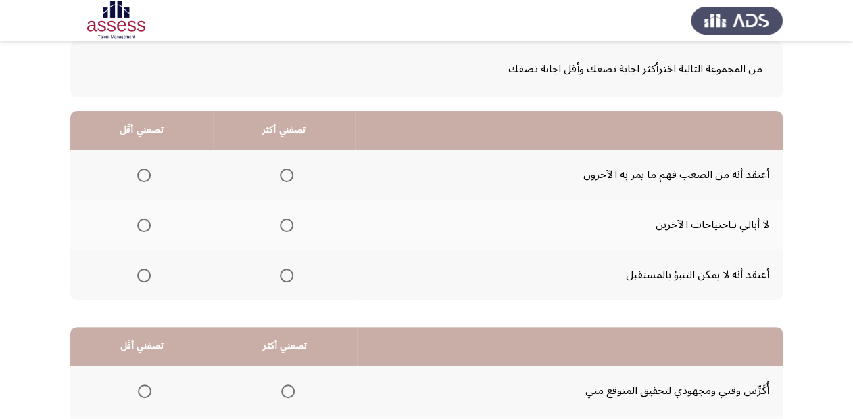
scroll to position [54, 0]
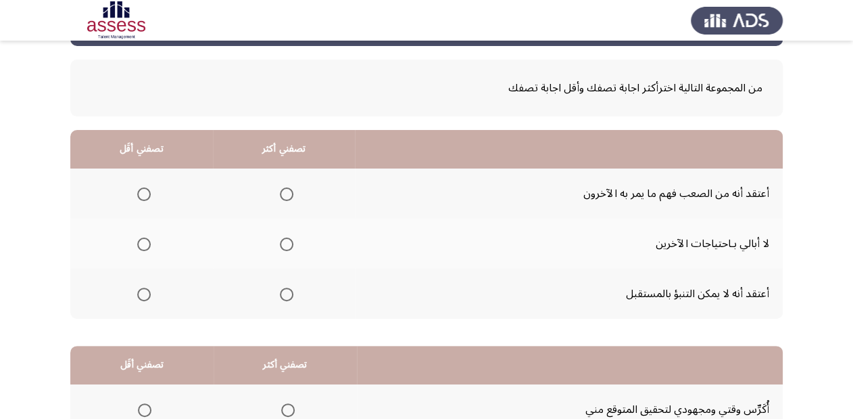
click at [281, 293] on span "Select an option" at bounding box center [287, 294] width 14 height 14
click at [281, 293] on input "Select an option" at bounding box center [287, 294] width 14 height 14
click at [136, 243] on label "Select an option" at bounding box center [141, 244] width 19 height 14
click at [137, 243] on input "Select an option" at bounding box center [144, 244] width 14 height 14
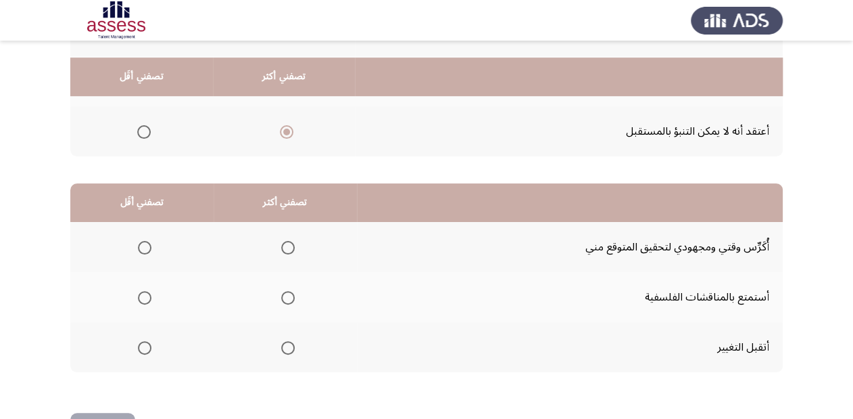
scroll to position [262, 0]
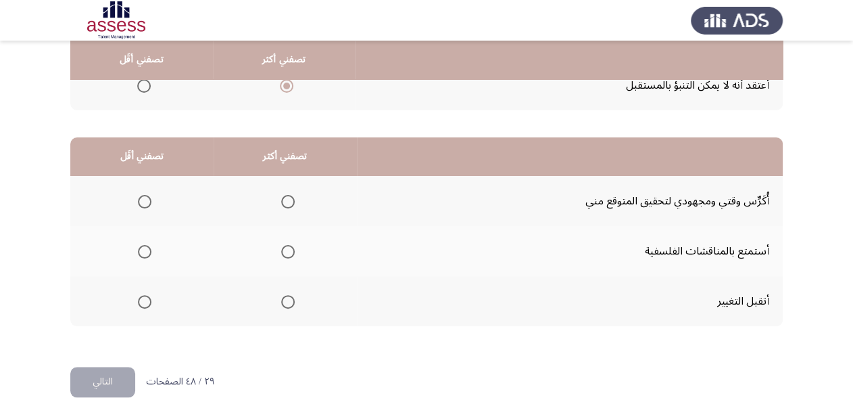
click at [287, 197] on span "Select an option" at bounding box center [288, 202] width 14 height 14
click at [287, 197] on input "Select an option" at bounding box center [288, 202] width 14 height 14
click at [151, 302] on th at bounding box center [141, 301] width 143 height 50
click at [142, 298] on span "Select an option" at bounding box center [145, 302] width 14 height 14
click at [142, 298] on input "Select an option" at bounding box center [145, 302] width 14 height 14
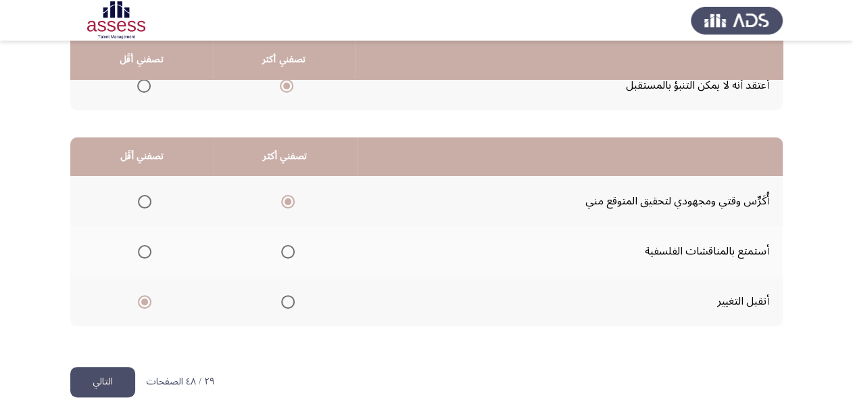
click at [116, 379] on button "التالي" at bounding box center [102, 381] width 65 height 30
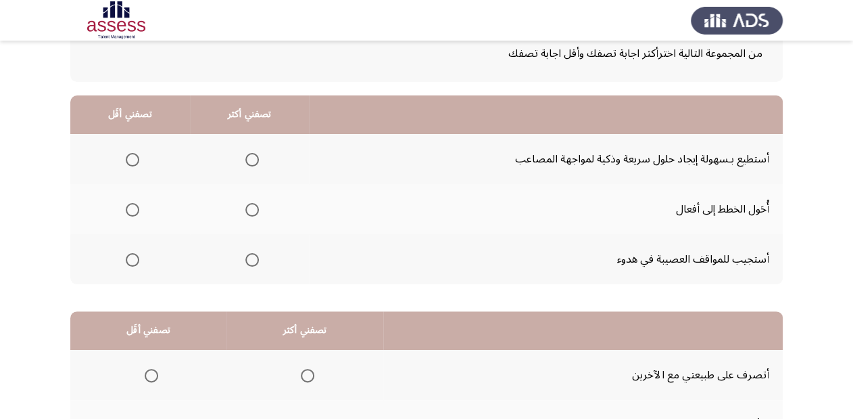
scroll to position [108, 0]
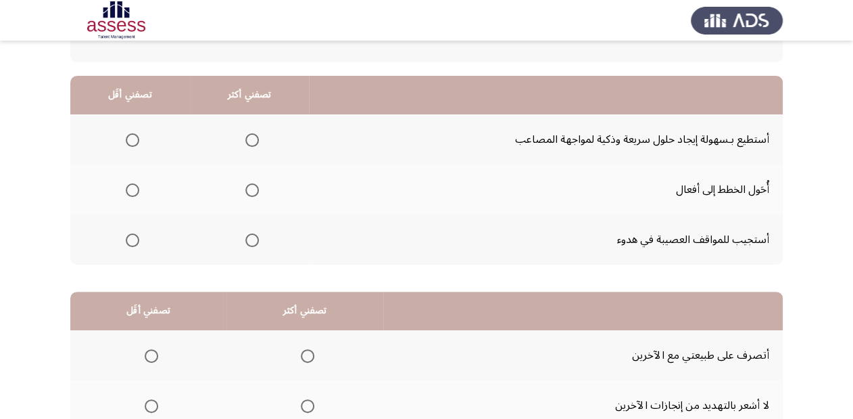
click at [247, 139] on span "Select an option" at bounding box center [252, 140] width 14 height 14
click at [247, 139] on input "Select an option" at bounding box center [252, 140] width 14 height 14
click at [127, 241] on span "Select an option" at bounding box center [133, 240] width 14 height 14
click at [127, 241] on input "Select an option" at bounding box center [133, 240] width 14 height 14
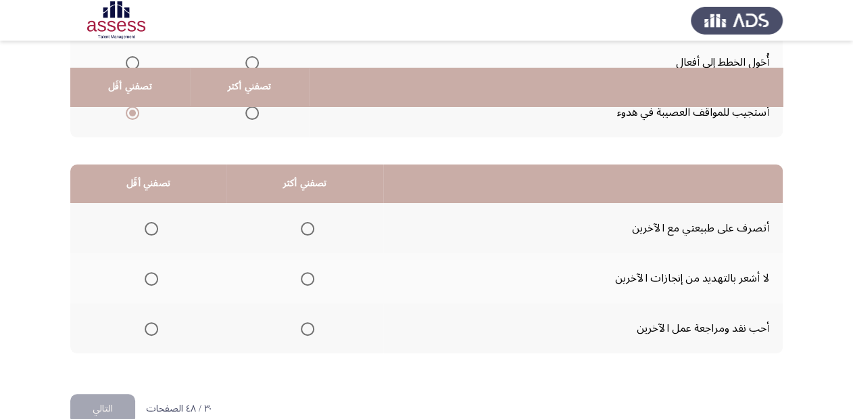
scroll to position [262, 0]
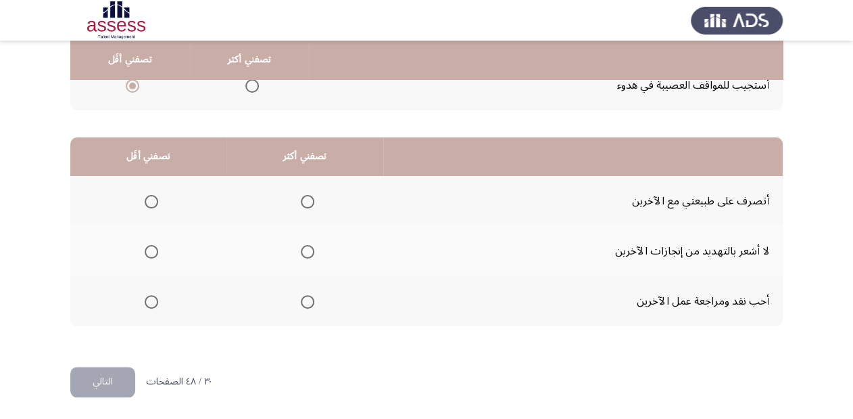
click at [153, 302] on span "Select an option" at bounding box center [152, 302] width 14 height 14
click at [153, 302] on input "Select an option" at bounding box center [152, 302] width 14 height 14
click at [302, 248] on span "Select an option" at bounding box center [308, 252] width 14 height 14
click at [302, 248] on input "Select an option" at bounding box center [308, 252] width 14 height 14
click at [105, 376] on button "التالي" at bounding box center [102, 381] width 65 height 30
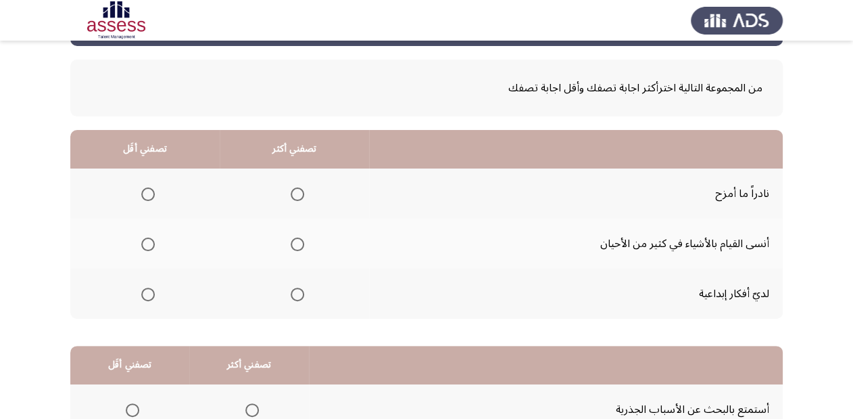
scroll to position [108, 0]
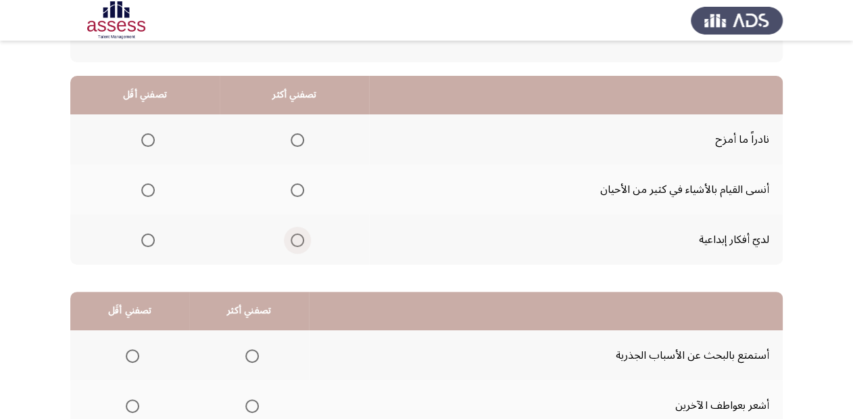
click at [297, 236] on span "Select an option" at bounding box center [298, 240] width 14 height 14
click at [297, 236] on input "Select an option" at bounding box center [298, 240] width 14 height 14
click at [141, 137] on span "Select an option" at bounding box center [148, 140] width 14 height 14
click at [141, 137] on input "Select an option" at bounding box center [148, 140] width 14 height 14
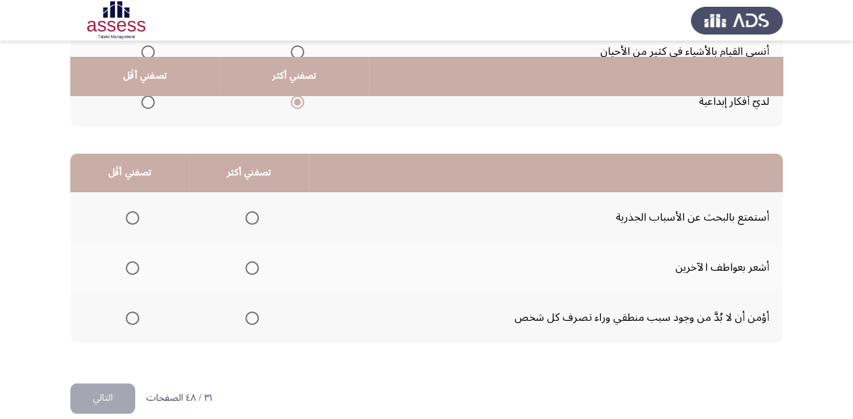
scroll to position [262, 0]
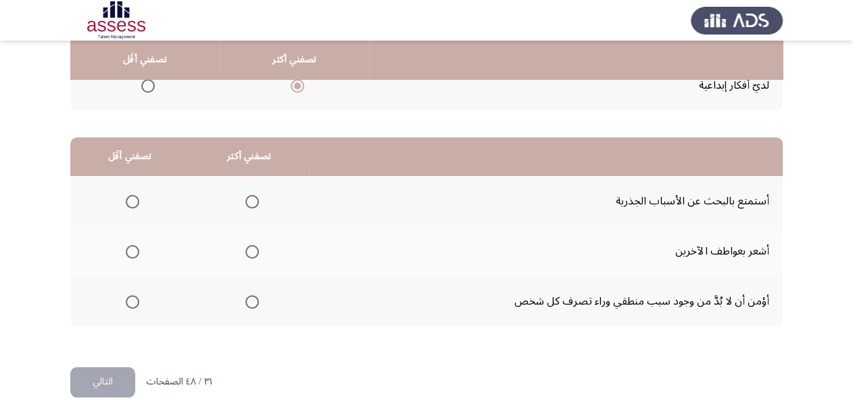
click at [133, 197] on span "Select an option" at bounding box center [133, 202] width 14 height 14
click at [133, 197] on input "Select an option" at bounding box center [133, 202] width 14 height 14
click at [252, 297] on span "Select an option" at bounding box center [252, 302] width 14 height 14
click at [252, 297] on input "Select an option" at bounding box center [252, 302] width 14 height 14
click at [116, 377] on button "التالي" at bounding box center [102, 381] width 65 height 30
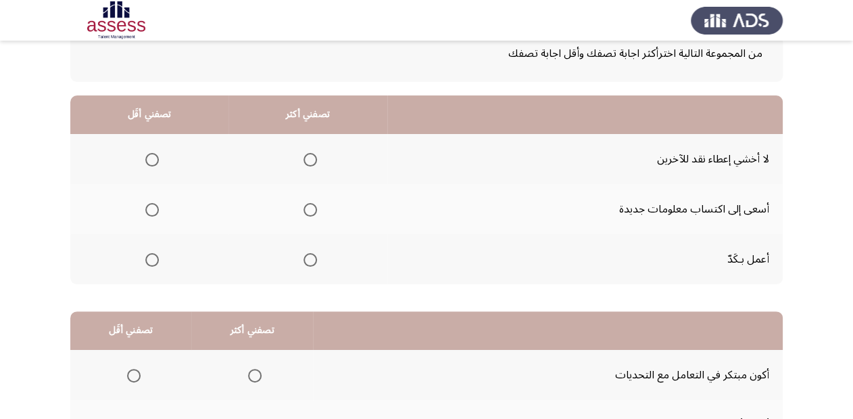
scroll to position [108, 0]
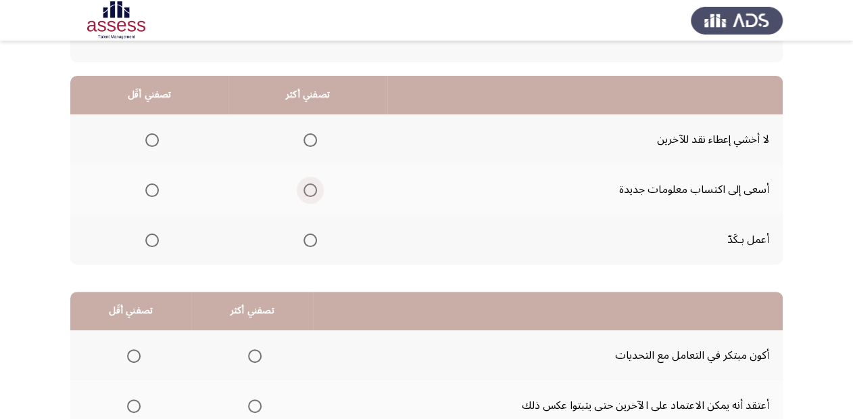
click at [305, 189] on span "Select an option" at bounding box center [311, 190] width 14 height 14
click at [305, 189] on input "Select an option" at bounding box center [311, 190] width 14 height 14
click at [153, 138] on span "Select an option" at bounding box center [152, 140] width 14 height 14
click at [153, 138] on input "Select an option" at bounding box center [152, 140] width 14 height 14
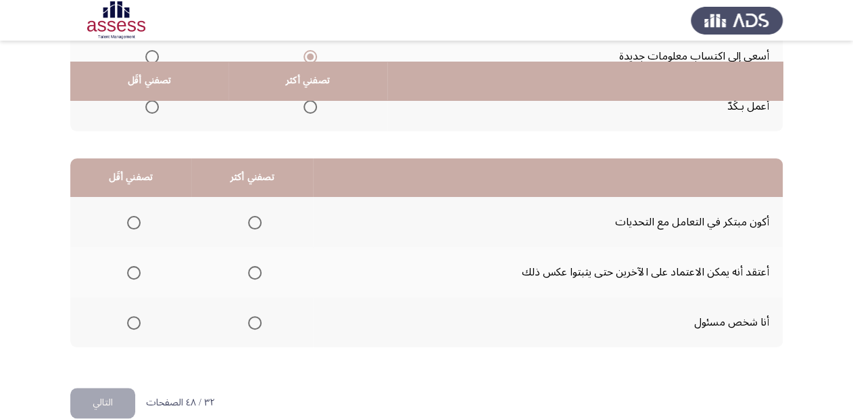
scroll to position [262, 0]
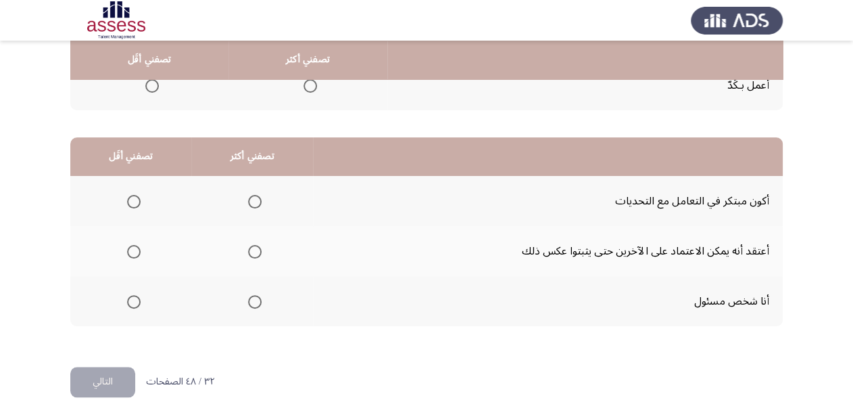
click at [252, 298] on span "Select an option" at bounding box center [255, 302] width 14 height 14
click at [252, 298] on input "Select an option" at bounding box center [255, 302] width 14 height 14
click at [128, 245] on span "Select an option" at bounding box center [134, 252] width 14 height 14
click at [128, 245] on input "Select an option" at bounding box center [134, 252] width 14 height 14
click at [111, 381] on button "التالي" at bounding box center [102, 381] width 65 height 30
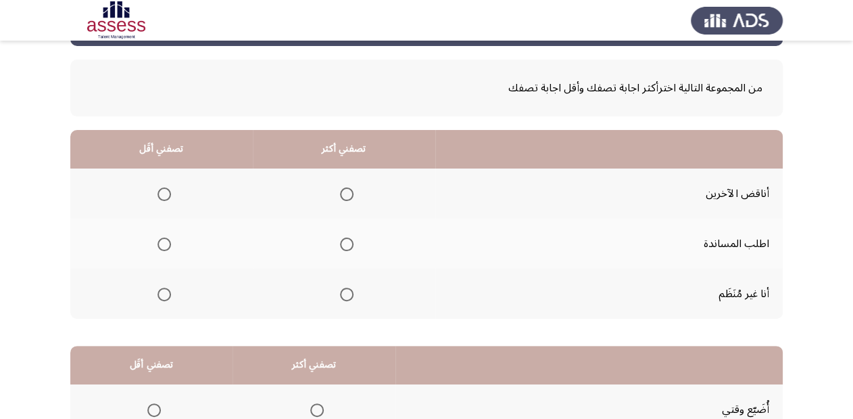
scroll to position [108, 0]
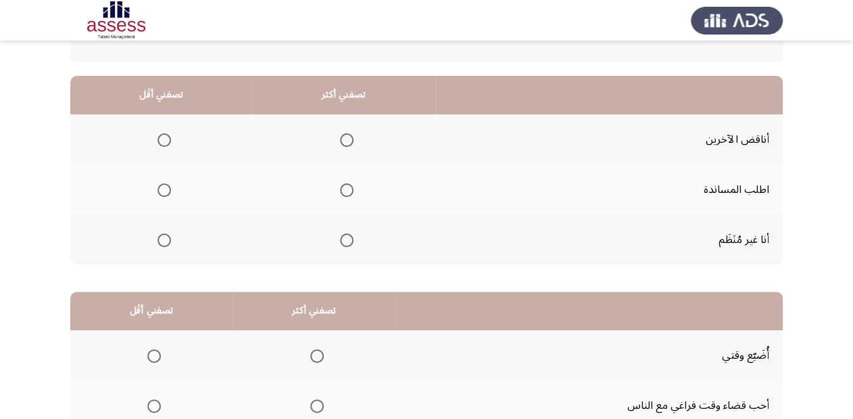
click at [341, 188] on span "Select an option" at bounding box center [347, 190] width 14 height 14
click at [341, 188] on input "Select an option" at bounding box center [347, 190] width 14 height 14
click at [160, 239] on span "Select an option" at bounding box center [165, 240] width 14 height 14
click at [160, 239] on input "Select an option" at bounding box center [165, 240] width 14 height 14
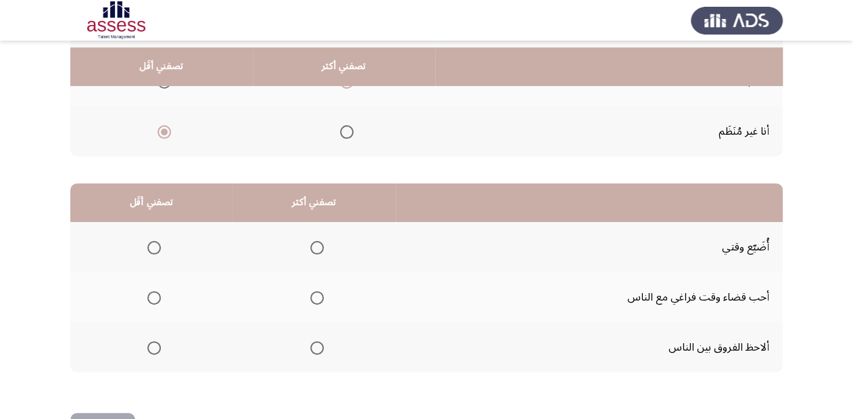
scroll to position [262, 0]
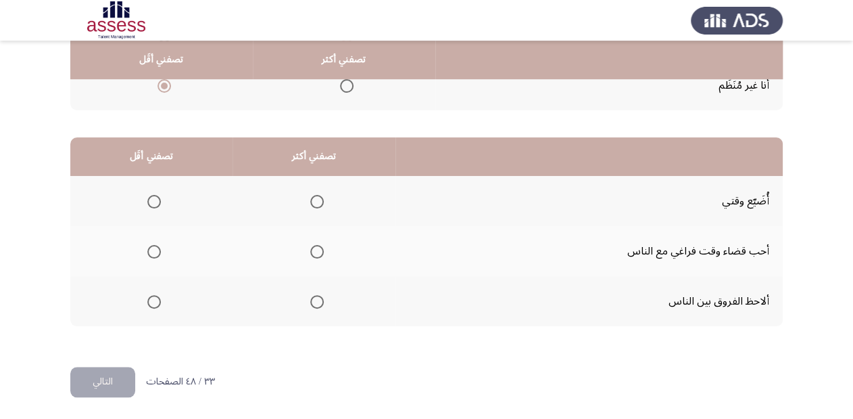
click at [324, 254] on th at bounding box center [314, 251] width 163 height 50
click at [319, 251] on span "Select an option" at bounding box center [317, 252] width 14 height 14
click at [319, 251] on input "Select an option" at bounding box center [317, 252] width 14 height 14
click at [155, 195] on span "Select an option" at bounding box center [154, 202] width 14 height 14
click at [155, 195] on input "Select an option" at bounding box center [154, 202] width 14 height 14
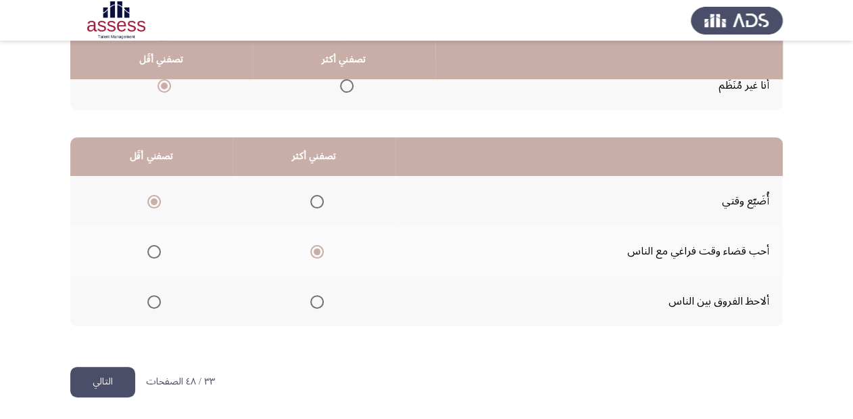
click at [108, 372] on button "التالي" at bounding box center [102, 381] width 65 height 30
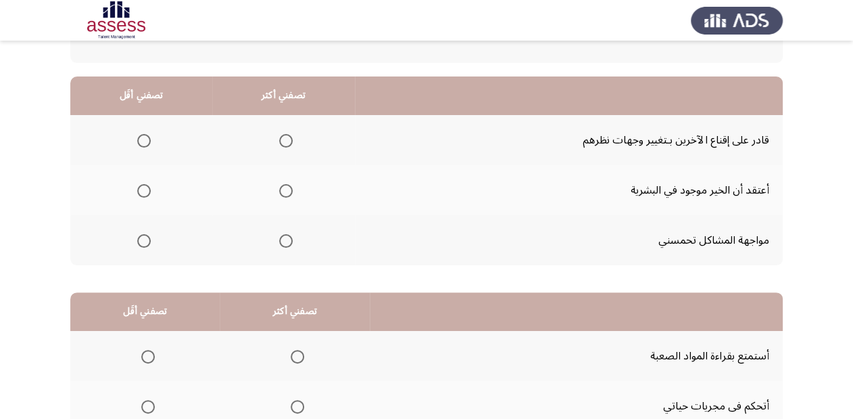
scroll to position [108, 0]
click at [149, 138] on th at bounding box center [141, 139] width 142 height 50
click at [144, 138] on span "Select an option" at bounding box center [144, 140] width 14 height 14
click at [144, 138] on input "Select an option" at bounding box center [144, 140] width 14 height 14
click at [285, 241] on span "Select an option" at bounding box center [286, 240] width 14 height 14
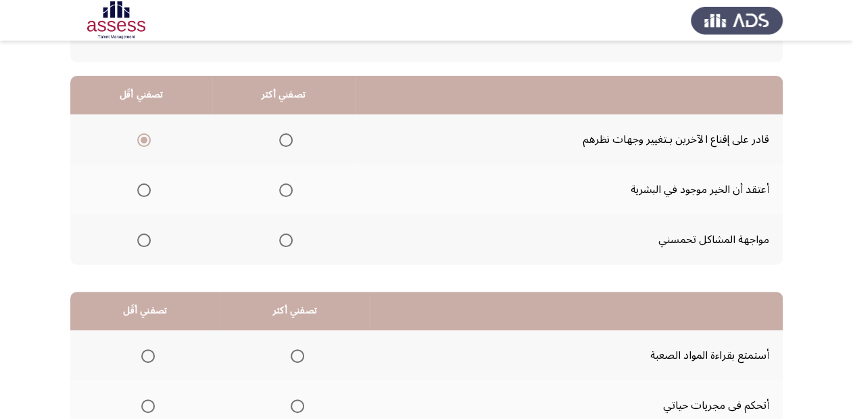
click at [285, 241] on input "Select an option" at bounding box center [286, 240] width 14 height 14
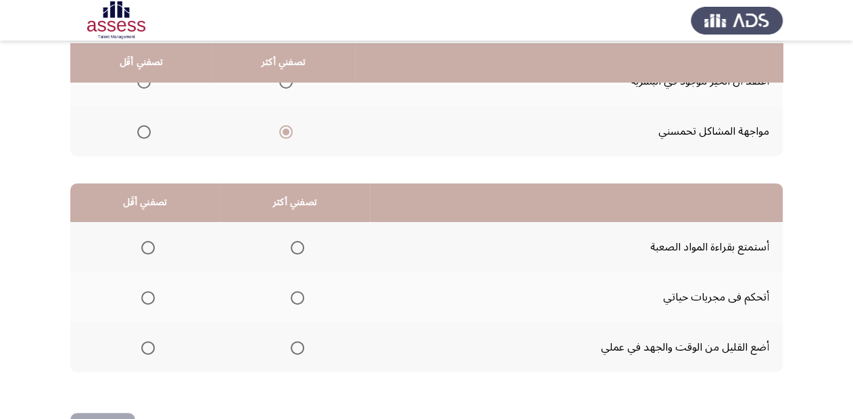
scroll to position [262, 0]
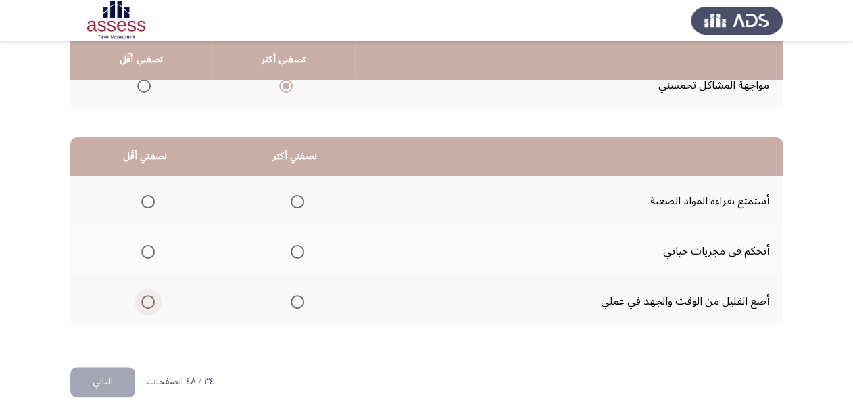
click at [147, 303] on span "Select an option" at bounding box center [148, 302] width 14 height 14
click at [147, 303] on input "Select an option" at bounding box center [148, 302] width 14 height 14
click at [289, 199] on label "Select an option" at bounding box center [294, 202] width 19 height 14
click at [291, 199] on input "Select an option" at bounding box center [298, 202] width 14 height 14
click at [104, 378] on button "التالي" at bounding box center [102, 381] width 65 height 30
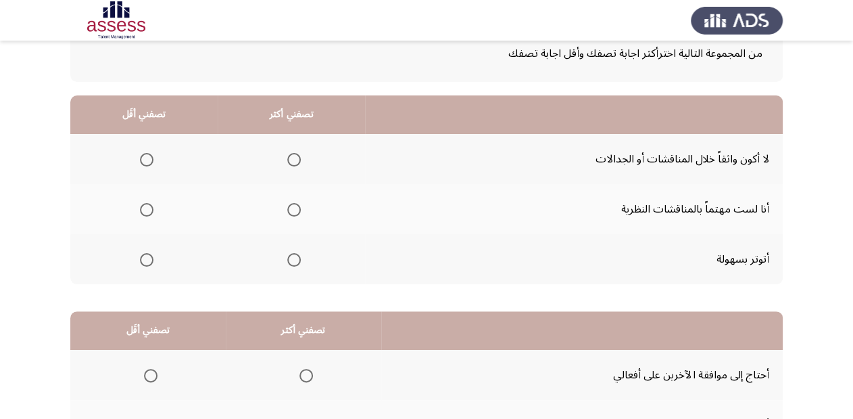
scroll to position [108, 0]
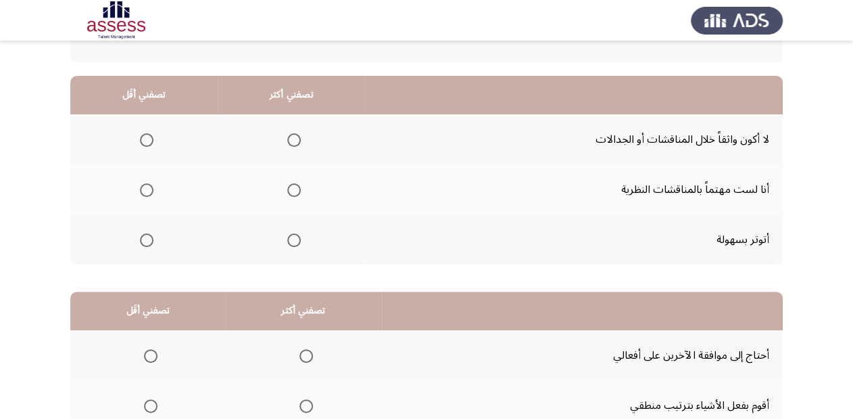
click at [143, 238] on span "Select an option" at bounding box center [147, 240] width 14 height 14
click at [143, 238] on input "Select an option" at bounding box center [147, 240] width 14 height 14
click at [289, 190] on span "Select an option" at bounding box center [294, 190] width 14 height 14
click at [289, 190] on input "Select an option" at bounding box center [294, 190] width 14 height 14
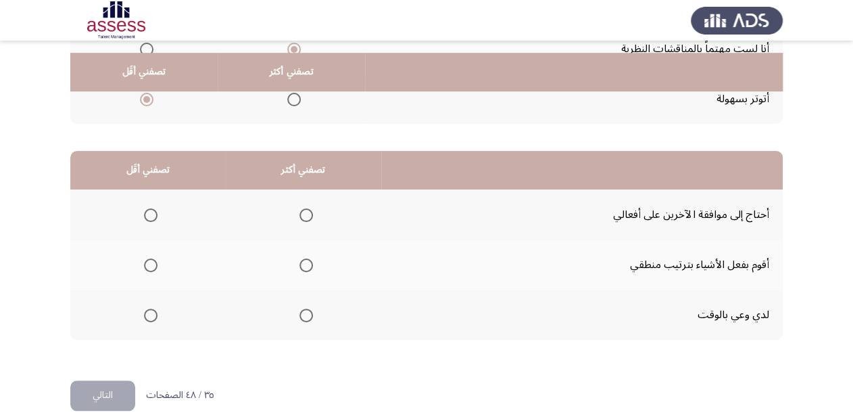
scroll to position [262, 0]
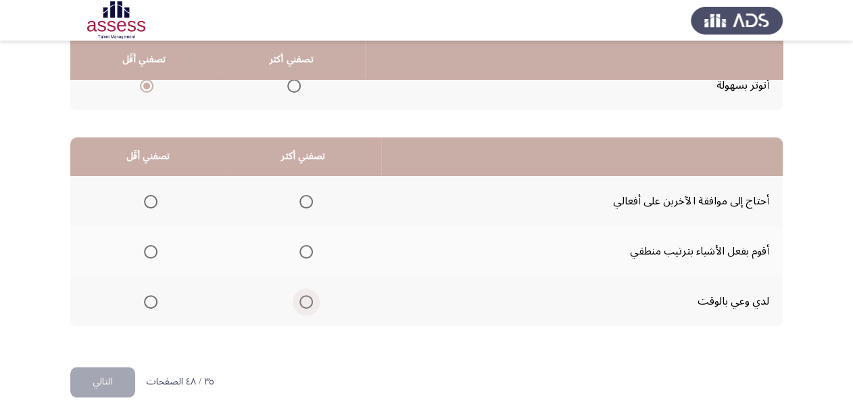
click at [306, 295] on span "Select an option" at bounding box center [307, 302] width 14 height 14
click at [306, 295] on input "Select an option" at bounding box center [307, 302] width 14 height 14
click at [147, 195] on span "Select an option" at bounding box center [151, 202] width 14 height 14
click at [147, 195] on input "Select an option" at bounding box center [151, 202] width 14 height 14
click at [118, 371] on button "التالي" at bounding box center [102, 381] width 65 height 30
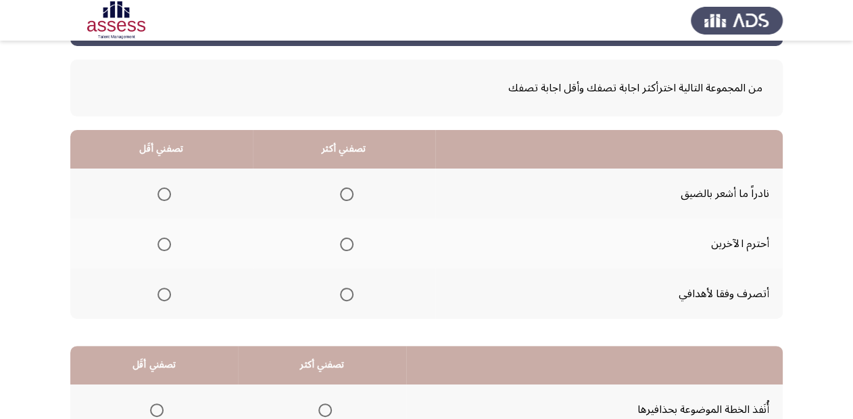
scroll to position [108, 0]
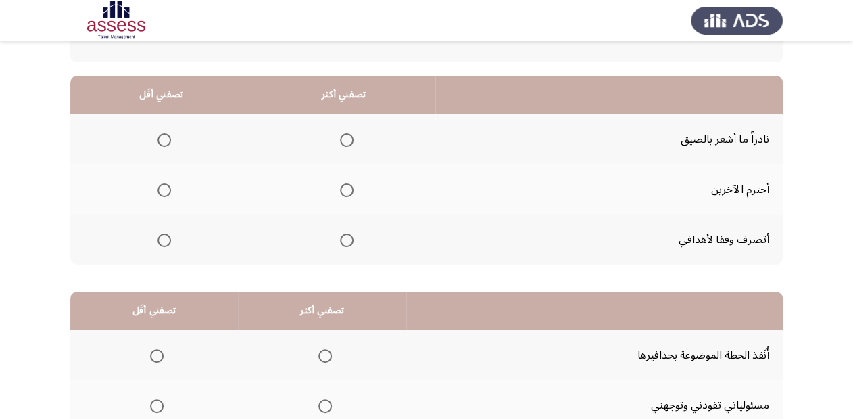
click at [346, 190] on span "Select an option" at bounding box center [347, 190] width 14 height 14
click at [346, 190] on input "Select an option" at bounding box center [347, 190] width 14 height 14
click at [165, 137] on span "Select an option" at bounding box center [165, 140] width 14 height 14
click at [165, 137] on input "Select an option" at bounding box center [165, 140] width 14 height 14
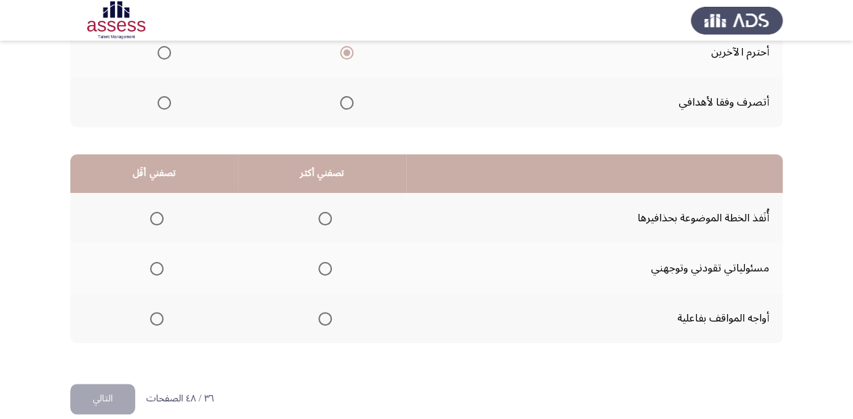
scroll to position [262, 0]
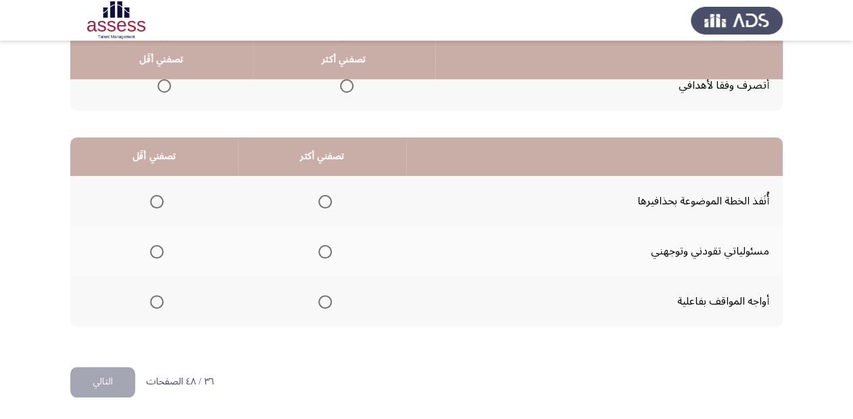
click at [321, 296] on span "Select an option" at bounding box center [325, 302] width 14 height 14
click at [321, 296] on input "Select an option" at bounding box center [325, 302] width 14 height 14
click at [153, 196] on span "Select an option" at bounding box center [157, 202] width 14 height 14
click at [153, 196] on input "Select an option" at bounding box center [157, 202] width 14 height 14
click at [110, 381] on button "التالي" at bounding box center [102, 381] width 65 height 30
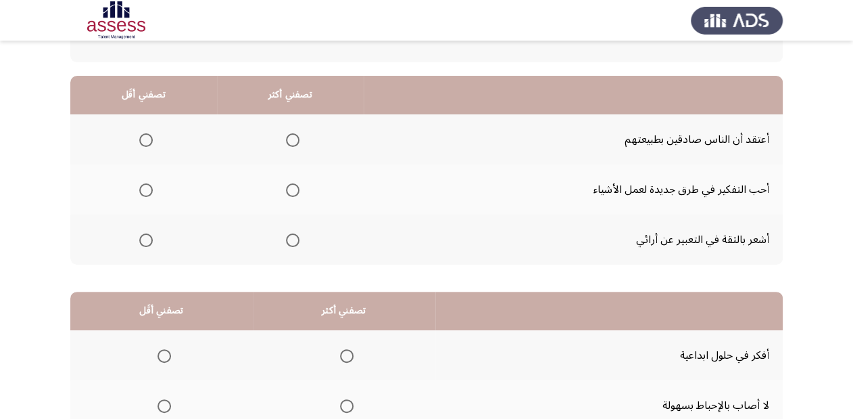
scroll to position [108, 0]
click at [291, 234] on span "Select an option" at bounding box center [293, 240] width 14 height 14
click at [291, 234] on input "Select an option" at bounding box center [293, 240] width 14 height 14
click at [143, 134] on span "Select an option" at bounding box center [146, 140] width 14 height 14
click at [143, 134] on input "Select an option" at bounding box center [146, 140] width 14 height 14
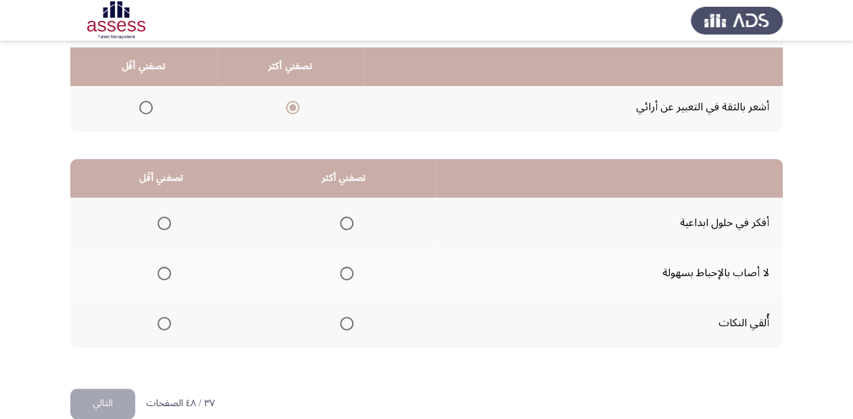
scroll to position [262, 0]
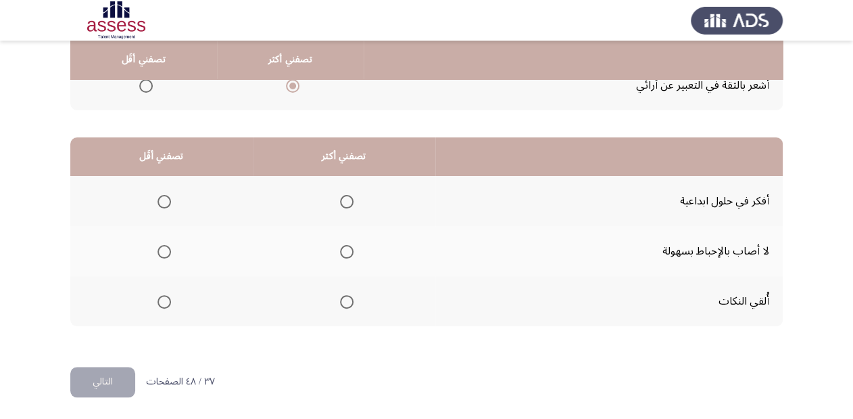
click at [348, 197] on span "Select an option" at bounding box center [347, 202] width 14 height 14
click at [348, 197] on input "Select an option" at bounding box center [347, 202] width 14 height 14
click at [166, 249] on span "Select an option" at bounding box center [165, 252] width 14 height 14
click at [166, 249] on input "Select an option" at bounding box center [165, 252] width 14 height 14
click at [103, 373] on button "التالي" at bounding box center [102, 381] width 65 height 30
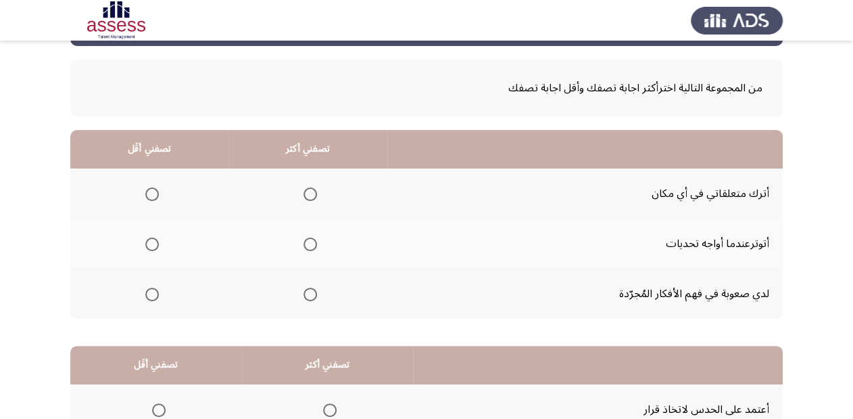
scroll to position [108, 0]
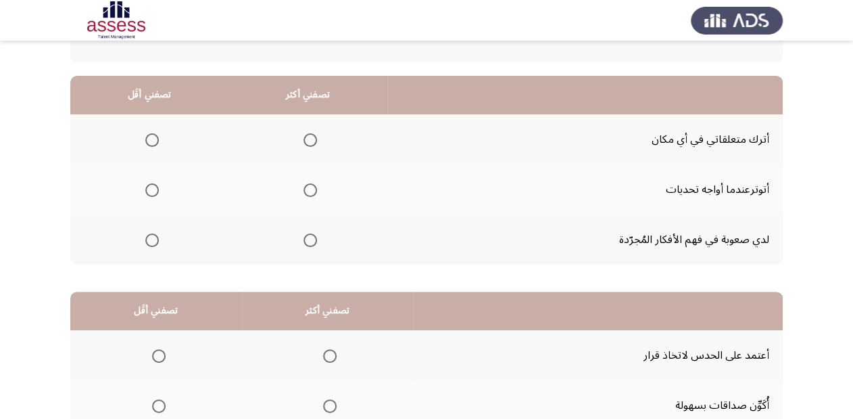
click at [150, 135] on span "Select an option" at bounding box center [152, 140] width 14 height 14
click at [150, 135] on input "Select an option" at bounding box center [152, 140] width 14 height 14
click at [309, 237] on span "Select an option" at bounding box center [311, 240] width 14 height 14
click at [309, 237] on input "Select an option" at bounding box center [311, 240] width 14 height 14
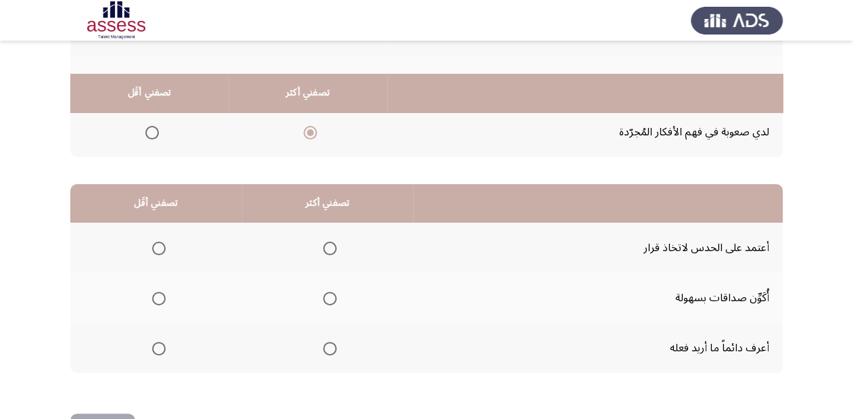
scroll to position [262, 0]
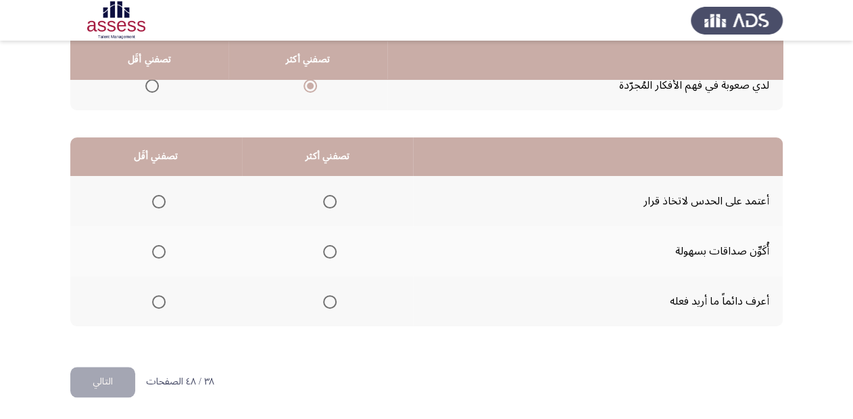
click at [330, 300] on span "Select an option" at bounding box center [330, 302] width 14 height 14
click at [330, 300] on input "Select an option" at bounding box center [330, 302] width 14 height 14
click at [159, 204] on span "Select an option" at bounding box center [159, 202] width 14 height 14
click at [159, 204] on input "Select an option" at bounding box center [159, 202] width 14 height 14
click at [128, 377] on button "التالي" at bounding box center [102, 381] width 65 height 30
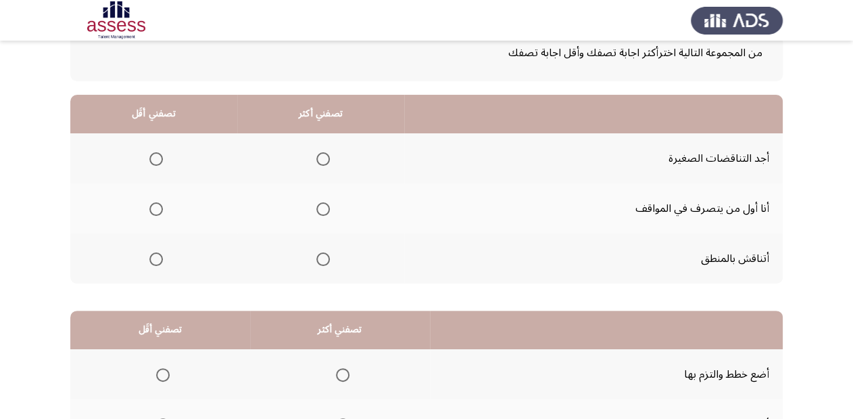
scroll to position [108, 0]
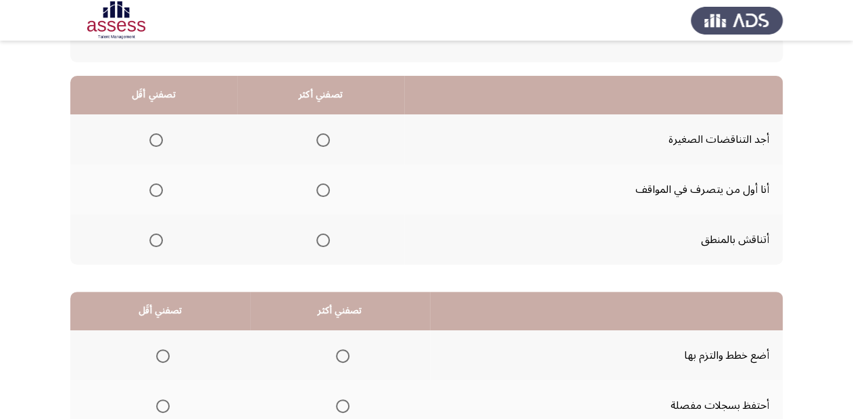
click at [323, 192] on span "Select an option" at bounding box center [323, 190] width 14 height 14
click at [323, 192] on input "Select an option" at bounding box center [323, 190] width 14 height 14
click at [153, 136] on span "Select an option" at bounding box center [156, 140] width 14 height 14
click at [153, 136] on input "Select an option" at bounding box center [156, 140] width 14 height 14
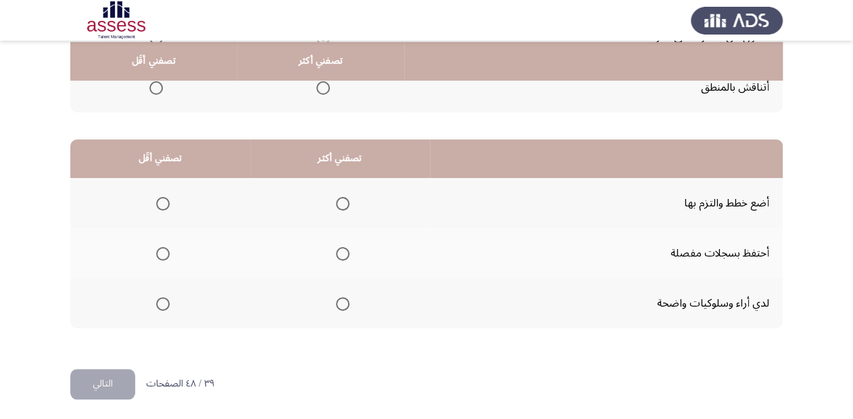
scroll to position [262, 0]
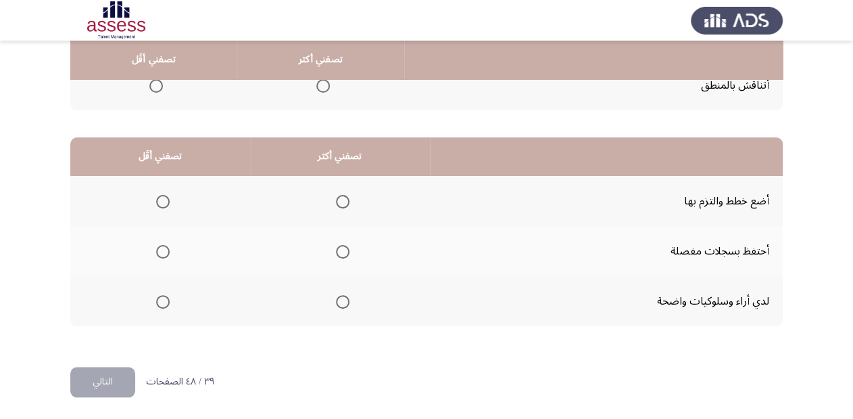
click at [341, 200] on span "Select an option" at bounding box center [343, 202] width 14 height 14
click at [341, 200] on input "Select an option" at bounding box center [343, 202] width 14 height 14
click at [165, 250] on span "Select an option" at bounding box center [163, 252] width 14 height 14
click at [165, 250] on input "Select an option" at bounding box center [163, 252] width 14 height 14
click at [116, 379] on button "التالي" at bounding box center [102, 381] width 65 height 30
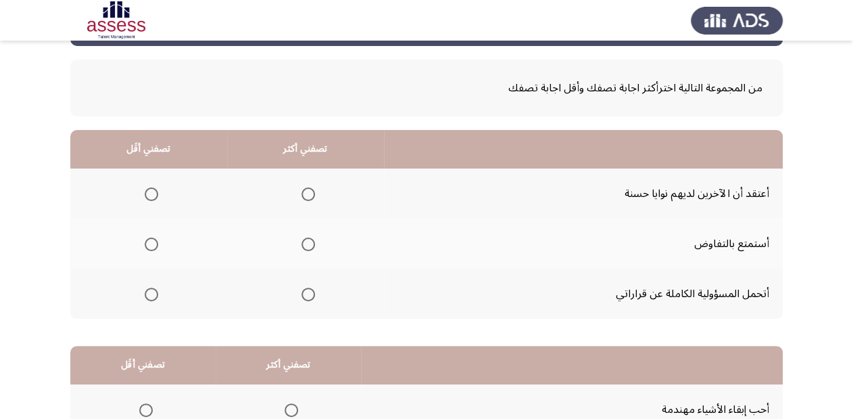
scroll to position [108, 0]
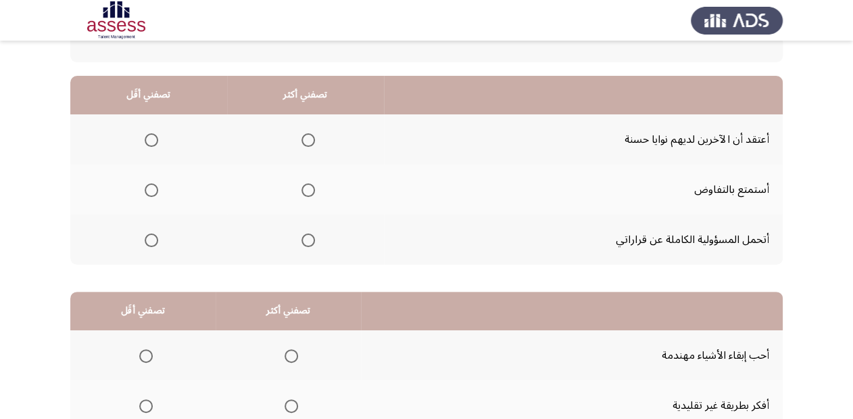
click at [309, 237] on span "Select an option" at bounding box center [309, 240] width 14 height 14
click at [309, 237] on input "Select an option" at bounding box center [309, 240] width 14 height 14
click at [148, 139] on span "Select an option" at bounding box center [152, 140] width 14 height 14
click at [148, 139] on input "Select an option" at bounding box center [152, 140] width 14 height 14
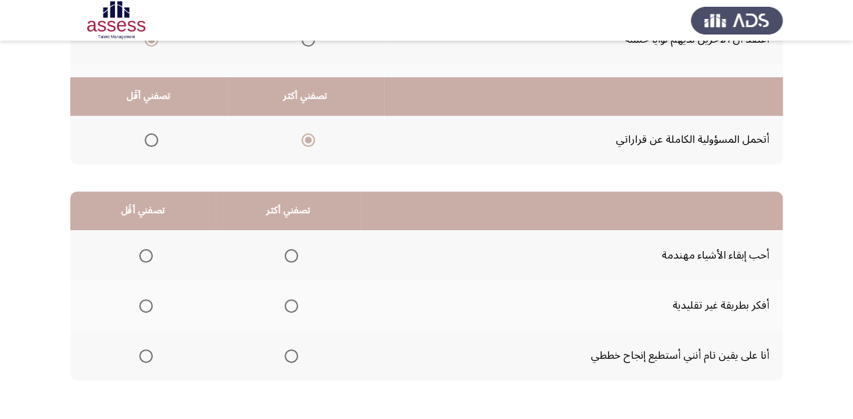
scroll to position [262, 0]
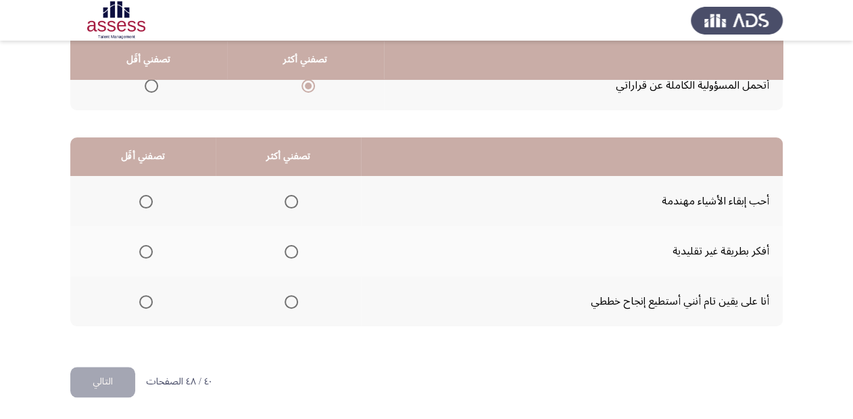
click at [289, 197] on span "Select an option" at bounding box center [292, 202] width 14 height 14
click at [289, 197] on input "Select an option" at bounding box center [292, 202] width 14 height 14
click at [142, 298] on span "Select an option" at bounding box center [146, 302] width 14 height 14
click at [142, 298] on input "Select an option" at bounding box center [146, 302] width 14 height 14
click at [108, 371] on button "التالي" at bounding box center [102, 381] width 65 height 30
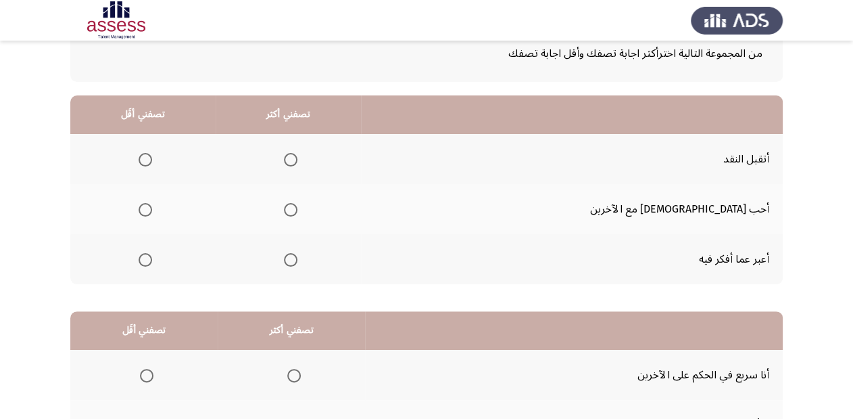
scroll to position [108, 0]
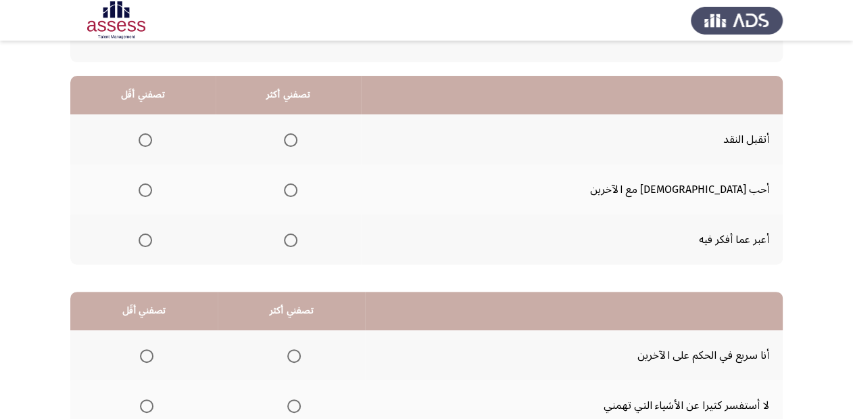
click at [298, 189] on span "Select an option" at bounding box center [291, 190] width 14 height 14
click at [298, 189] on input "Select an option" at bounding box center [291, 190] width 14 height 14
click at [152, 236] on span "Select an option" at bounding box center [146, 240] width 14 height 14
click at [152, 236] on input "Select an option" at bounding box center [146, 240] width 14 height 14
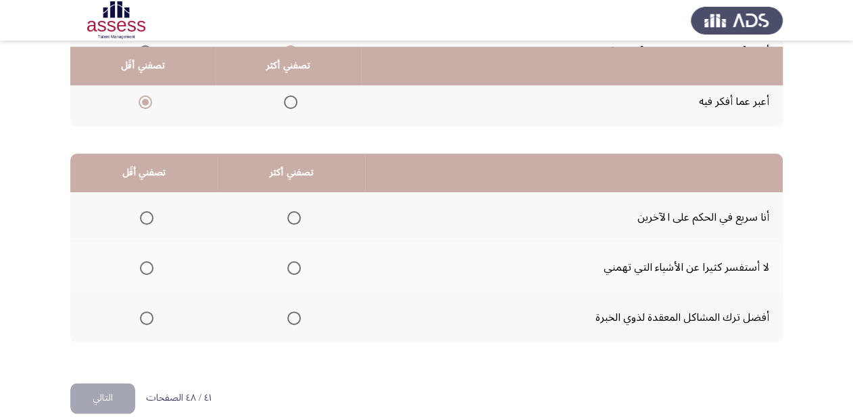
scroll to position [262, 0]
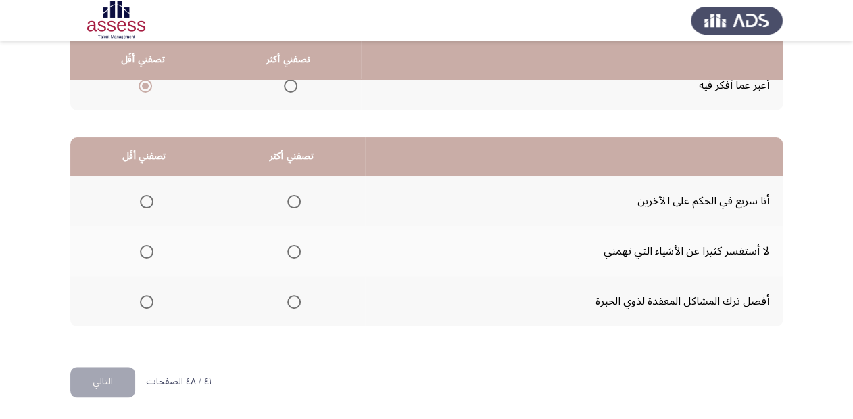
click at [295, 247] on span "Select an option" at bounding box center [294, 252] width 14 height 14
click at [295, 247] on input "Select an option" at bounding box center [294, 252] width 14 height 14
click at [147, 196] on span "Select an option" at bounding box center [147, 202] width 14 height 14
click at [147, 196] on input "Select an option" at bounding box center [147, 202] width 14 height 14
click at [118, 384] on button "التالي" at bounding box center [102, 381] width 65 height 30
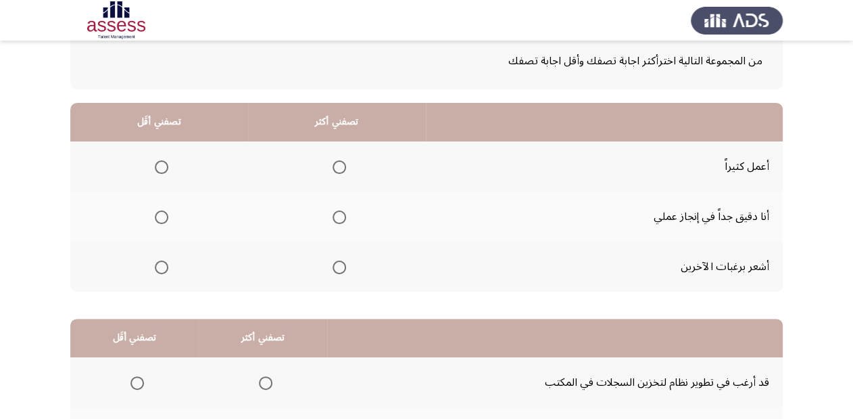
scroll to position [108, 0]
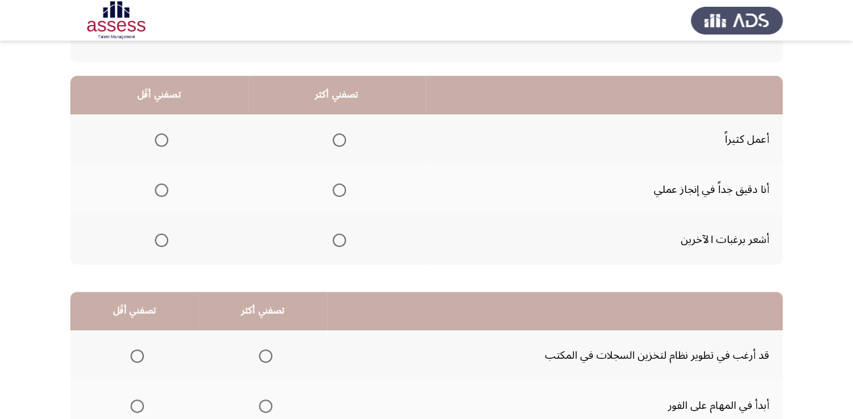
click at [335, 187] on span "Select an option" at bounding box center [340, 190] width 14 height 14
click at [335, 187] on input "Select an option" at bounding box center [340, 190] width 14 height 14
click at [164, 237] on span "Select an option" at bounding box center [162, 240] width 14 height 14
click at [164, 237] on input "Select an option" at bounding box center [162, 240] width 14 height 14
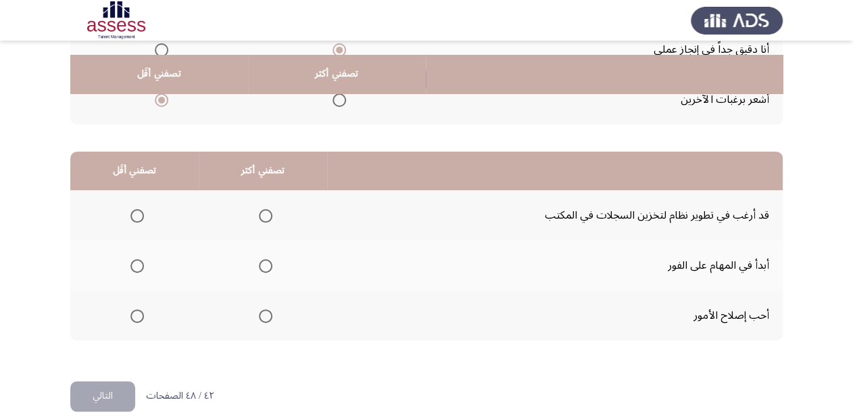
scroll to position [262, 0]
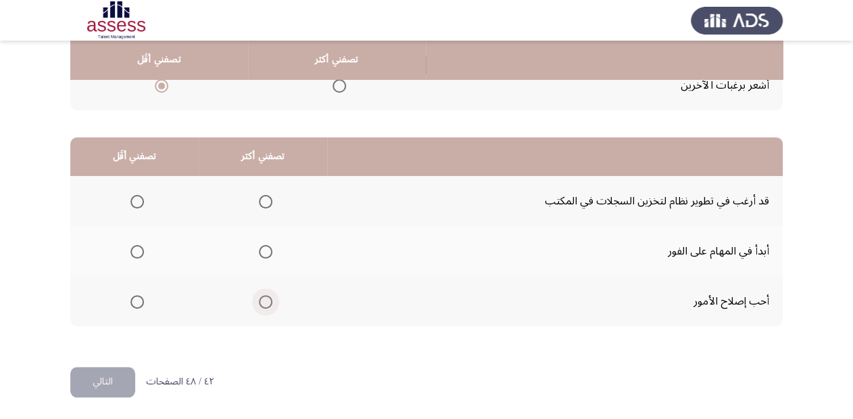
click at [259, 298] on span "Select an option" at bounding box center [266, 302] width 14 height 14
click at [259, 298] on input "Select an option" at bounding box center [266, 302] width 14 height 14
click at [139, 196] on span "Select an option" at bounding box center [137, 202] width 14 height 14
click at [139, 196] on input "Select an option" at bounding box center [137, 202] width 14 height 14
click at [105, 373] on button "التالي" at bounding box center [102, 381] width 65 height 30
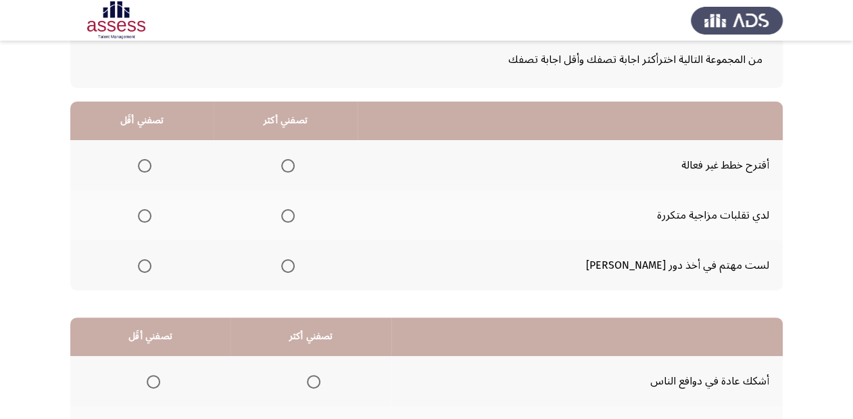
scroll to position [108, 0]
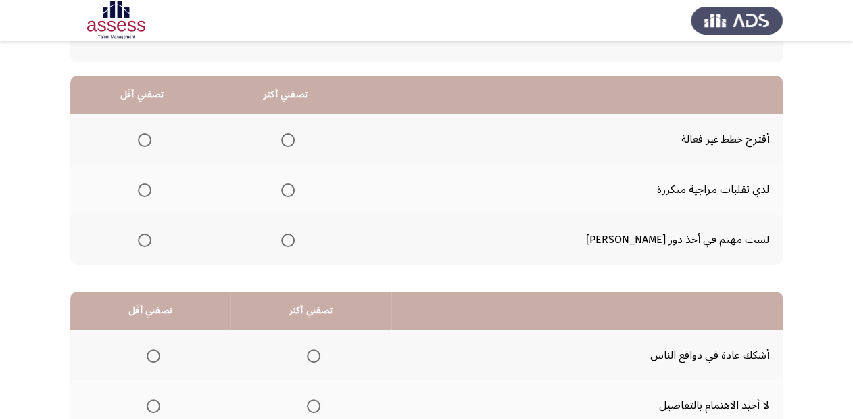
click at [151, 137] on span "Select an option" at bounding box center [145, 140] width 14 height 14
click at [151, 137] on input "Select an option" at bounding box center [145, 140] width 14 height 14
click at [295, 189] on span "Select an option" at bounding box center [288, 190] width 14 height 14
click at [295, 189] on input "Select an option" at bounding box center [288, 190] width 14 height 14
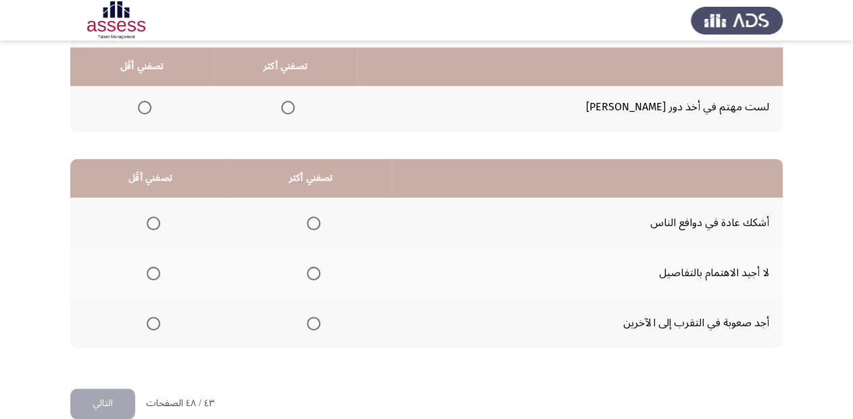
scroll to position [262, 0]
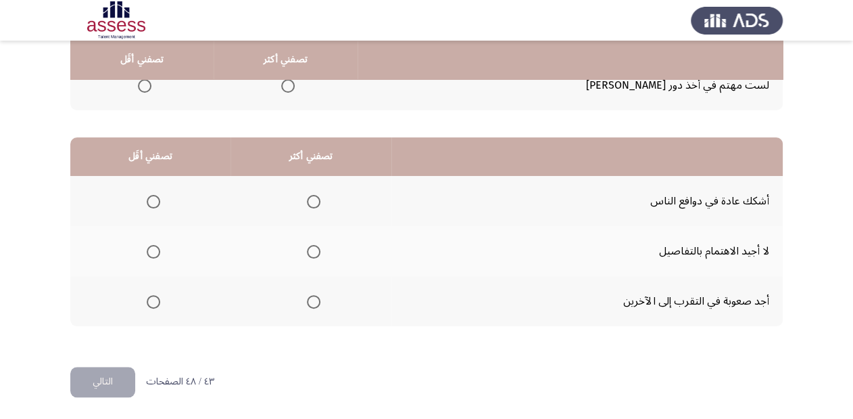
click at [154, 246] on span "Select an option" at bounding box center [154, 252] width 14 height 14
click at [154, 246] on input "Select an option" at bounding box center [154, 252] width 14 height 14
click at [311, 296] on span "Select an option" at bounding box center [314, 302] width 14 height 14
click at [311, 296] on input "Select an option" at bounding box center [314, 302] width 14 height 14
click at [93, 379] on button "التالي" at bounding box center [102, 381] width 65 height 30
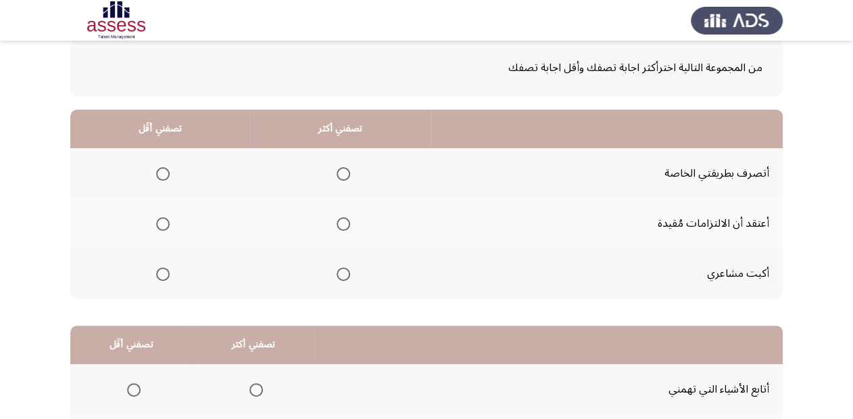
scroll to position [108, 0]
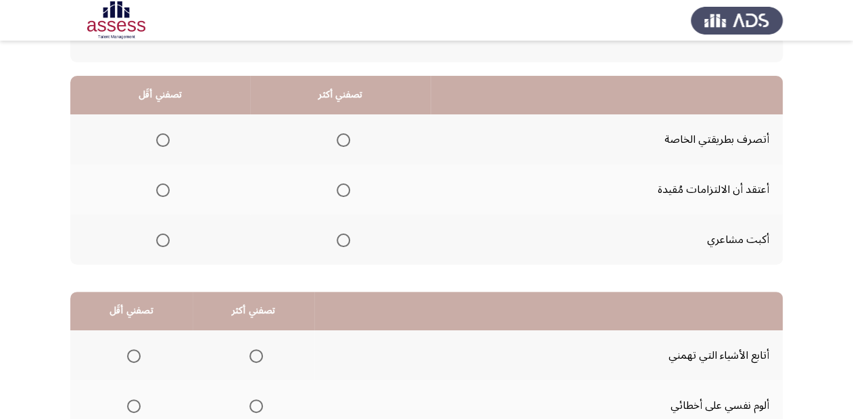
click at [348, 140] on span "Select an option" at bounding box center [344, 140] width 14 height 14
click at [348, 140] on input "Select an option" at bounding box center [344, 140] width 14 height 14
click at [162, 237] on span "Select an option" at bounding box center [163, 240] width 14 height 14
click at [162, 237] on input "Select an option" at bounding box center [163, 240] width 14 height 14
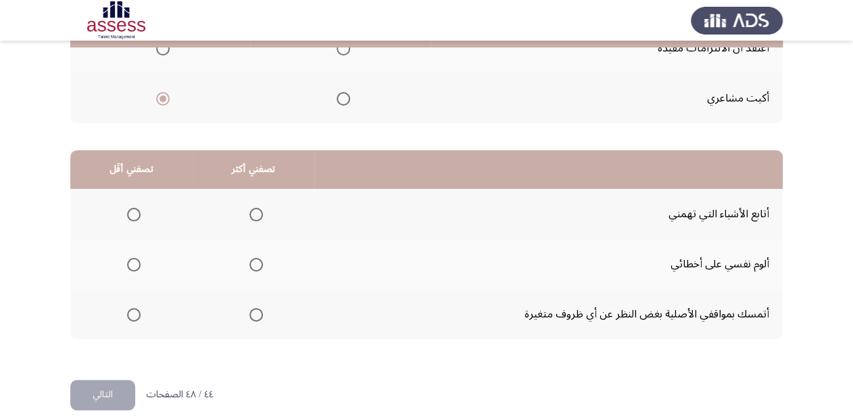
scroll to position [262, 0]
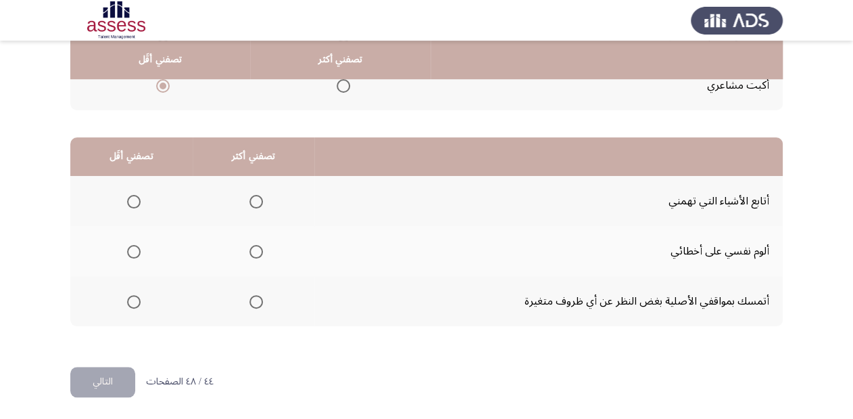
click at [137, 247] on span "Select an option" at bounding box center [134, 252] width 14 height 14
click at [137, 247] on input "Select an option" at bounding box center [134, 252] width 14 height 14
click at [250, 300] on span "Select an option" at bounding box center [257, 302] width 14 height 14
click at [250, 300] on input "Select an option" at bounding box center [257, 302] width 14 height 14
click at [90, 381] on button "التالي" at bounding box center [102, 381] width 65 height 30
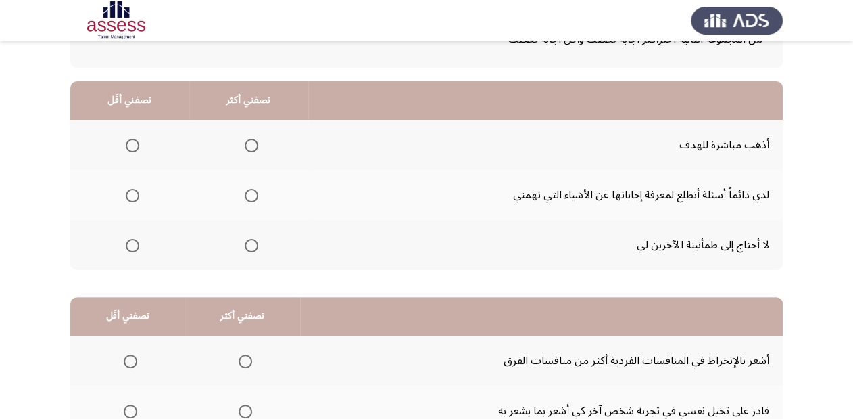
scroll to position [108, 0]
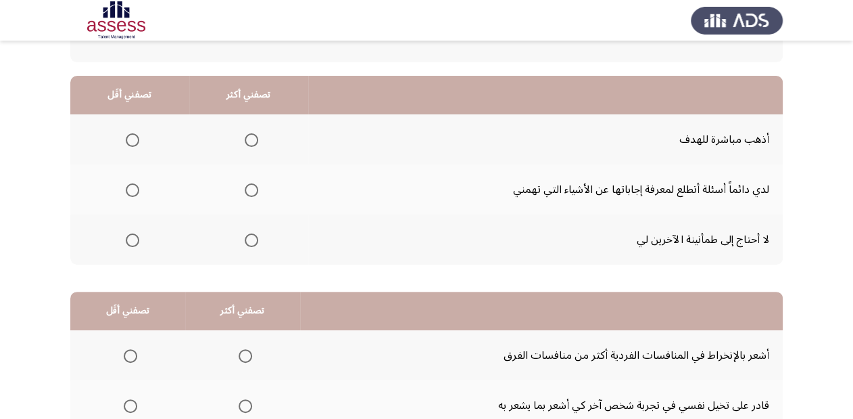
click at [252, 191] on span "Select an option" at bounding box center [252, 190] width 14 height 14
click at [252, 191] on input "Select an option" at bounding box center [252, 190] width 14 height 14
click at [129, 138] on span "Select an option" at bounding box center [133, 140] width 14 height 14
click at [129, 138] on input "Select an option" at bounding box center [133, 140] width 14 height 14
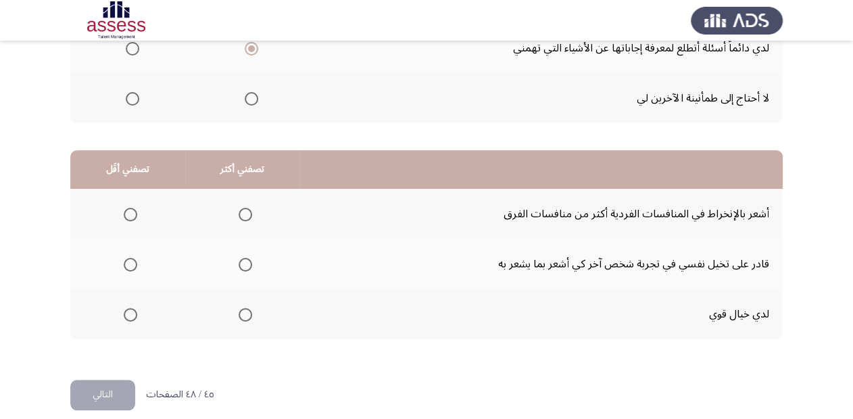
scroll to position [262, 0]
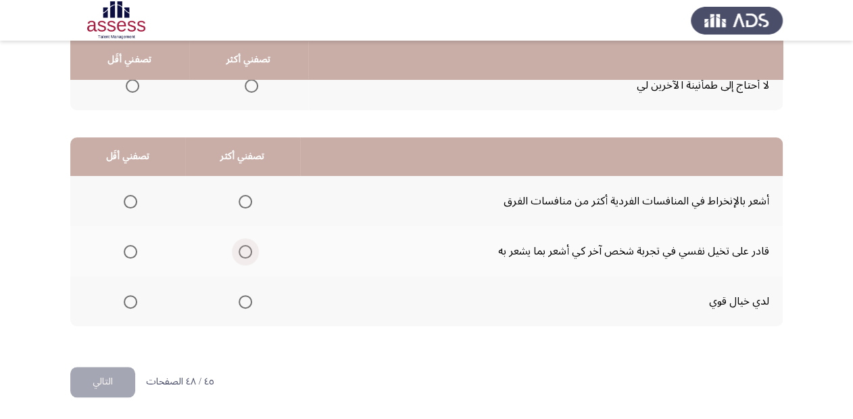
click at [245, 249] on span "Select an option" at bounding box center [246, 252] width 14 height 14
click at [245, 249] on input "Select an option" at bounding box center [246, 252] width 14 height 14
click at [130, 295] on span "Select an option" at bounding box center [131, 302] width 14 height 14
click at [130, 295] on input "Select an option" at bounding box center [131, 302] width 14 height 14
click at [99, 381] on button "التالي" at bounding box center [102, 381] width 65 height 30
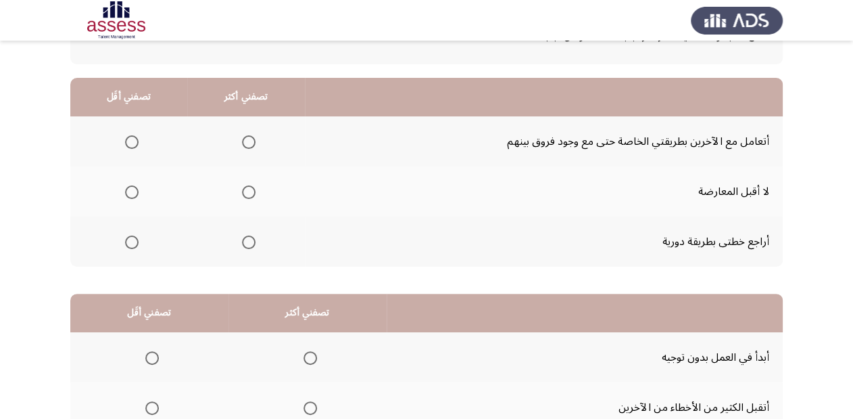
scroll to position [108, 0]
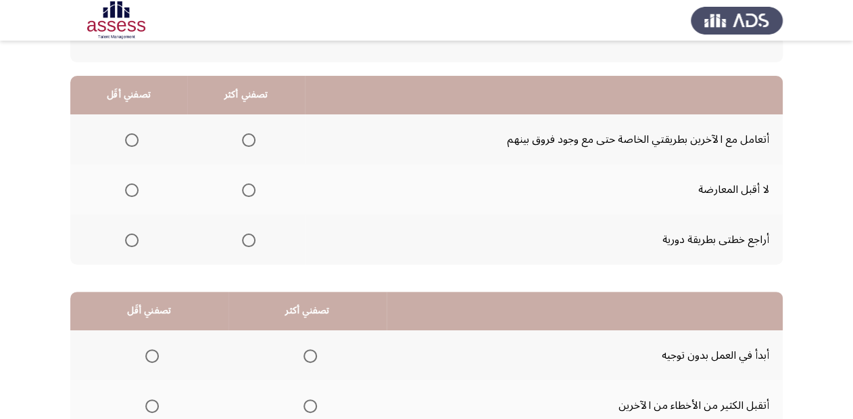
click at [131, 188] on span "Select an option" at bounding box center [132, 190] width 14 height 14
click at [131, 188] on input "Select an option" at bounding box center [132, 190] width 14 height 14
click at [245, 239] on span "Select an option" at bounding box center [249, 240] width 14 height 14
click at [245, 239] on input "Select an option" at bounding box center [249, 240] width 14 height 14
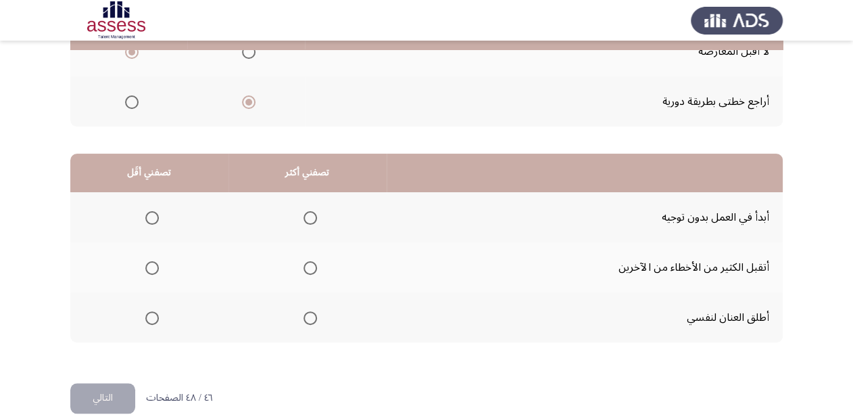
scroll to position [262, 0]
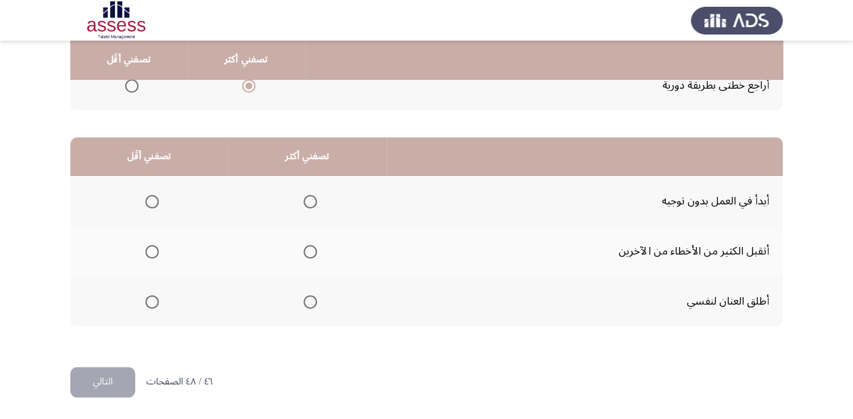
click at [308, 245] on span "Select an option" at bounding box center [311, 252] width 14 height 14
click at [308, 245] on input "Select an option" at bounding box center [311, 252] width 14 height 14
click at [146, 301] on span "Select an option" at bounding box center [152, 302] width 14 height 14
click at [146, 301] on input "Select an option" at bounding box center [152, 302] width 14 height 14
click at [93, 380] on button "التالي" at bounding box center [102, 381] width 65 height 30
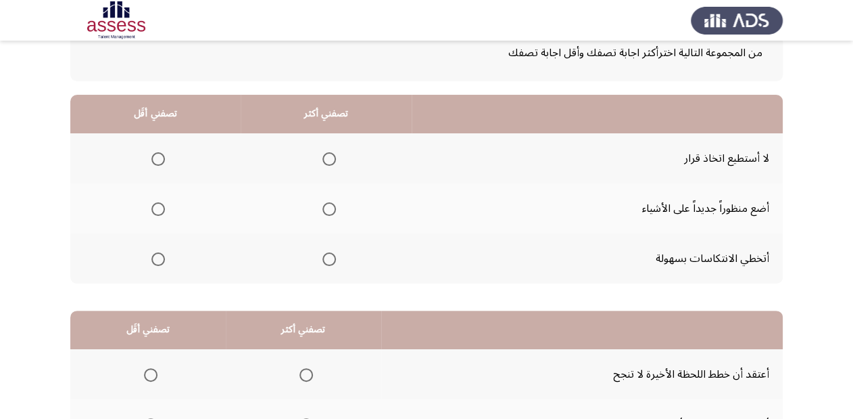
scroll to position [108, 0]
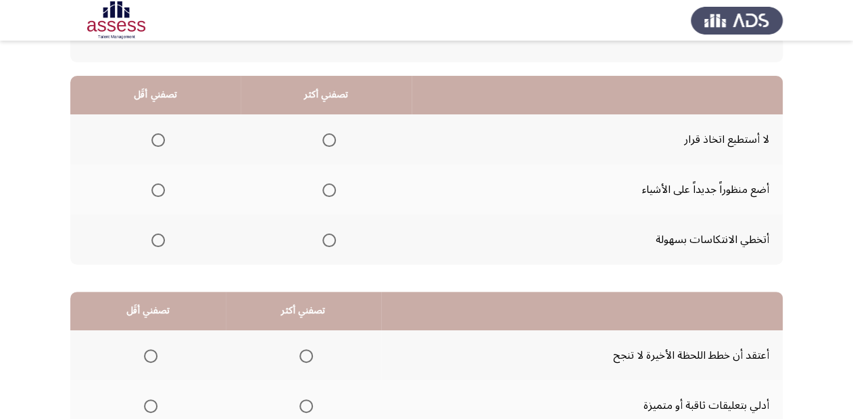
click at [329, 240] on span "Select an option" at bounding box center [330, 240] width 14 height 14
click at [329, 240] on input "Select an option" at bounding box center [330, 240] width 14 height 14
click at [160, 137] on span "Select an option" at bounding box center [158, 140] width 14 height 14
click at [160, 137] on input "Select an option" at bounding box center [158, 140] width 14 height 14
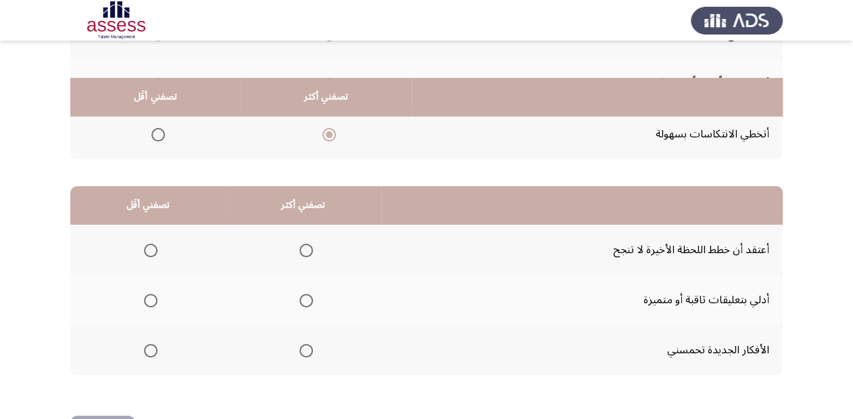
scroll to position [262, 0]
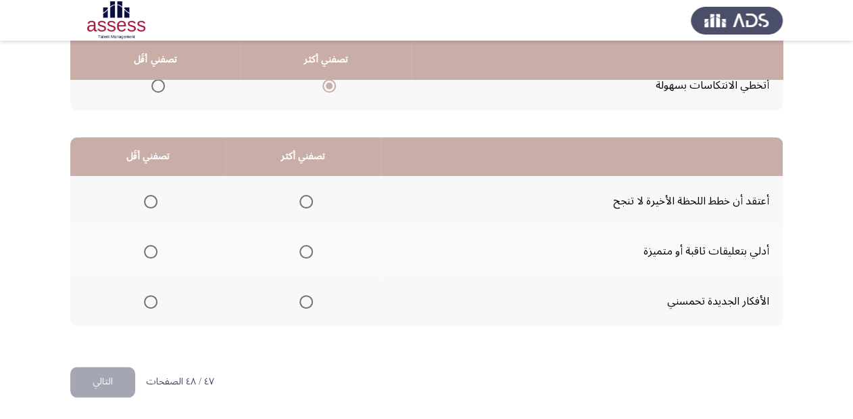
click at [300, 298] on span "Select an option" at bounding box center [307, 302] width 14 height 14
click at [300, 298] on input "Select an option" at bounding box center [307, 302] width 14 height 14
click at [151, 191] on mat-radio-group "Select an option" at bounding box center [148, 200] width 19 height 23
click at [147, 199] on span "Select an option" at bounding box center [151, 202] width 14 height 14
click at [147, 199] on input "Select an option" at bounding box center [151, 202] width 14 height 14
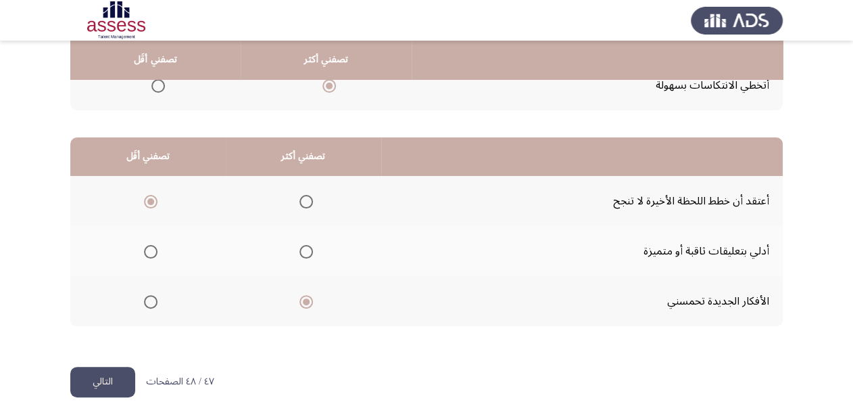
click at [105, 379] on button "التالي" at bounding box center [102, 381] width 65 height 30
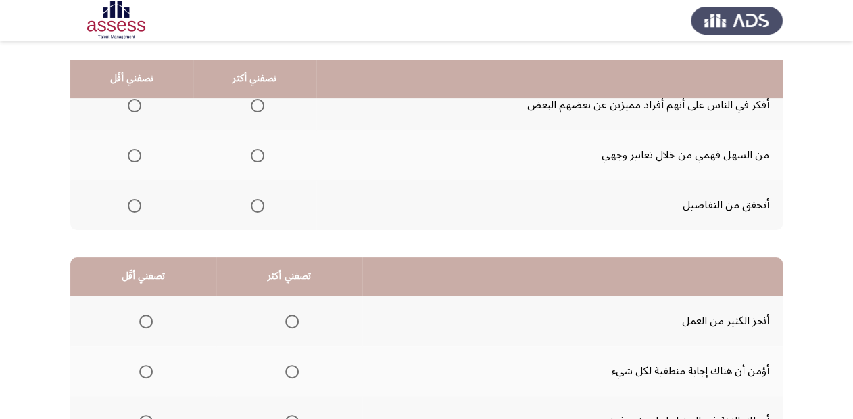
scroll to position [162, 0]
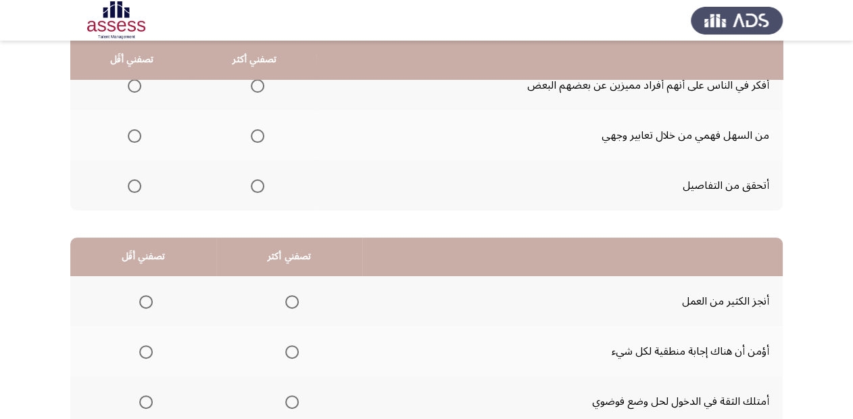
click at [258, 185] on span "Select an option" at bounding box center [258, 186] width 14 height 14
click at [258, 185] on input "Select an option" at bounding box center [258, 186] width 14 height 14
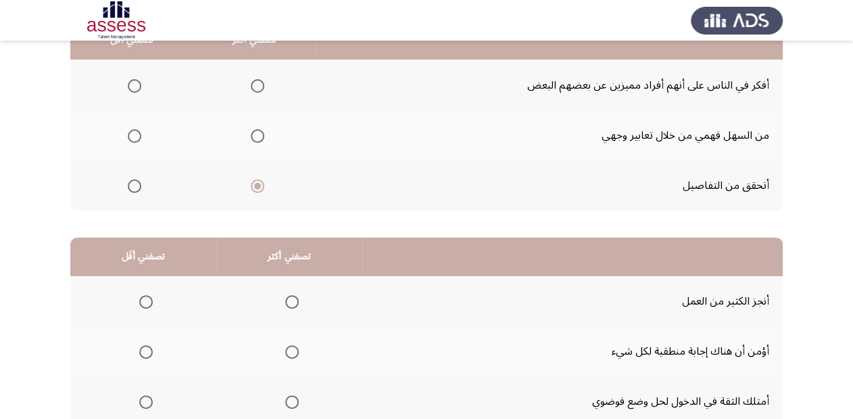
scroll to position [108, 0]
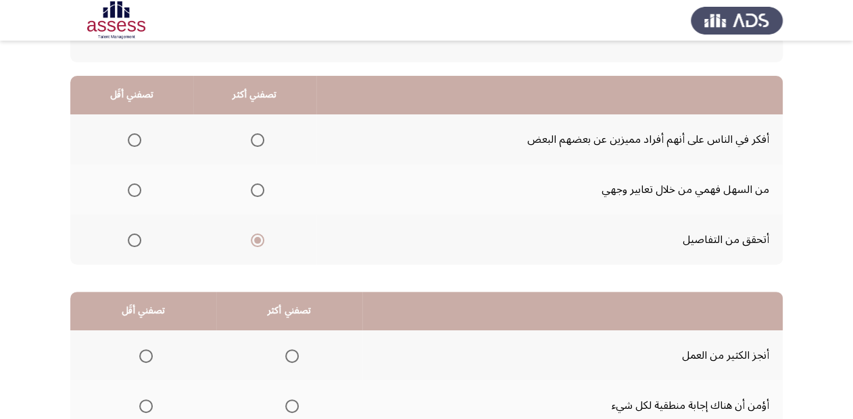
click at [130, 185] on span "Select an option" at bounding box center [135, 190] width 14 height 14
click at [130, 185] on input "Select an option" at bounding box center [135, 190] width 14 height 14
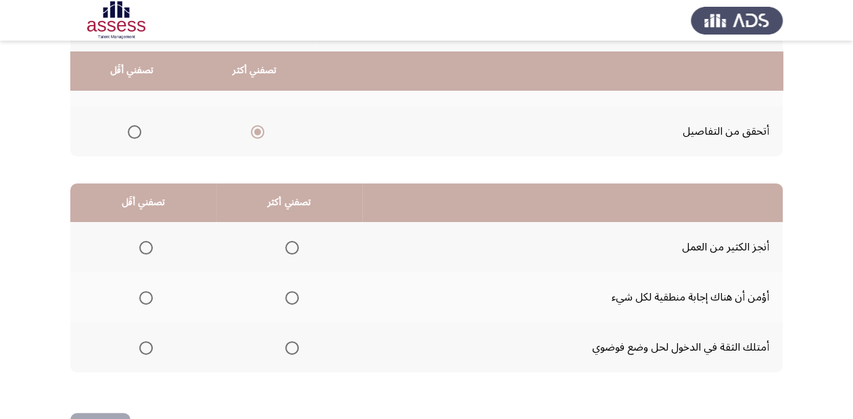
scroll to position [262, 0]
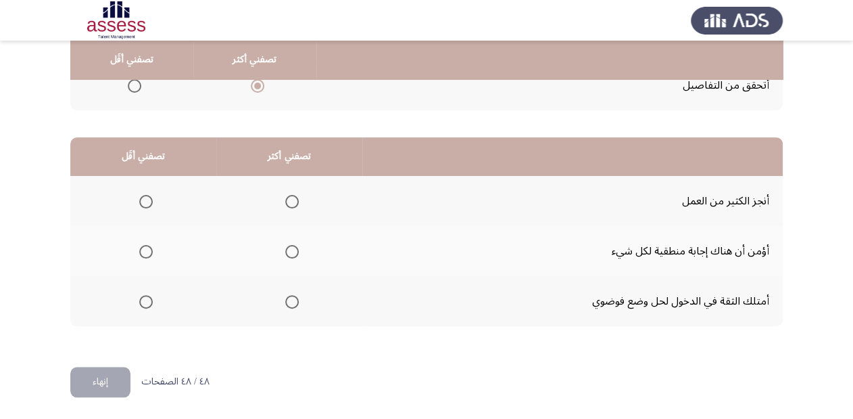
click at [292, 302] on span "Select an option" at bounding box center [292, 302] width 0 height 0
click at [289, 299] on input "Select an option" at bounding box center [292, 302] width 14 height 14
click at [143, 247] on span "Select an option" at bounding box center [146, 252] width 14 height 14
click at [143, 247] on input "Select an option" at bounding box center [146, 252] width 14 height 14
click at [109, 376] on button "إنهاء" at bounding box center [100, 381] width 60 height 30
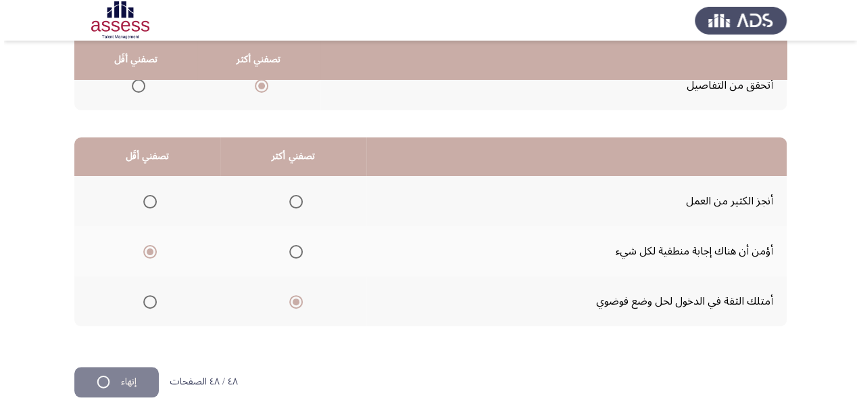
scroll to position [0, 0]
